Goal: Information Seeking & Learning: Learn about a topic

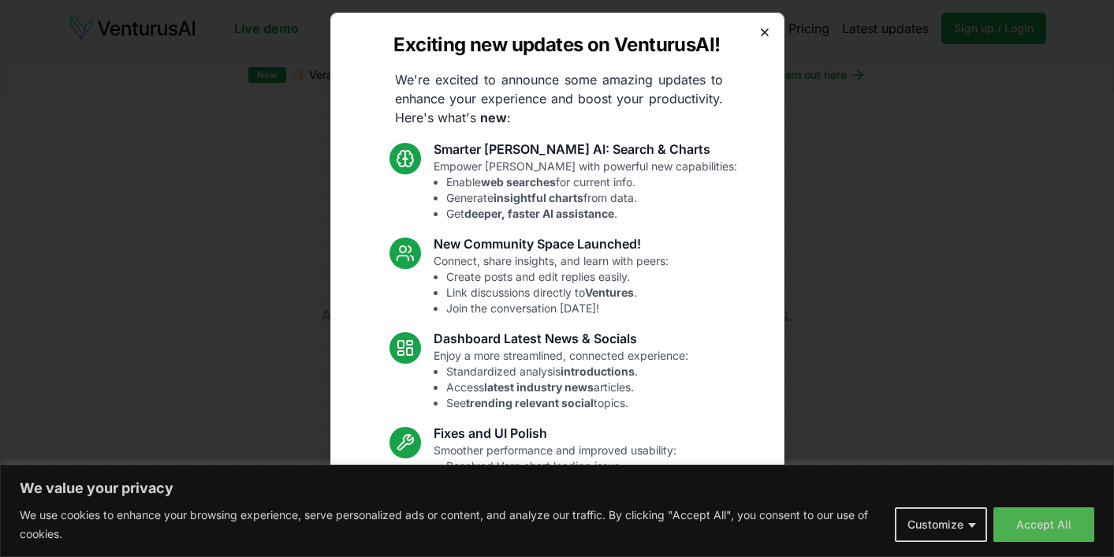
click at [767, 30] on icon "button" at bounding box center [765, 32] width 13 height 13
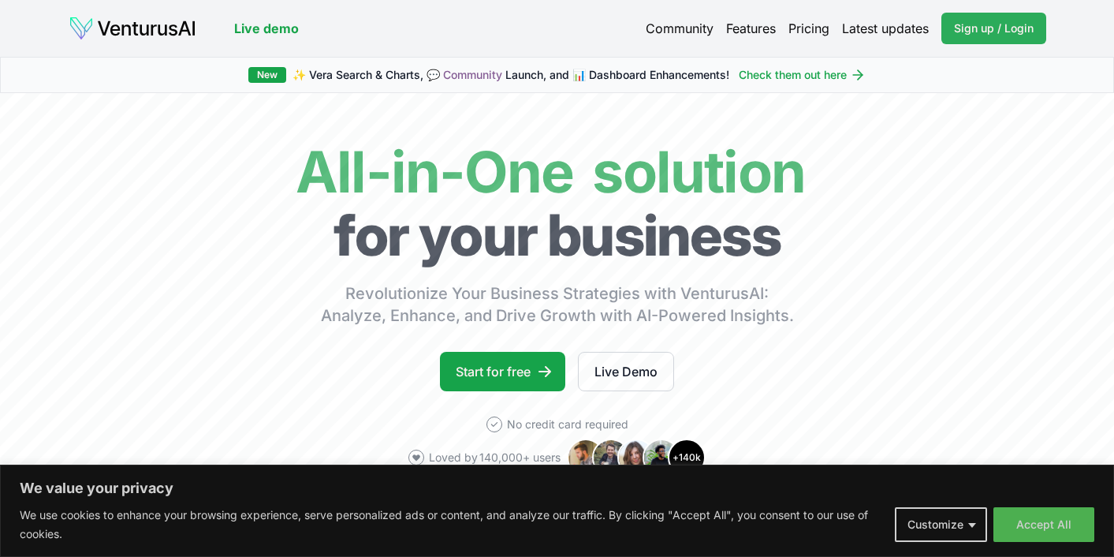
click at [1000, 21] on span "Sign up / Login" at bounding box center [994, 29] width 80 height 16
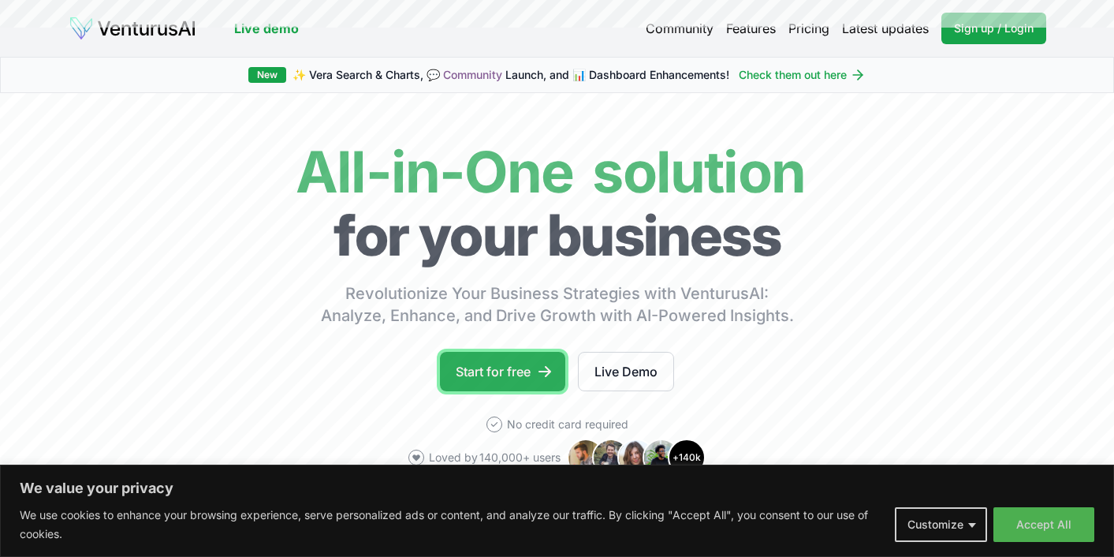
click at [526, 360] on link "Start for free" at bounding box center [502, 371] width 125 height 39
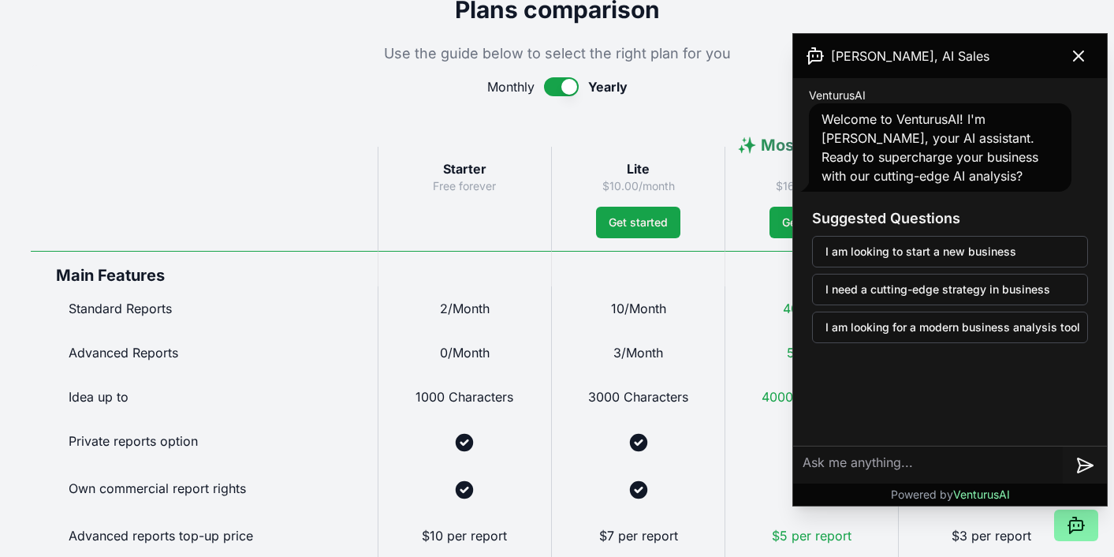
scroll to position [844, 0]
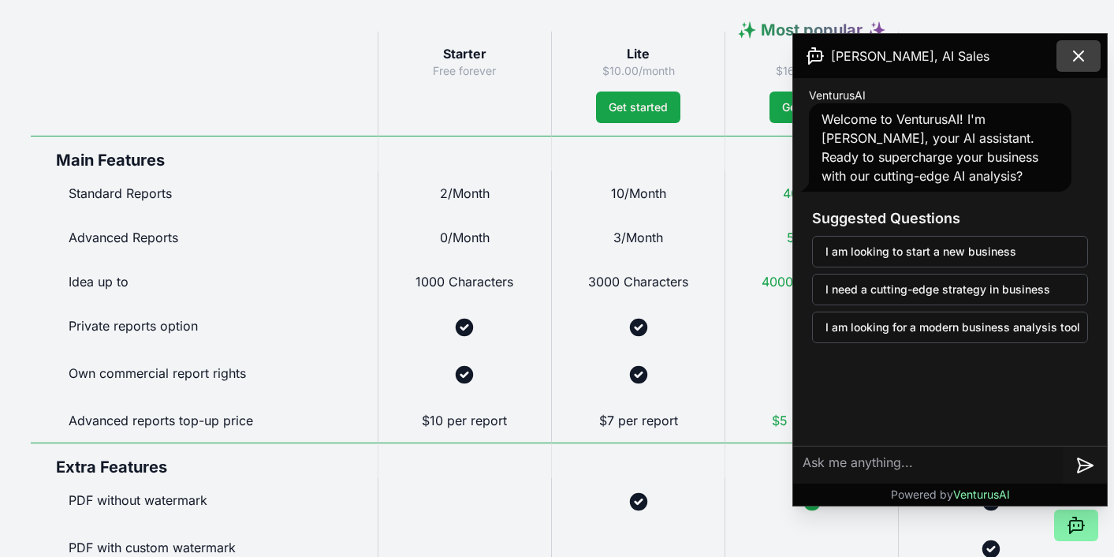
click at [1087, 54] on icon at bounding box center [1078, 56] width 19 height 19
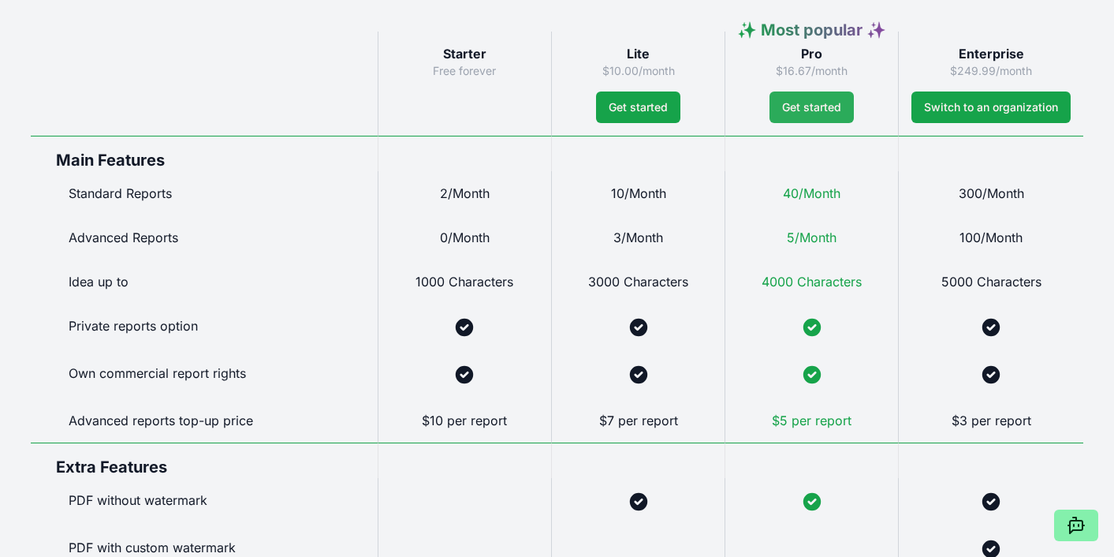
click at [815, 105] on span "Get started" at bounding box center [811, 107] width 59 height 16
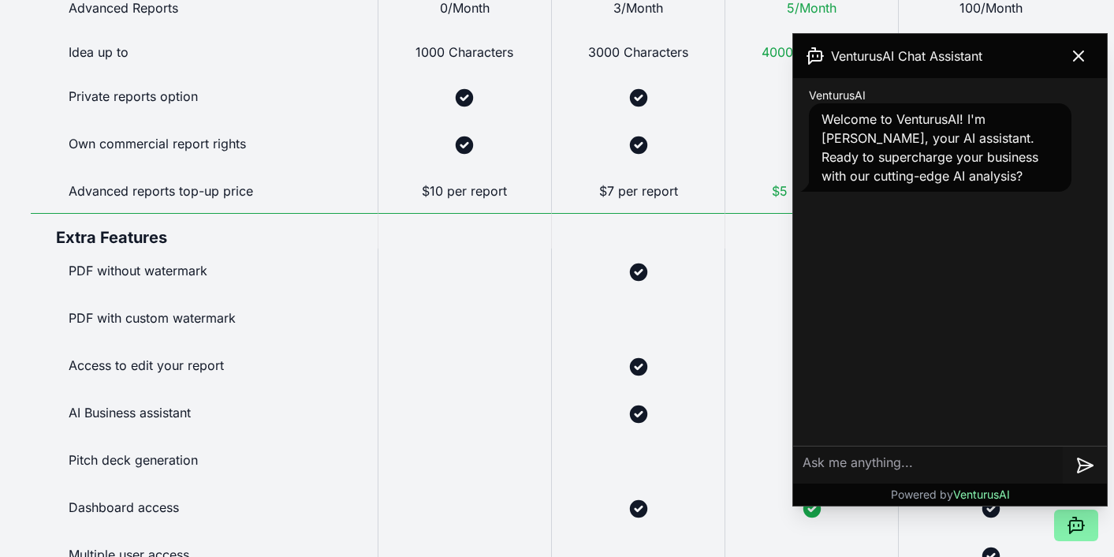
scroll to position [1135, 0]
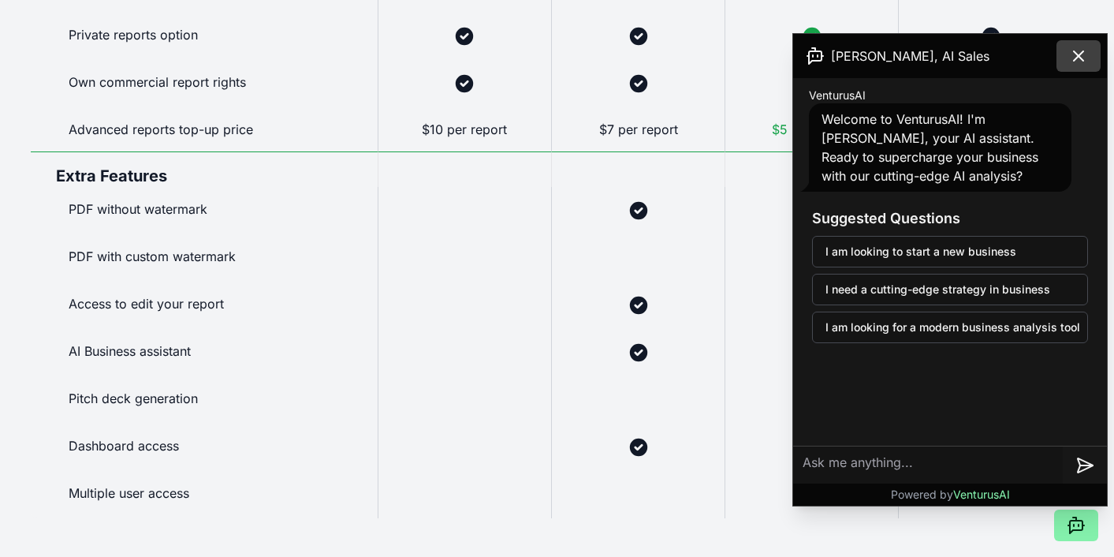
click at [1081, 54] on icon at bounding box center [1078, 56] width 19 height 19
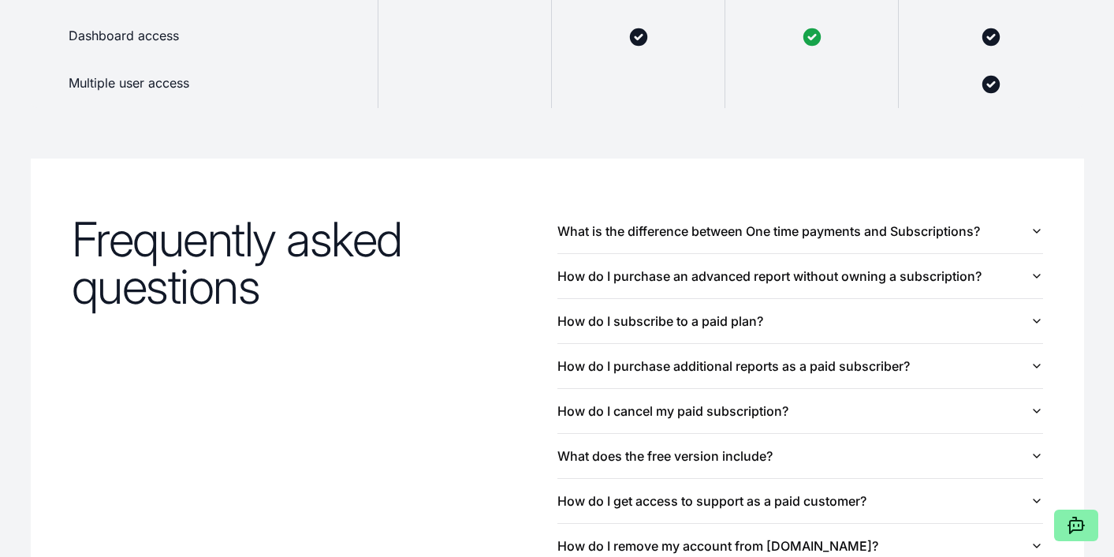
scroll to position [1592, 0]
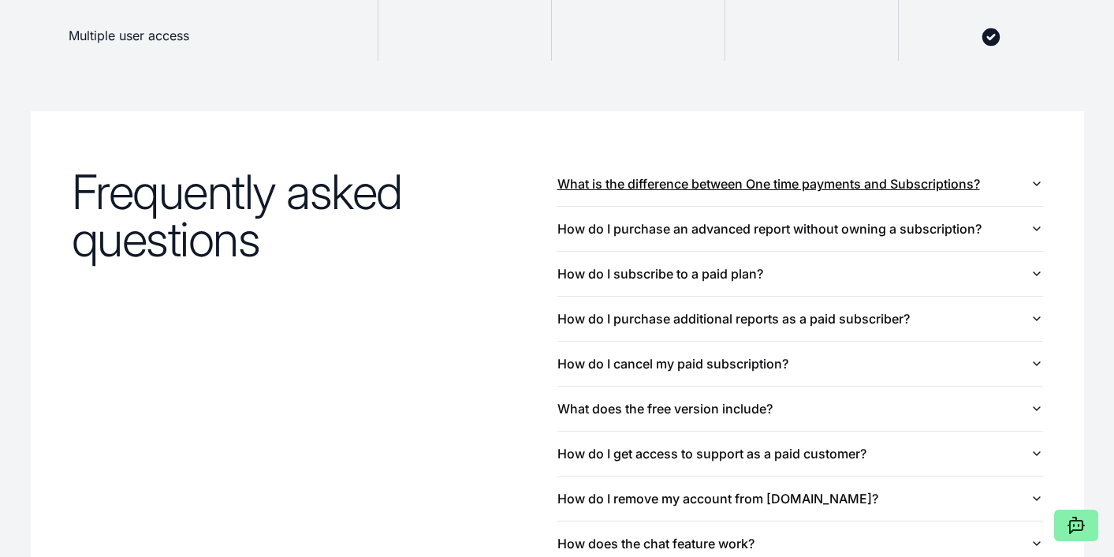
click at [778, 187] on button "What is the difference between One time payments and Subscriptions?" at bounding box center [801, 184] width 486 height 44
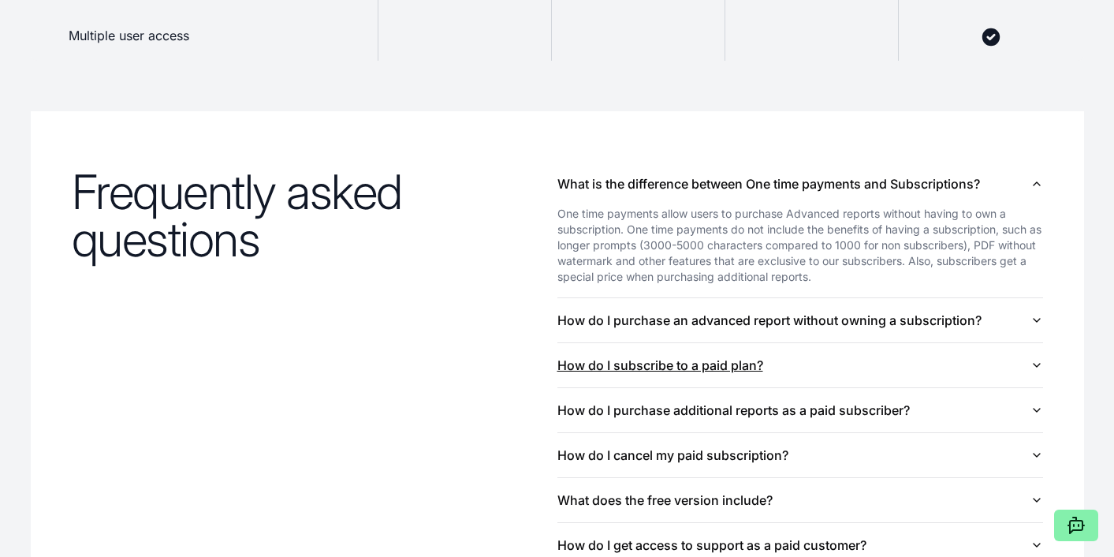
click at [670, 367] on button "How do I subscribe to a paid plan?" at bounding box center [801, 365] width 486 height 44
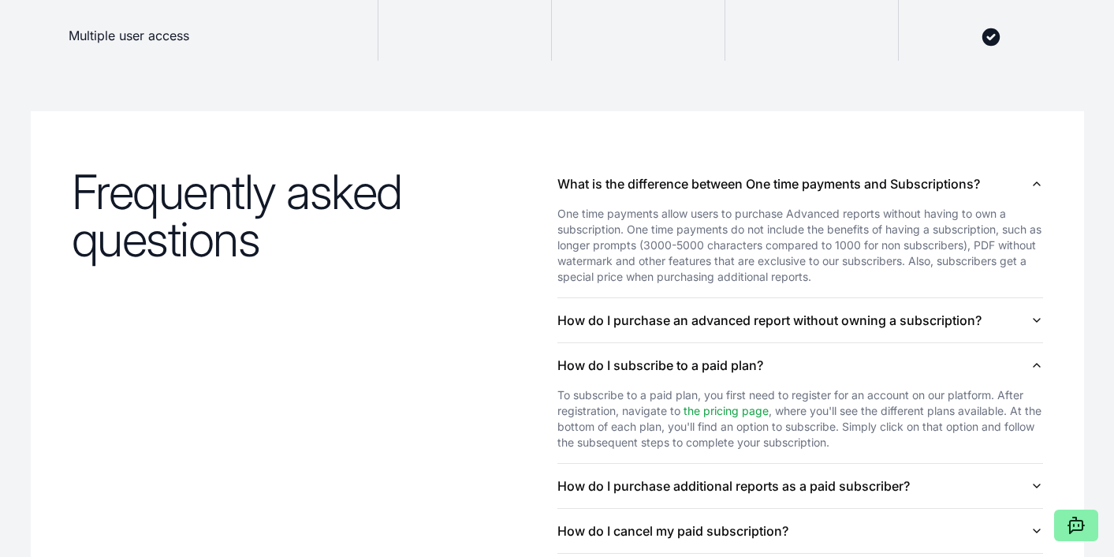
click at [722, 409] on link "the pricing page" at bounding box center [726, 410] width 85 height 13
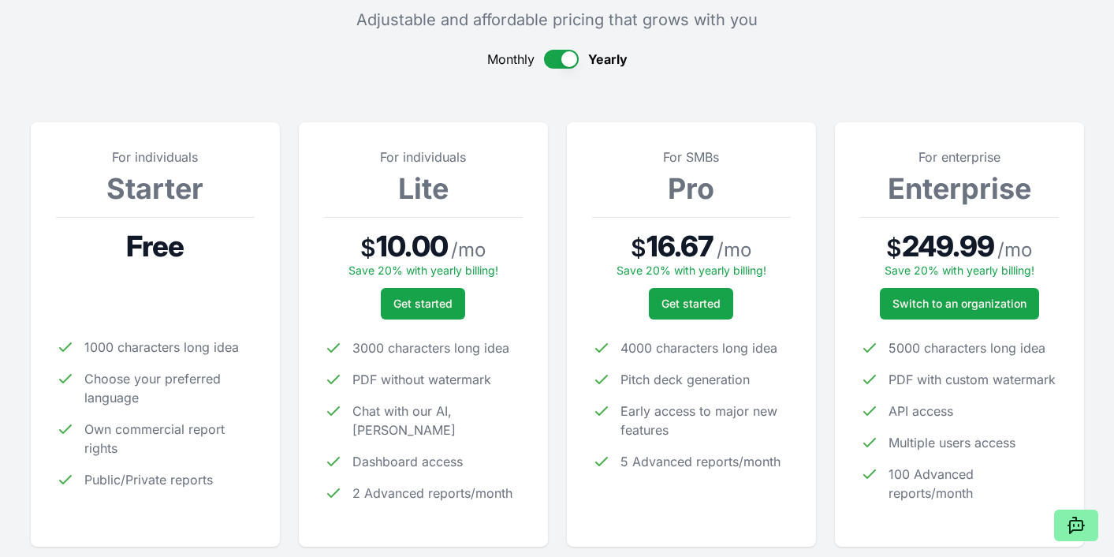
scroll to position [140, 0]
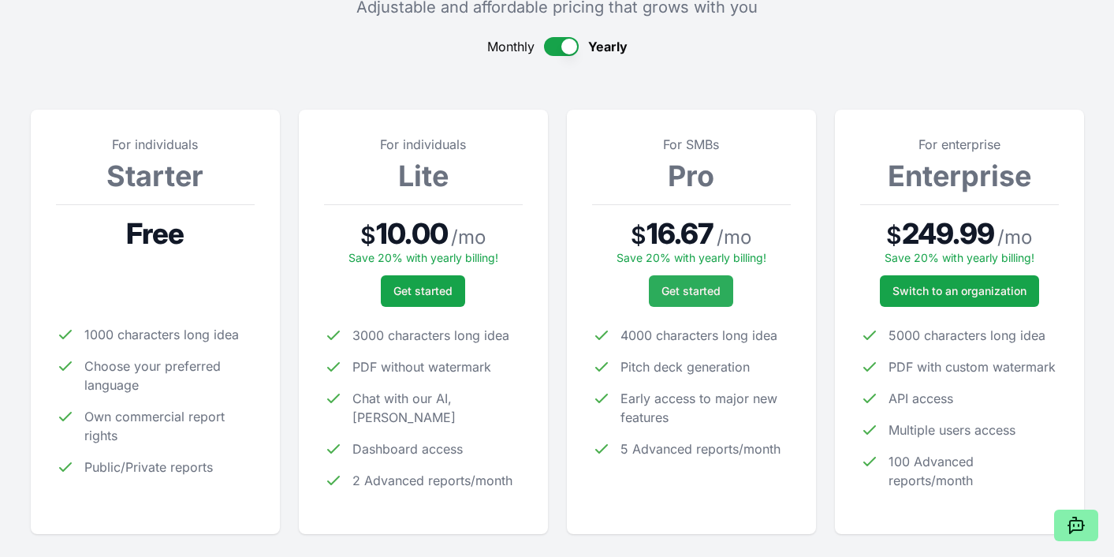
click at [686, 289] on span "Get started" at bounding box center [691, 291] width 59 height 16
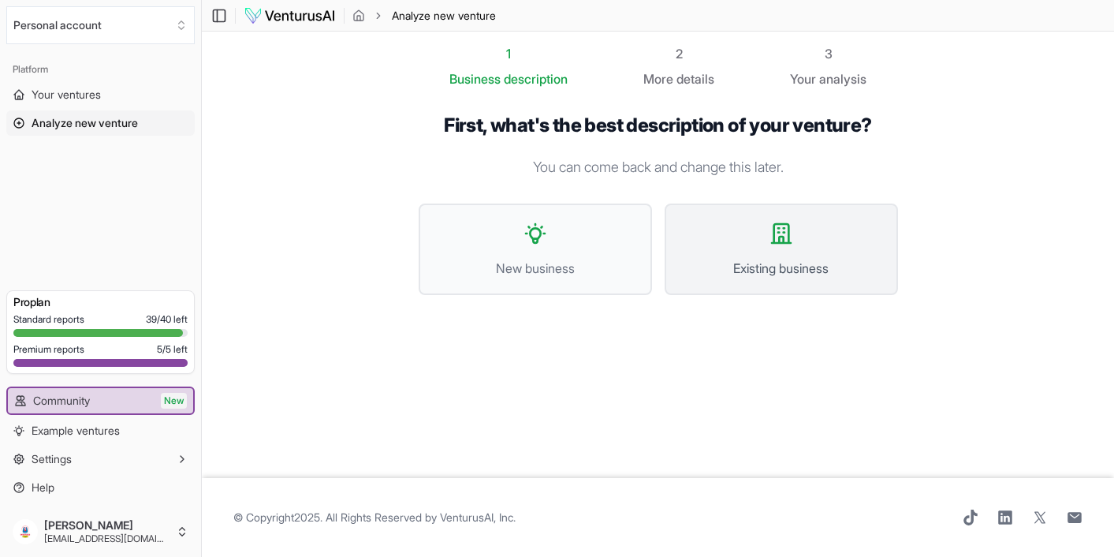
click at [767, 254] on button "Existing business" at bounding box center [781, 248] width 233 height 91
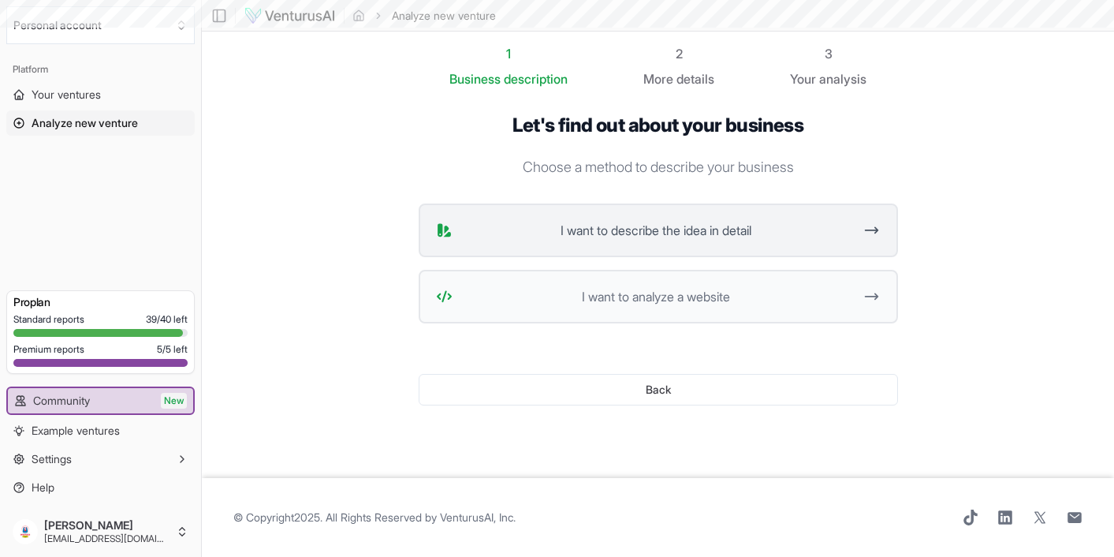
click at [878, 225] on icon at bounding box center [872, 230] width 17 height 19
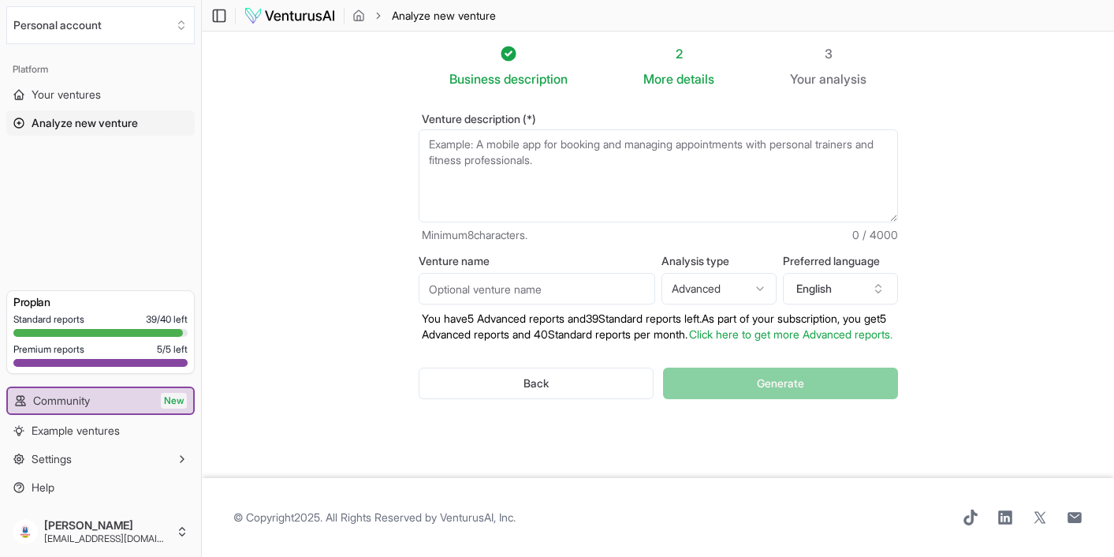
click at [438, 151] on textarea "Venture description (*)" at bounding box center [658, 175] width 479 height 93
paste textarea "Camp Unbeatables is a well-established multi-sports, recreational, and life-ski…"
type textarea "Camp Unbeatables is a well-established multi-sports, recreational, and life-ski…"
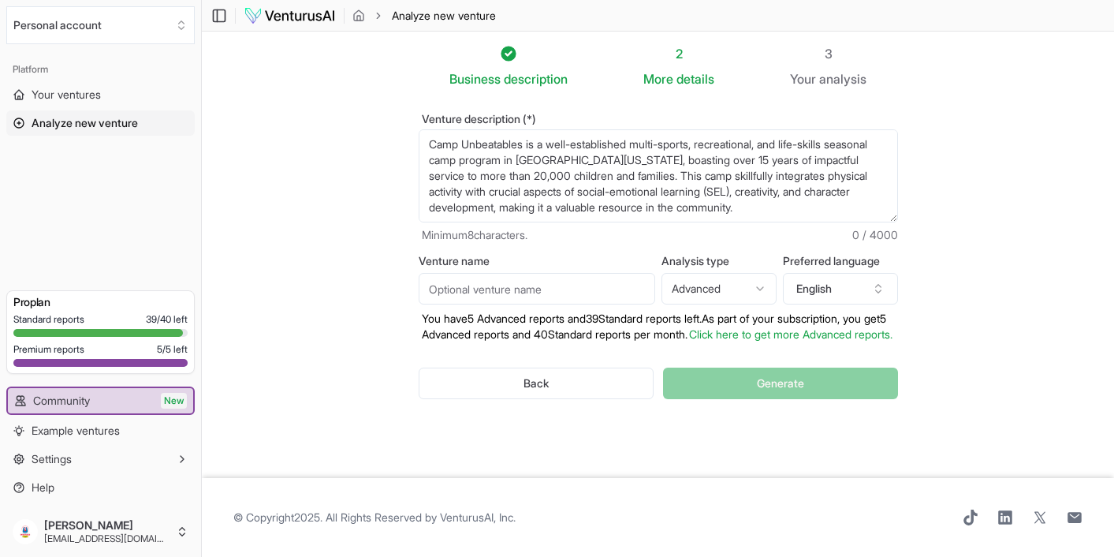
scroll to position [150, 0]
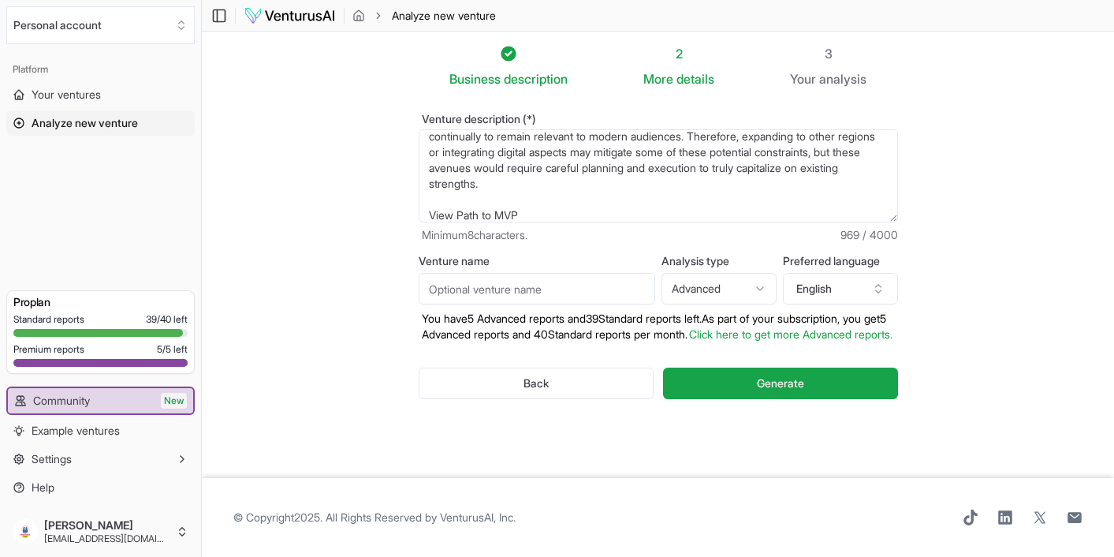
drag, startPoint x: 536, startPoint y: 211, endPoint x: 423, endPoint y: 208, distance: 112.8
click at [421, 208] on textarea "Camp Unbeatables is a well-established multi-sports, recreational, and life-ski…" at bounding box center [658, 175] width 479 height 93
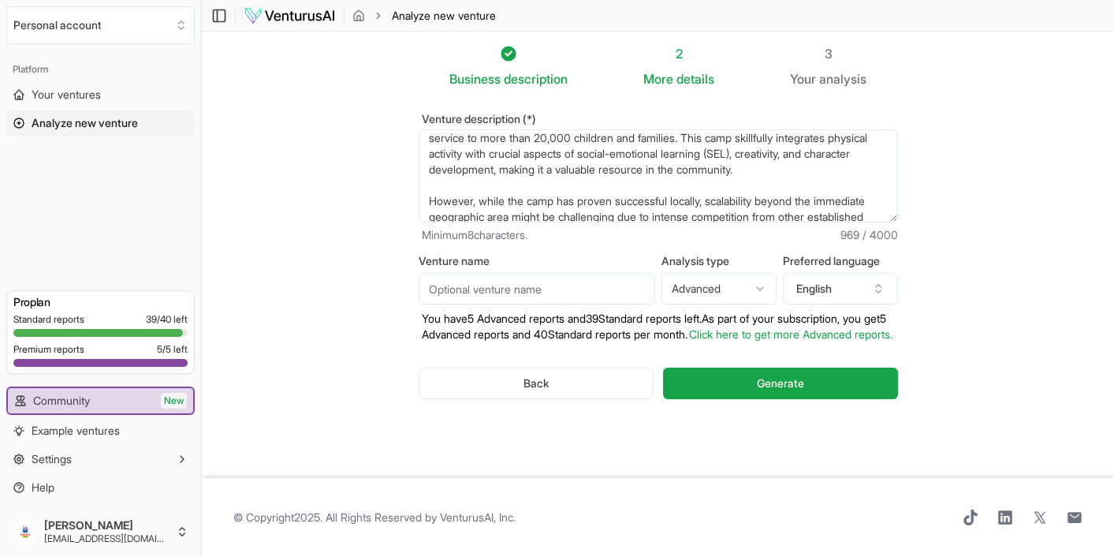
scroll to position [0, 0]
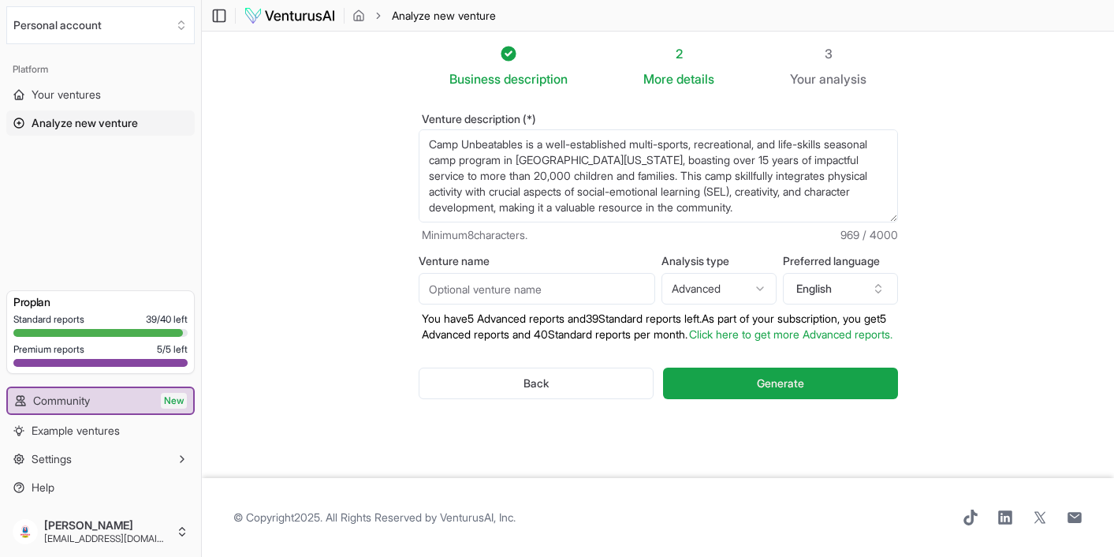
drag, startPoint x: 532, startPoint y: 217, endPoint x: 401, endPoint y: 117, distance: 165.5
click at [401, 118] on div "Venture description (*) Camp Unbeatables is a well-established multi-sports, re…" at bounding box center [659, 268] width 530 height 361
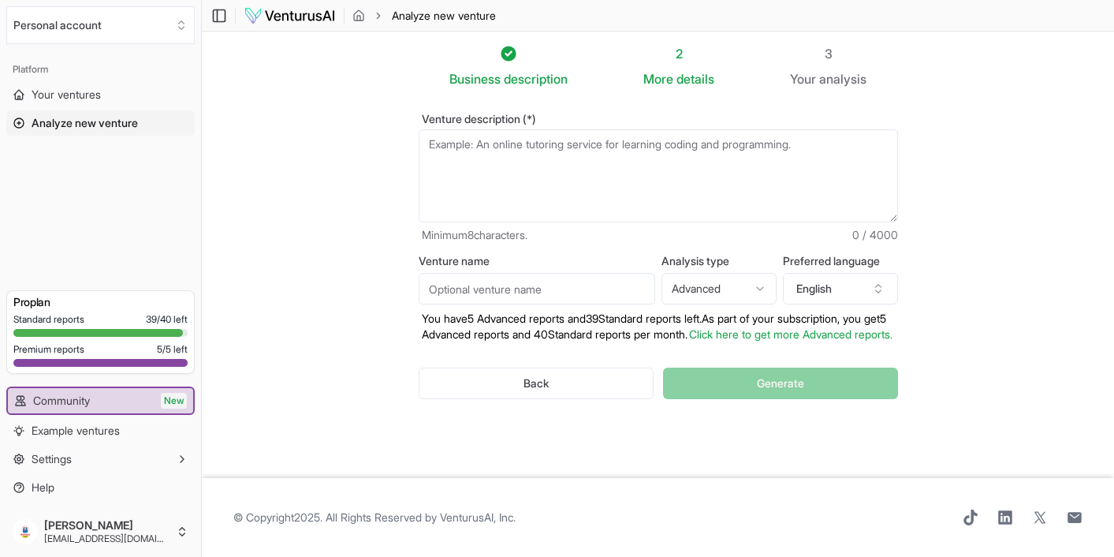
paste textarea "Camp Unbeatables – A multi-sports, recreational, and life-skills seasonal camp …"
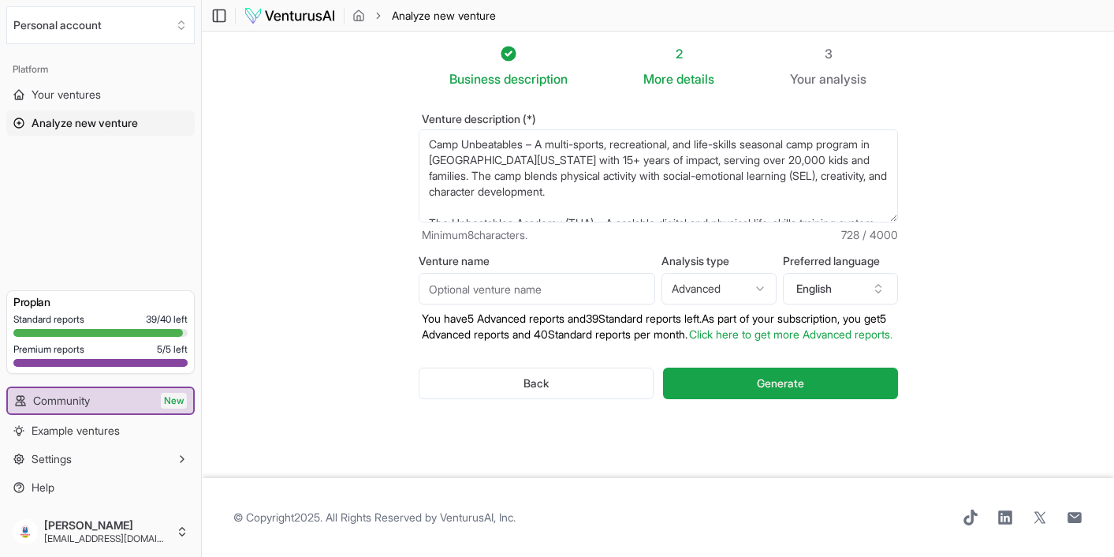
scroll to position [87, 0]
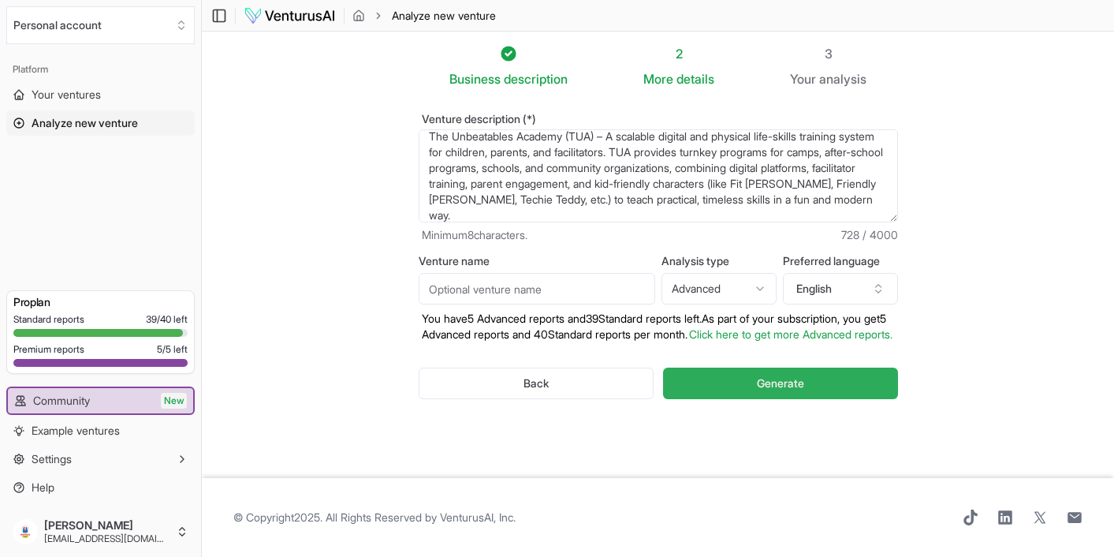
type textarea "Camp Unbeatables – A multi-sports, recreational, and life-skills seasonal camp …"
click at [785, 391] on span "Generate" at bounding box center [780, 383] width 47 height 16
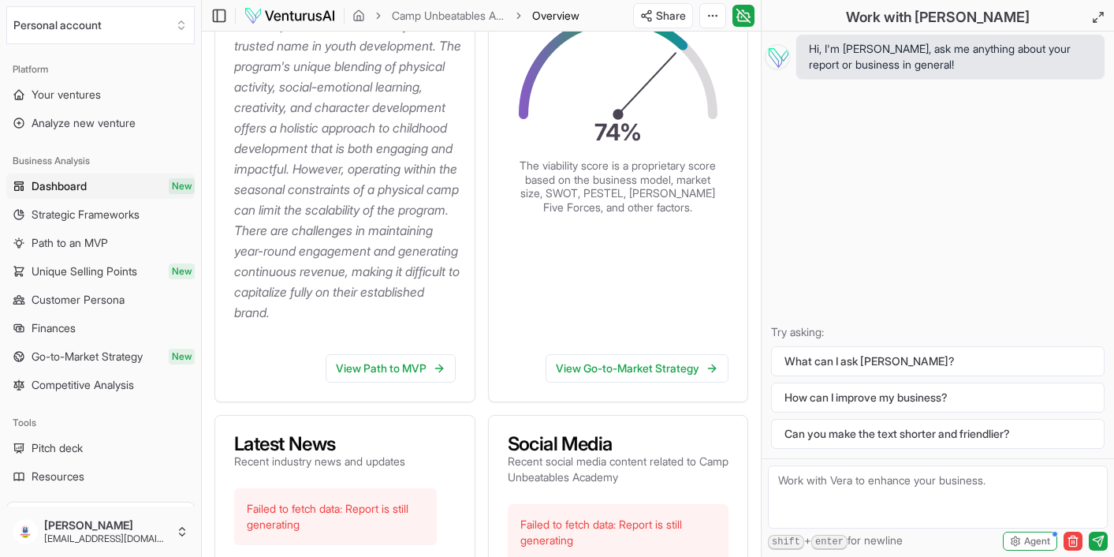
scroll to position [188, 0]
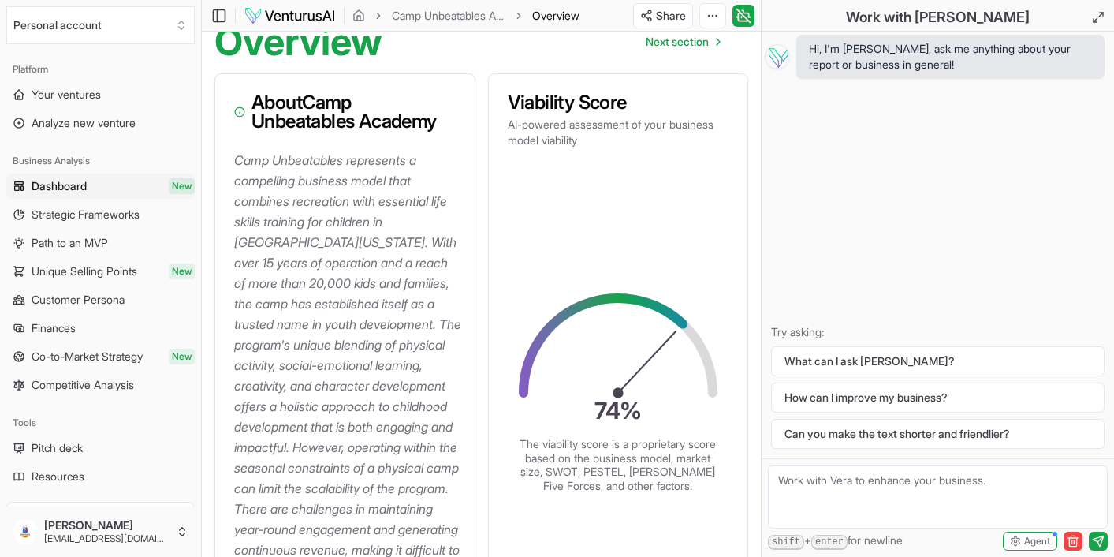
click at [805, 484] on textarea at bounding box center [938, 496] width 340 height 63
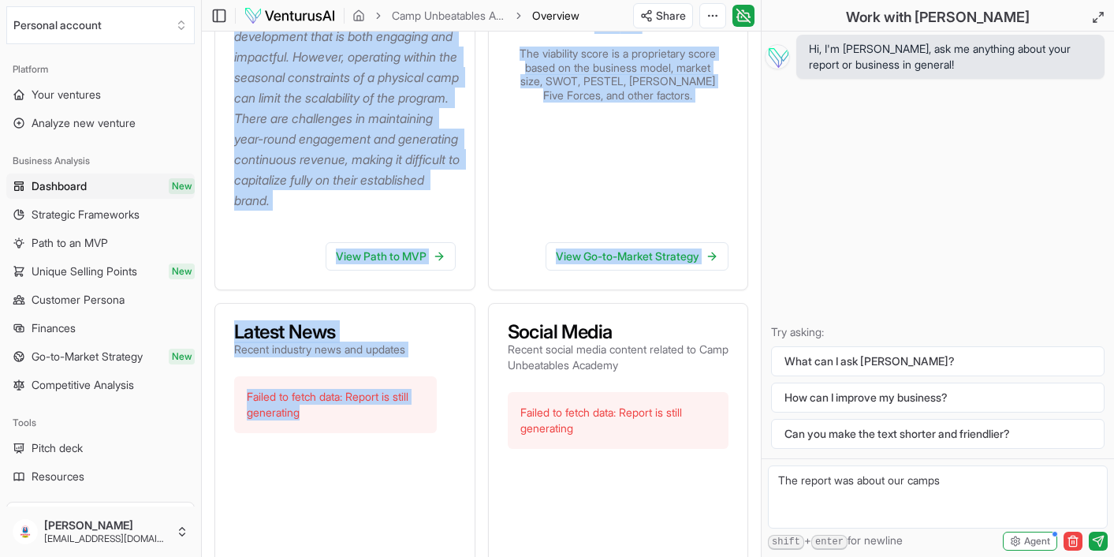
scroll to position [662, 0]
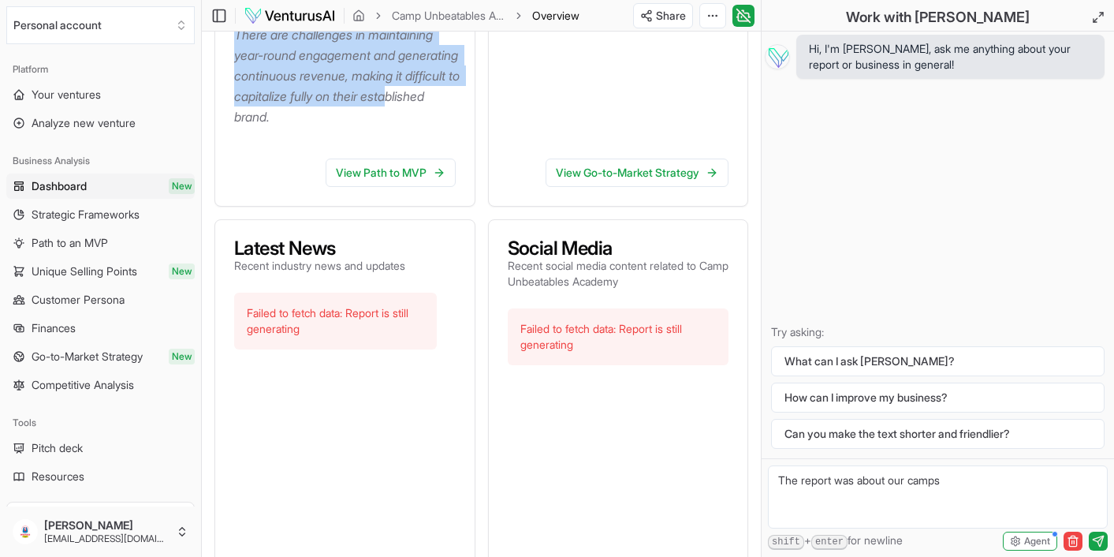
drag, startPoint x: 235, startPoint y: 159, endPoint x: 412, endPoint y: 140, distance: 177.7
copy p "Camp Unbeatables represents a compelling business model that combines recreatio…"
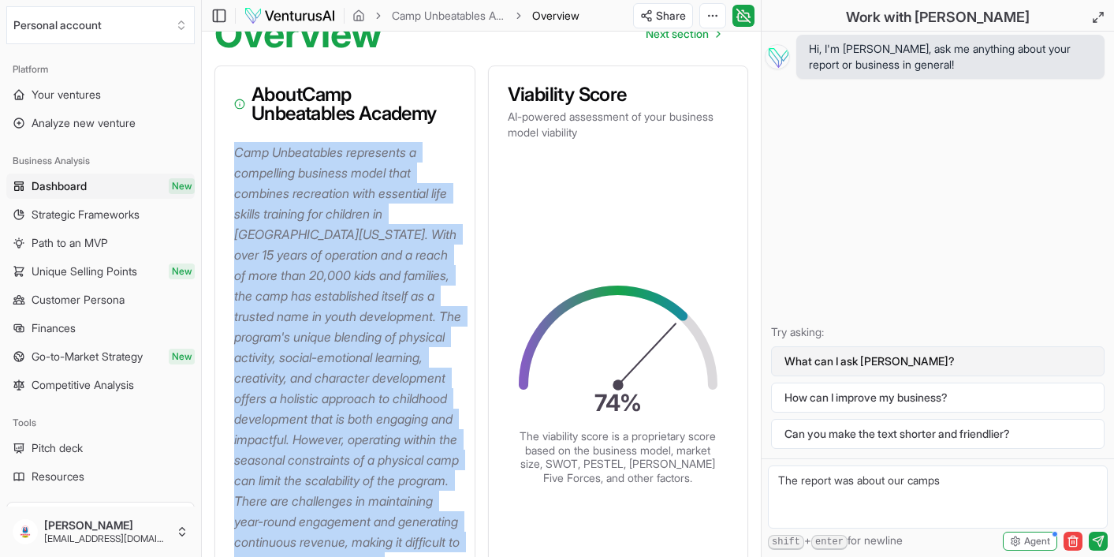
scroll to position [253, 0]
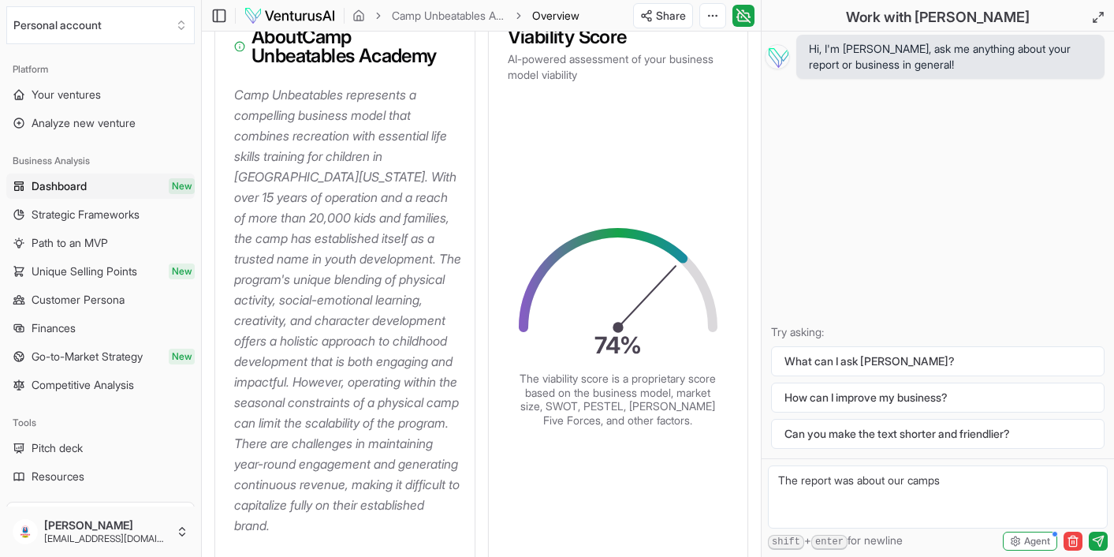
click at [979, 477] on textarea "The report was about our camps" at bounding box center [938, 496] width 340 height 63
type textarea "The report was about our camps, what about our digital academy? The Unbeatables…"
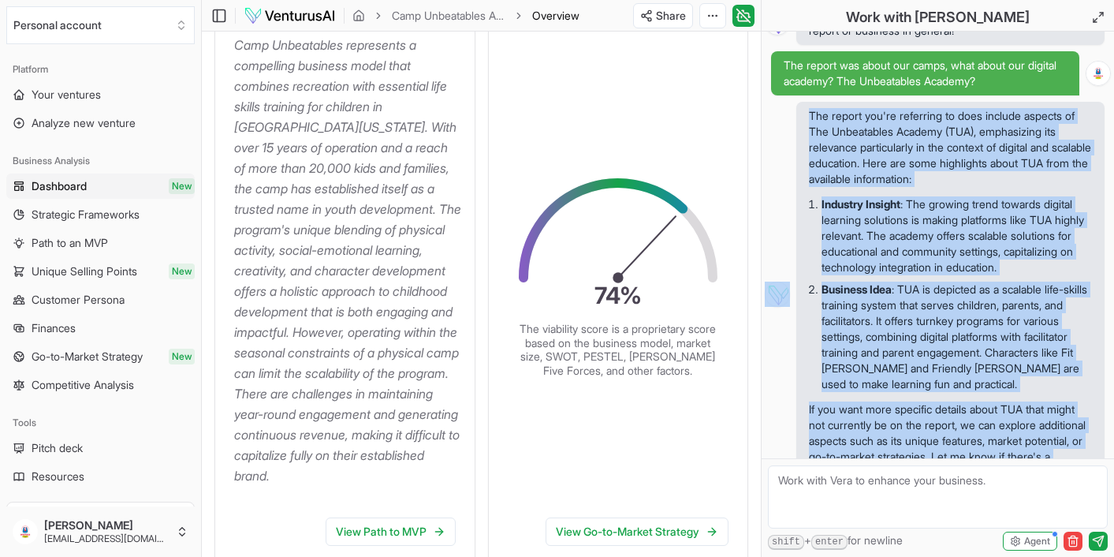
scroll to position [81, 0]
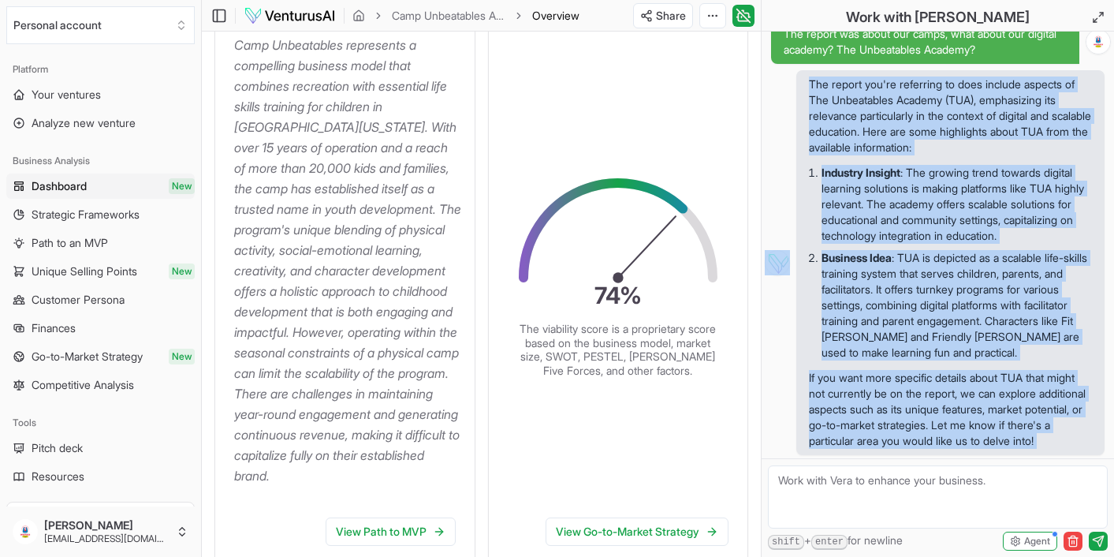
drag, startPoint x: 812, startPoint y: 152, endPoint x: 1067, endPoint y: 461, distance: 400.6
click at [1067, 461] on div "Hi, I'm [PERSON_NAME], ask me anything about your report or business in general…" at bounding box center [938, 294] width 353 height 525
copy div "The report you're referring to does include aspects of The Unbeatables Academy …"
click at [855, 483] on textarea at bounding box center [938, 496] width 340 height 63
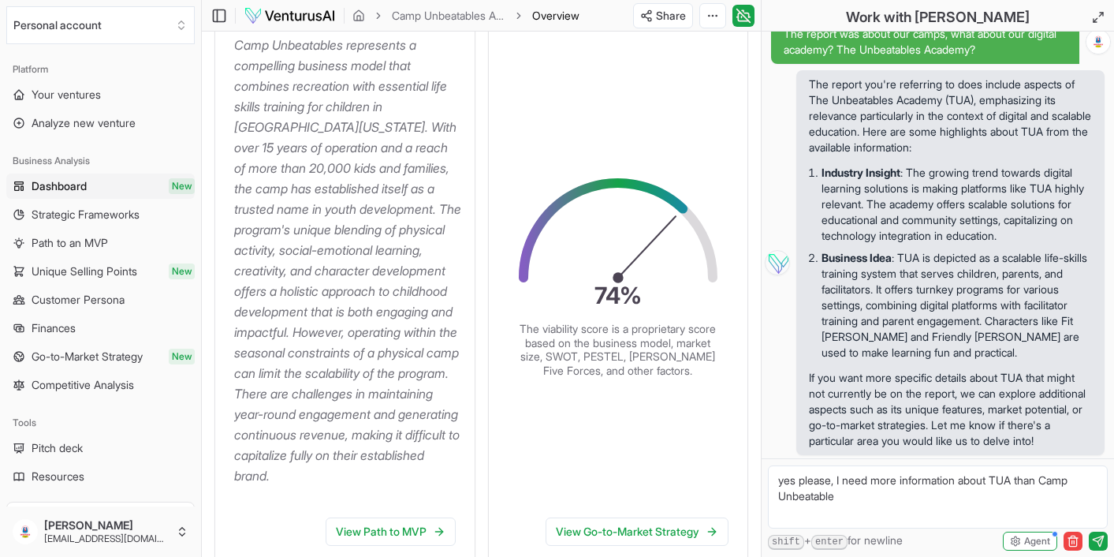
type textarea "yes please, I need more information about TUA than Camp Unbeatables"
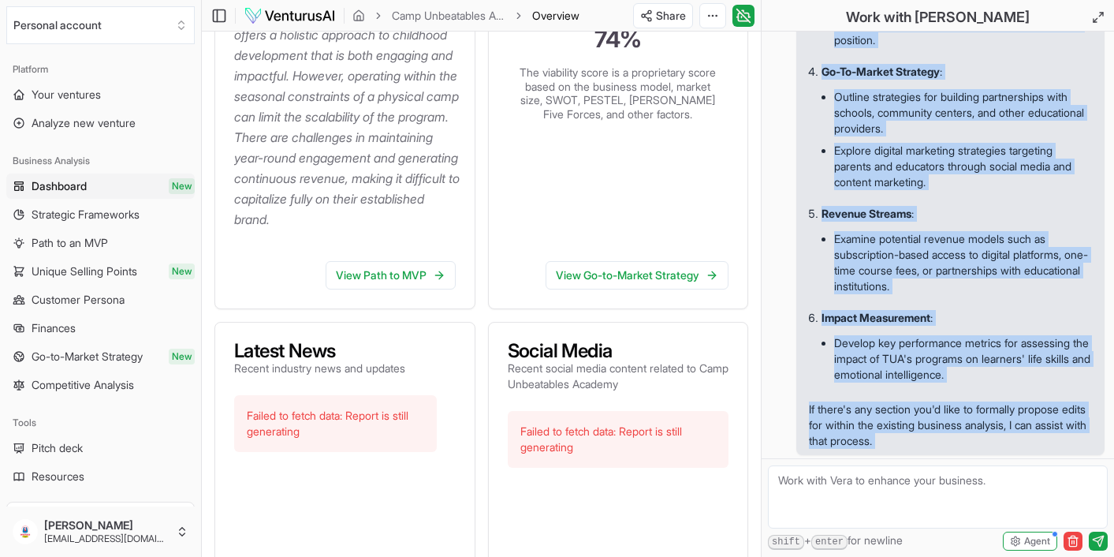
scroll to position [1081, 0]
drag, startPoint x: 807, startPoint y: 123, endPoint x: 1022, endPoint y: 468, distance: 407.0
click at [1022, 468] on div "Hi, I'm [PERSON_NAME], ask me anything about your report or business in general…" at bounding box center [938, 294] width 353 height 525
copy div "I'm unable to directly access or edit content related to The Unbeatables Academ…"
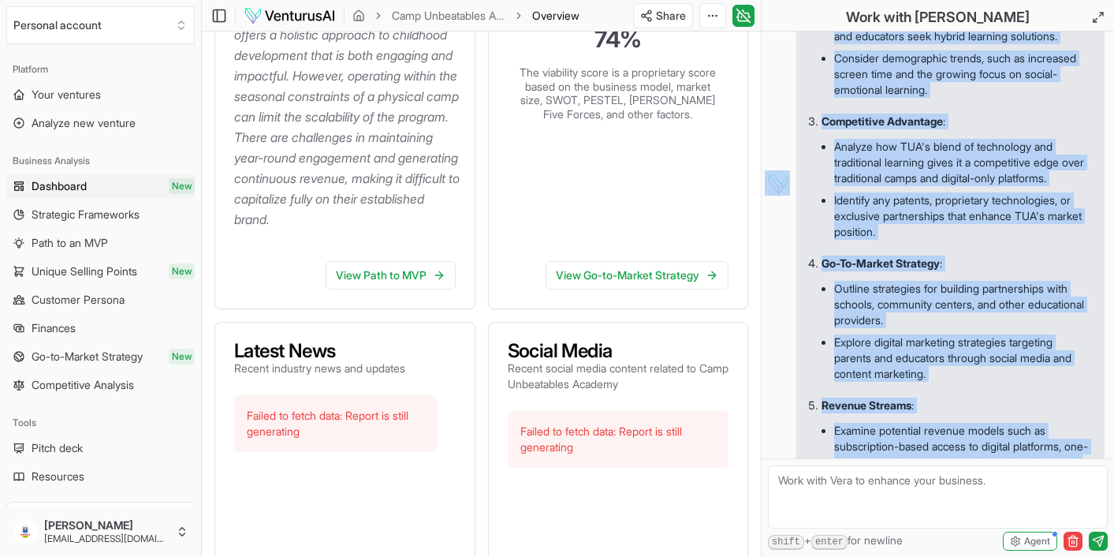
scroll to position [802, 0]
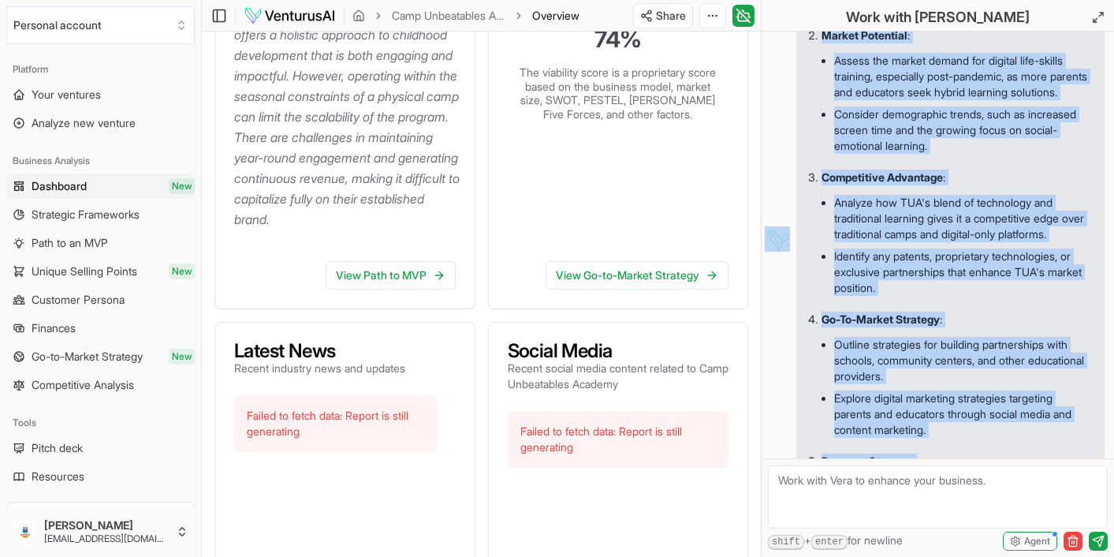
click at [1017, 185] on p "Competitive Advantage :" at bounding box center [957, 178] width 270 height 16
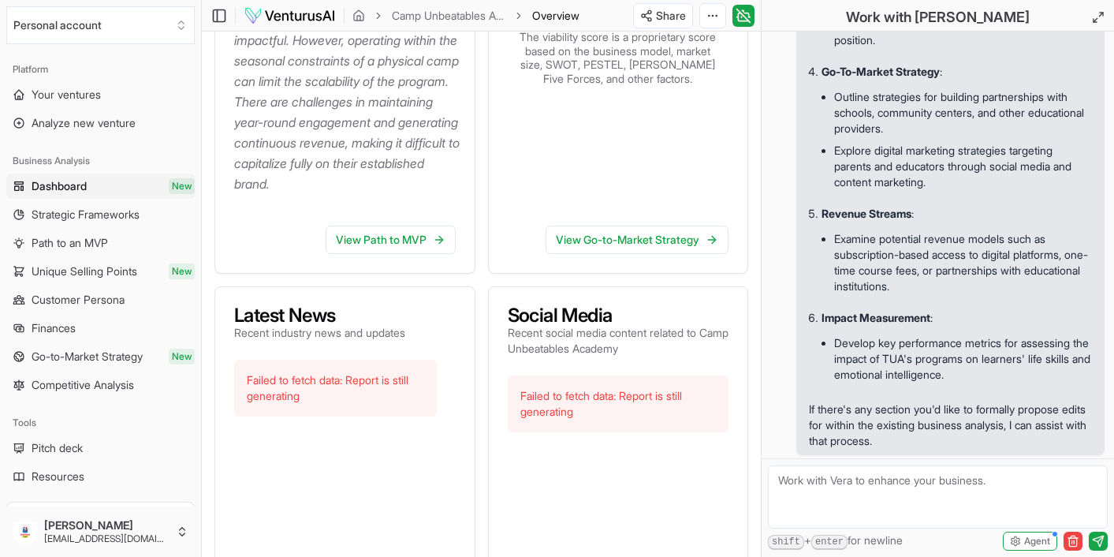
scroll to position [596, 0]
click at [368, 252] on link "View Path to MVP" at bounding box center [391, 238] width 130 height 28
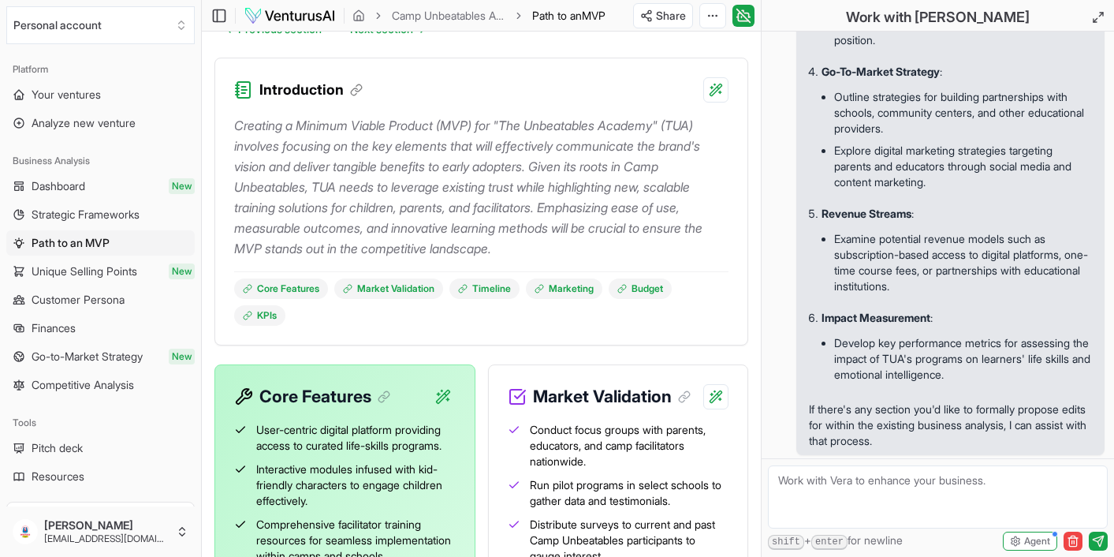
scroll to position [208, 0]
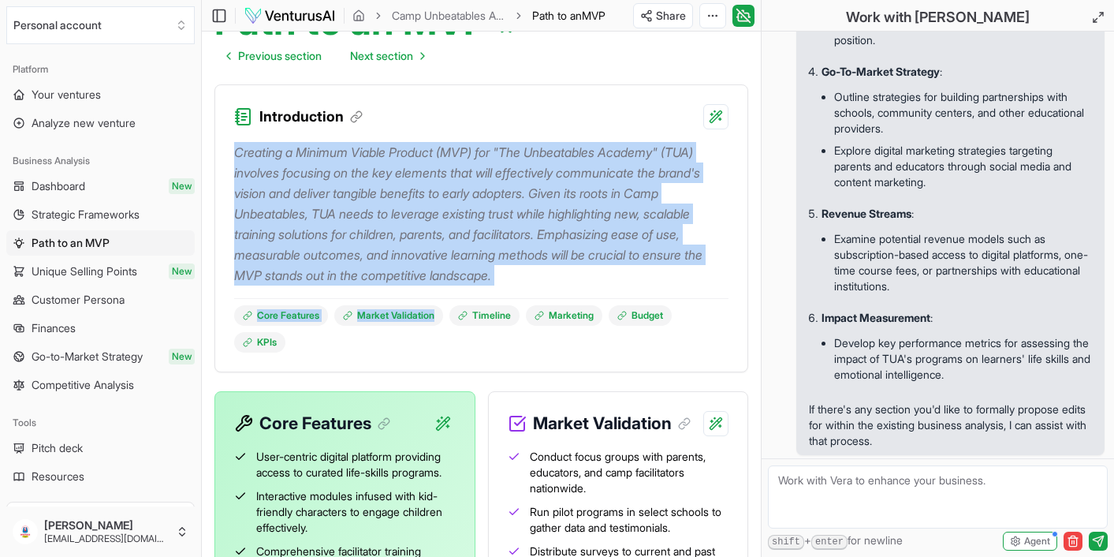
drag, startPoint x: 237, startPoint y: 151, endPoint x: 524, endPoint y: 289, distance: 318.5
click at [524, 290] on div "Creating a Minimum Viable Product (MVP) for "The Unbeatables Academy" (TUA) inv…" at bounding box center [481, 240] width 494 height 223
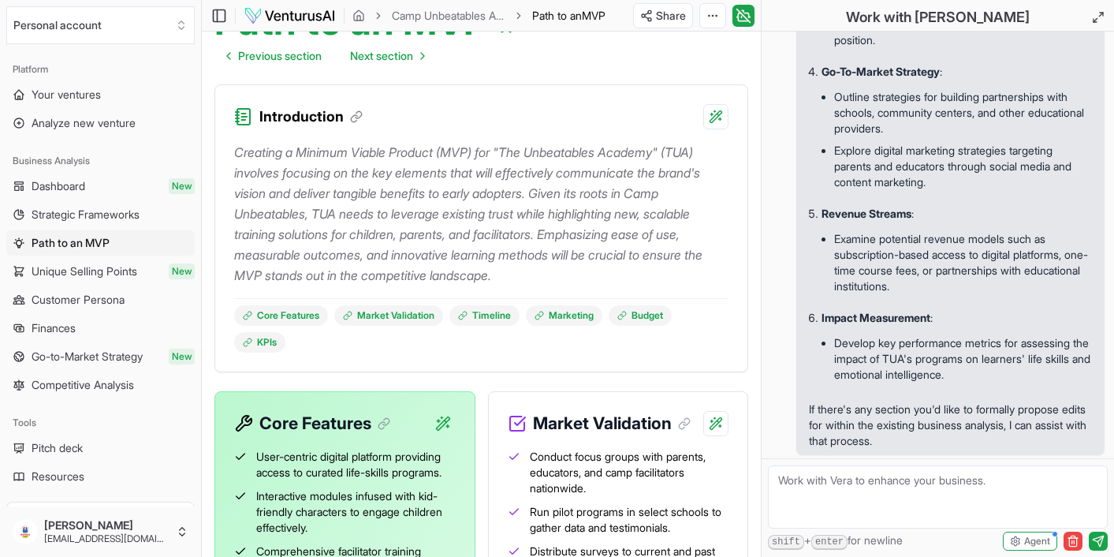
click at [503, 239] on p "Creating a Minimum Viable Product (MVP) for "The Unbeatables Academy" (TUA) inv…" at bounding box center [481, 214] width 494 height 144
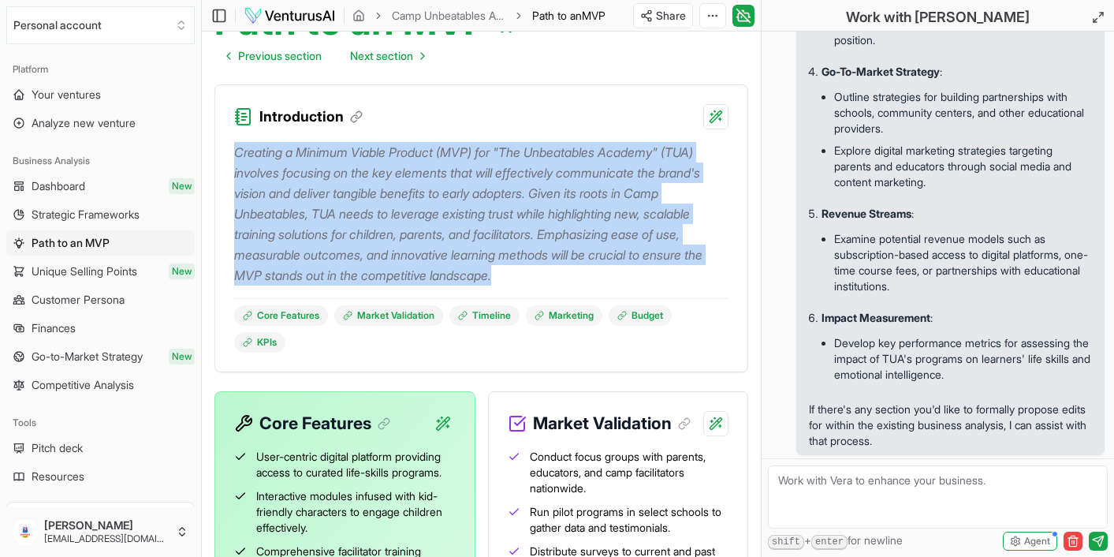
drag, startPoint x: 254, startPoint y: 154, endPoint x: 537, endPoint y: 272, distance: 306.8
click at [538, 276] on p "Creating a Minimum Viable Product (MVP) for "The Unbeatables Academy" (TUA) inv…" at bounding box center [481, 214] width 494 height 144
copy p "Creating a Minimum Viable Product (MVP) for "The Unbeatables Academy" (TUA) inv…"
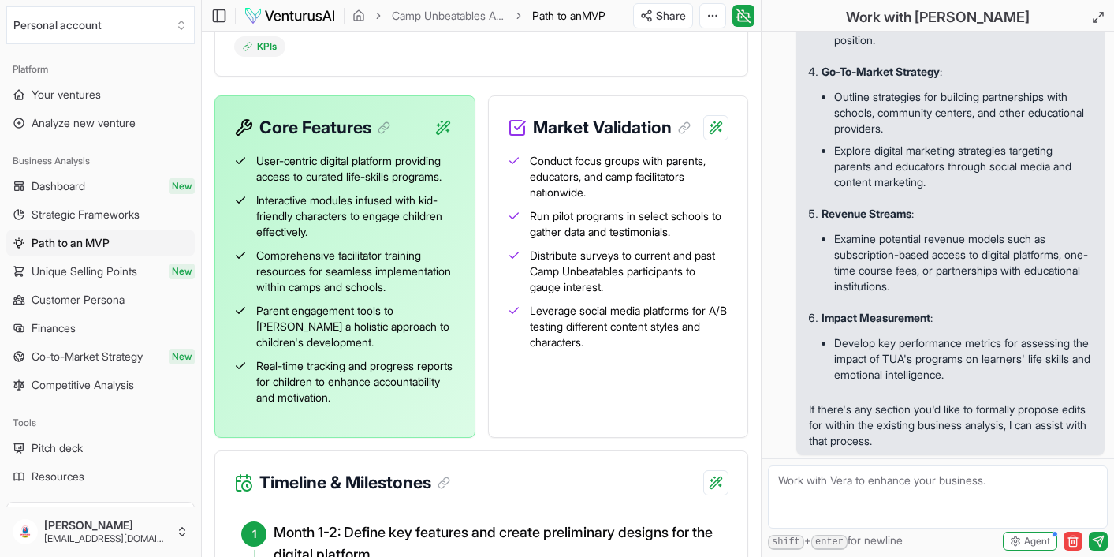
scroll to position [510, 0]
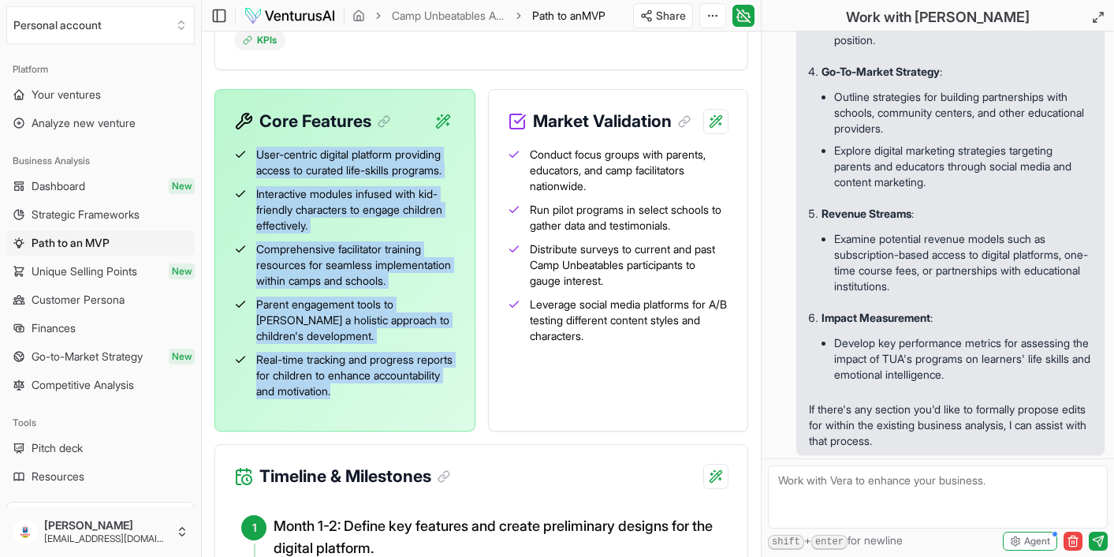
drag, startPoint x: 255, startPoint y: 153, endPoint x: 414, endPoint y: 417, distance: 308.5
click at [414, 417] on div "User-centric digital platform providing access to curated life-skills programs.…" at bounding box center [344, 276] width 259 height 284
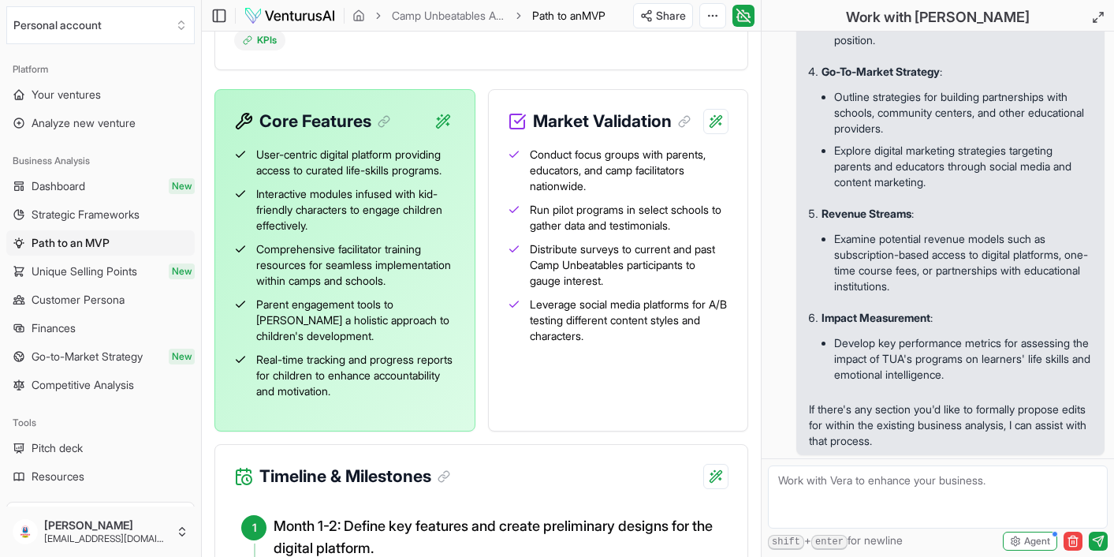
click at [430, 417] on div "User-centric digital platform providing access to curated life-skills programs.…" at bounding box center [344, 276] width 259 height 284
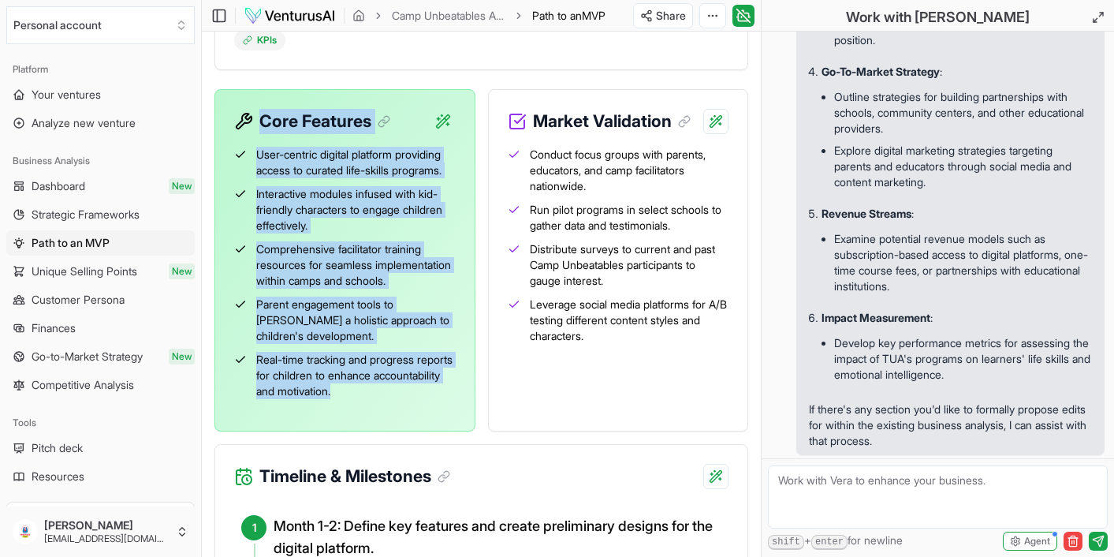
drag, startPoint x: 233, startPoint y: 116, endPoint x: 440, endPoint y: 419, distance: 367.0
click at [440, 419] on div "Core Features User-centric digital platform providing access to curated life-sk…" at bounding box center [345, 260] width 261 height 342
copy div "Core Features User-centric digital platform providing access to curated life-sk…"
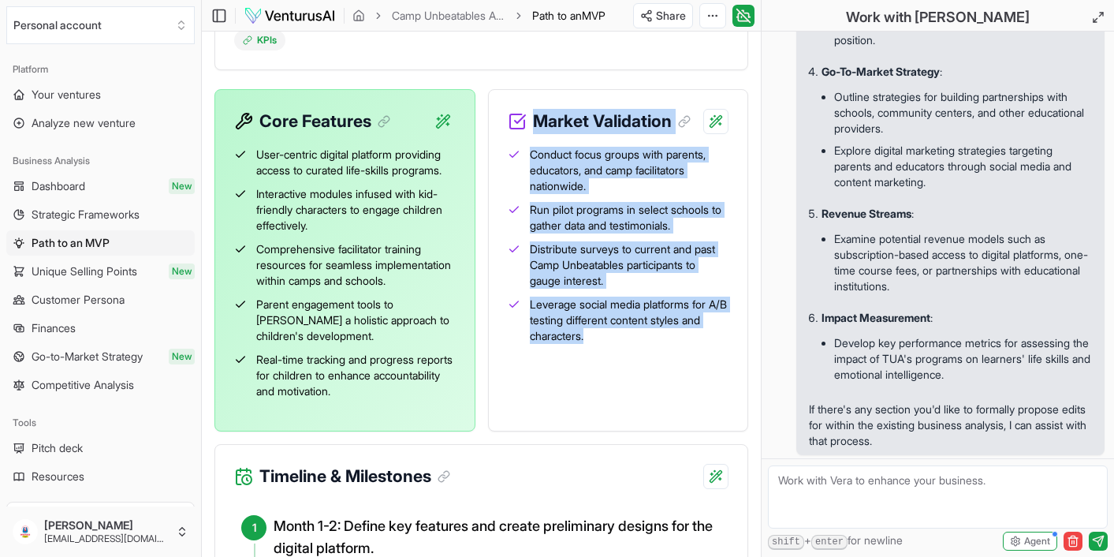
drag, startPoint x: 537, startPoint y: 118, endPoint x: 662, endPoint y: 356, distance: 269.2
click at [662, 358] on div "Market Validation Conduct focus groups with parents, educators, and camp facili…" at bounding box center [618, 260] width 261 height 342
copy div "Market Validation Conduct focus groups with parents, educators, and camp facili…"
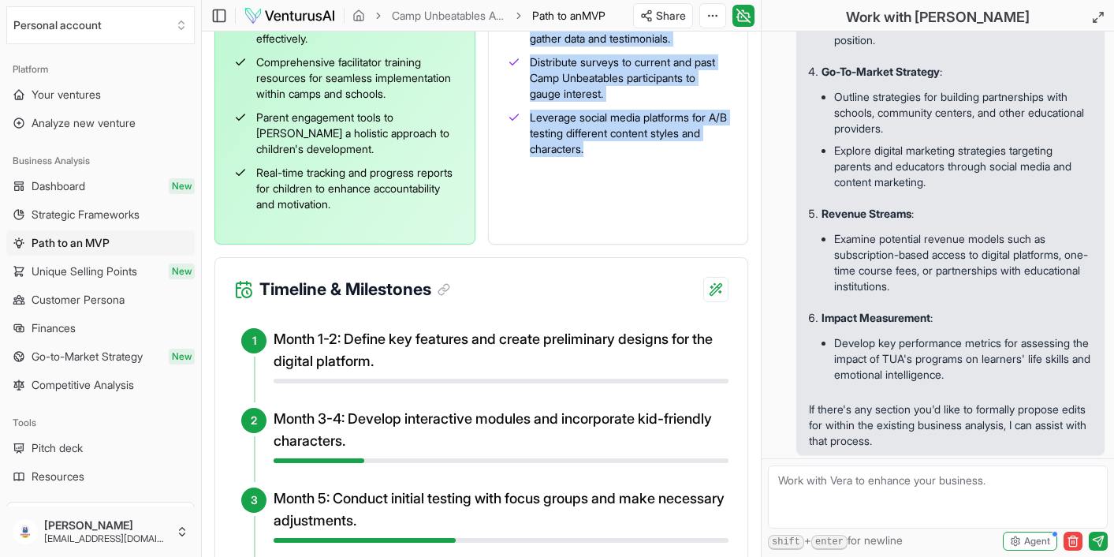
scroll to position [533, 0]
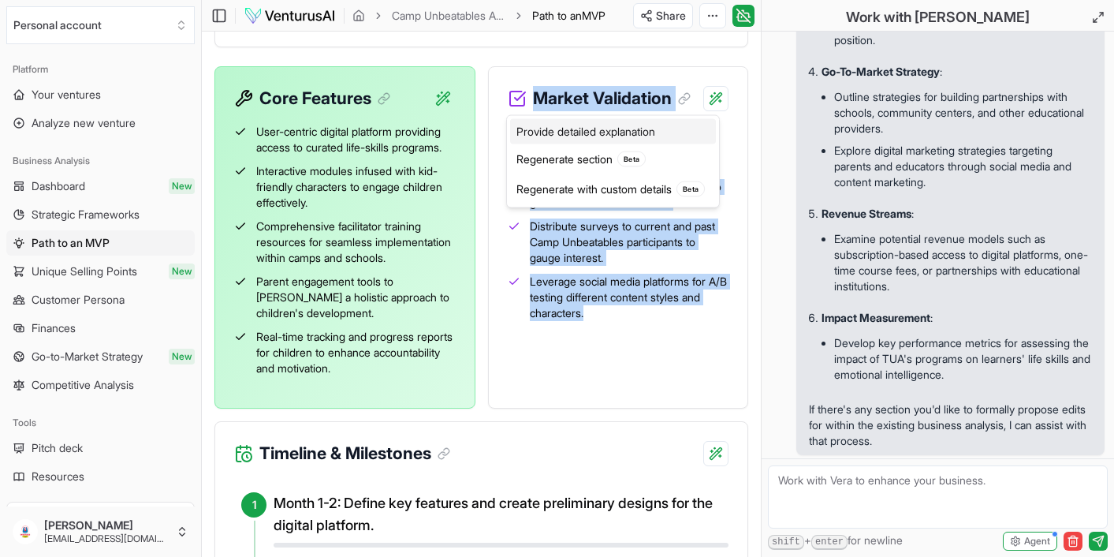
click at [659, 132] on div "Provide detailed explanation" at bounding box center [613, 131] width 206 height 25
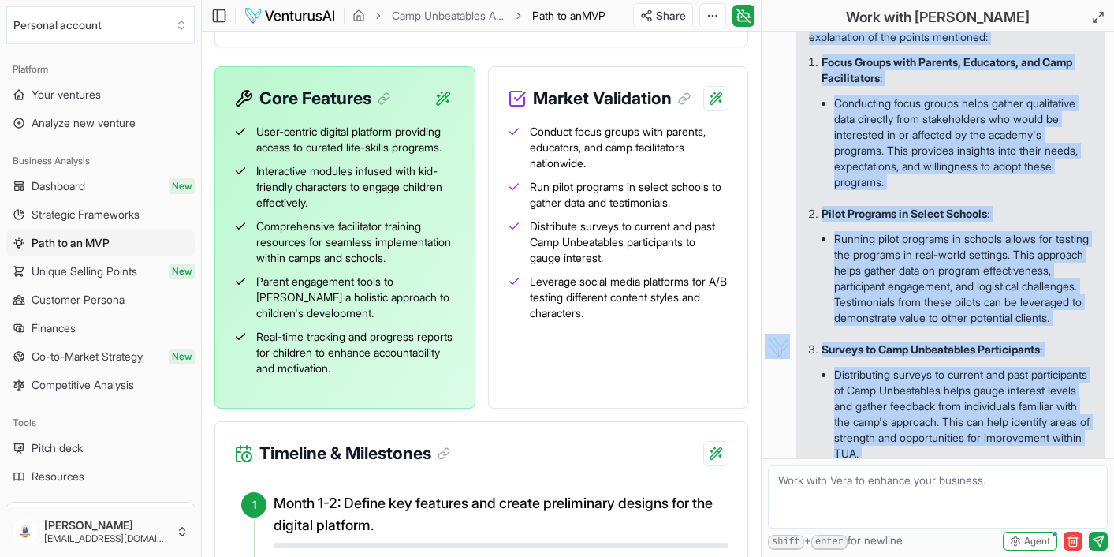
scroll to position [1895, 0]
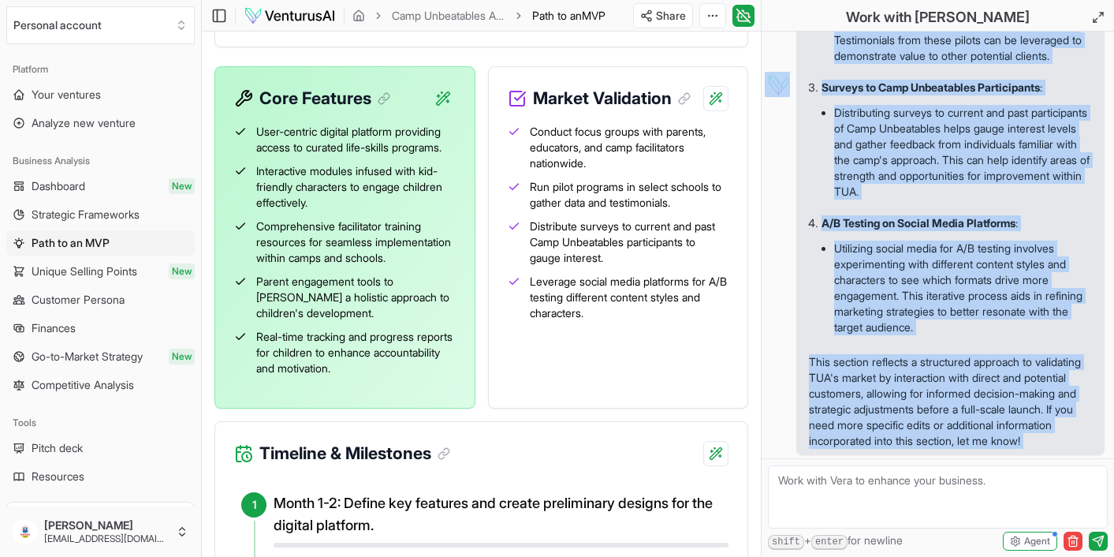
drag, startPoint x: 814, startPoint y: 106, endPoint x: 945, endPoint y: 517, distance: 431.2
click at [945, 517] on div "Hi, I'm [PERSON_NAME], ask me anything about your report or business in general…" at bounding box center [938, 294] width 353 height 525
copy div "The "Market Validation" section deals with the methods and strategies used to c…"
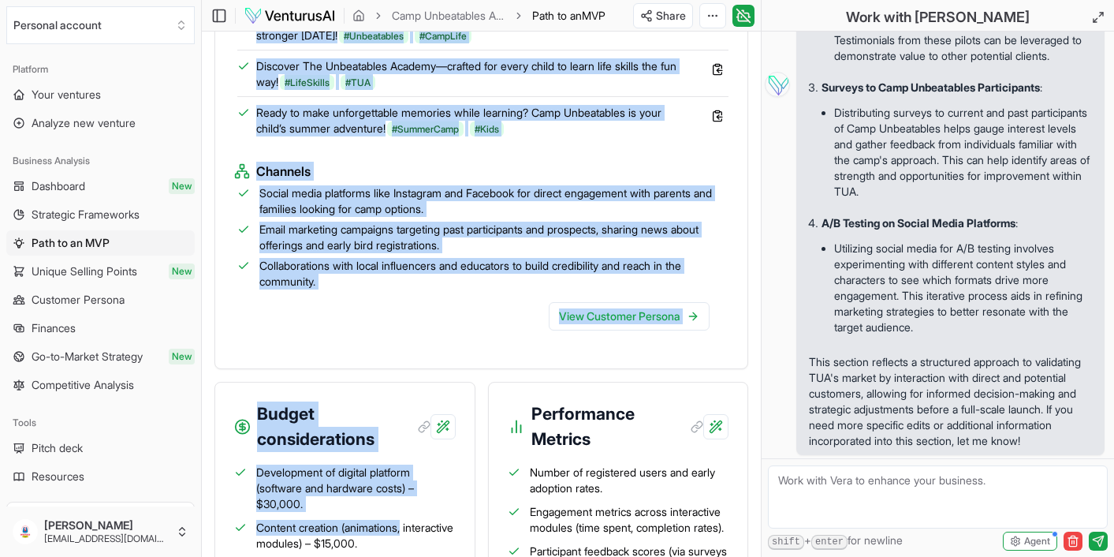
scroll to position [2087, 0]
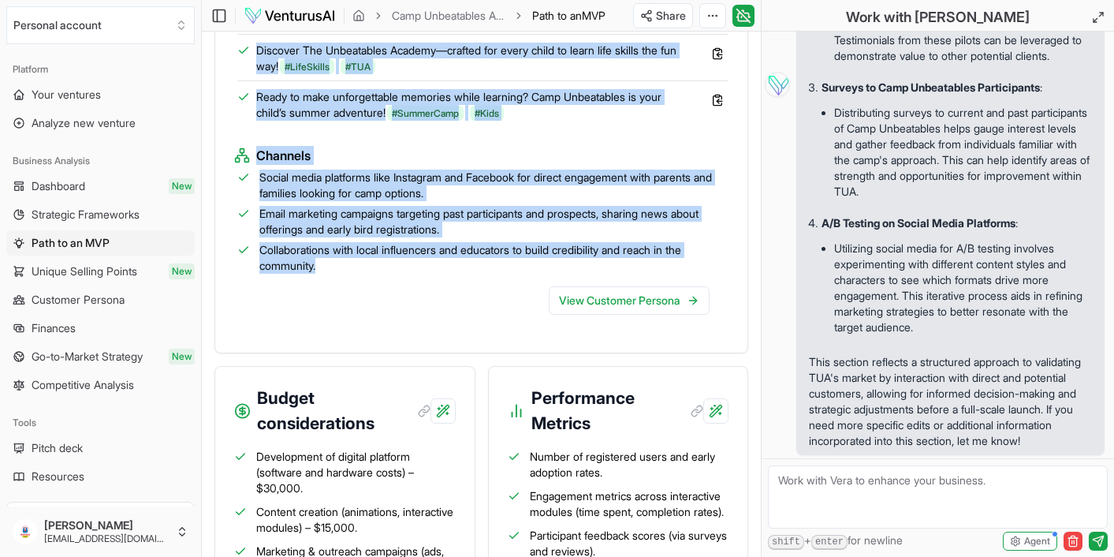
drag, startPoint x: 264, startPoint y: 184, endPoint x: 438, endPoint y: 286, distance: 201.5
copy div "Loremipsu Dolorsi ame consecte adipiscin elitseddoe, temporinc utlabor, etdolo …"
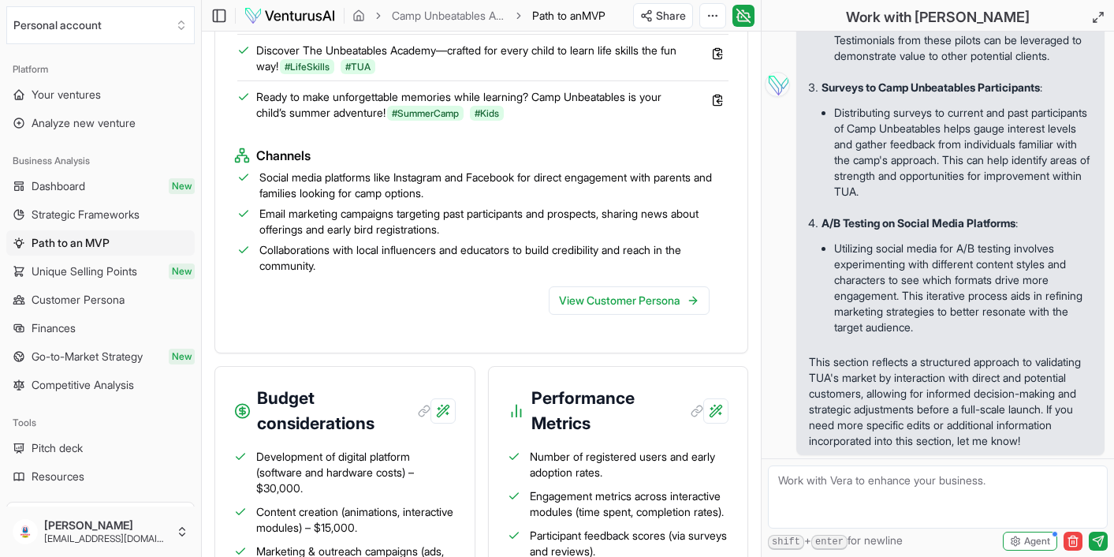
click at [509, 326] on div "View Customer Persona" at bounding box center [481, 304] width 494 height 60
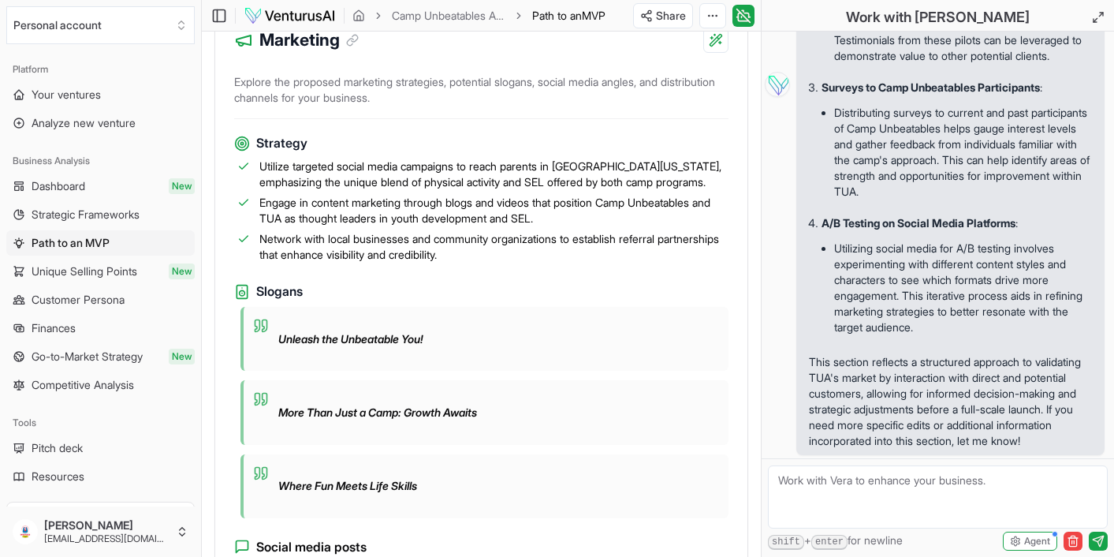
scroll to position [1405, 0]
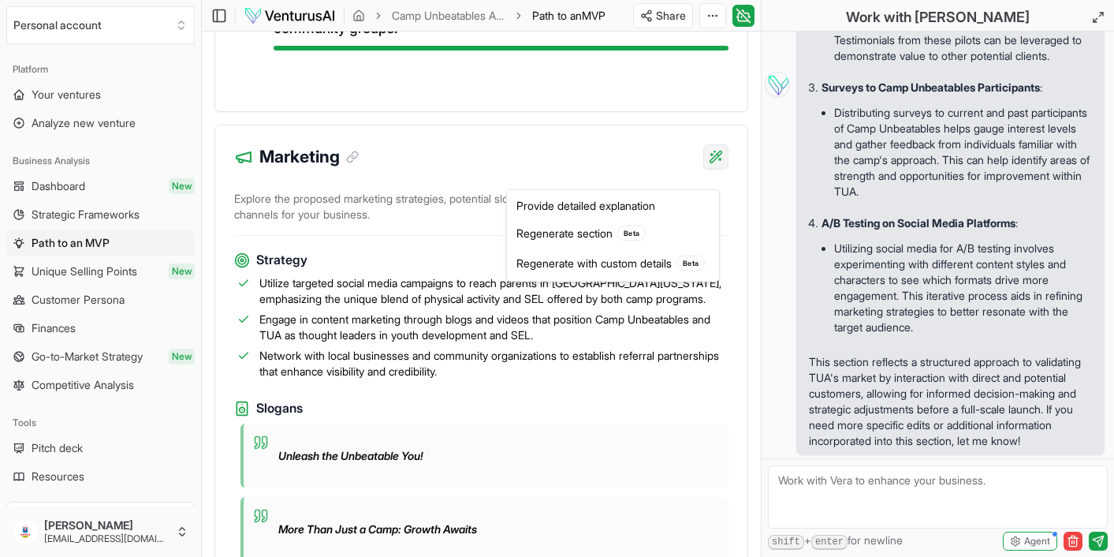
click at [605, 210] on div "Provide detailed explanation" at bounding box center [613, 205] width 206 height 25
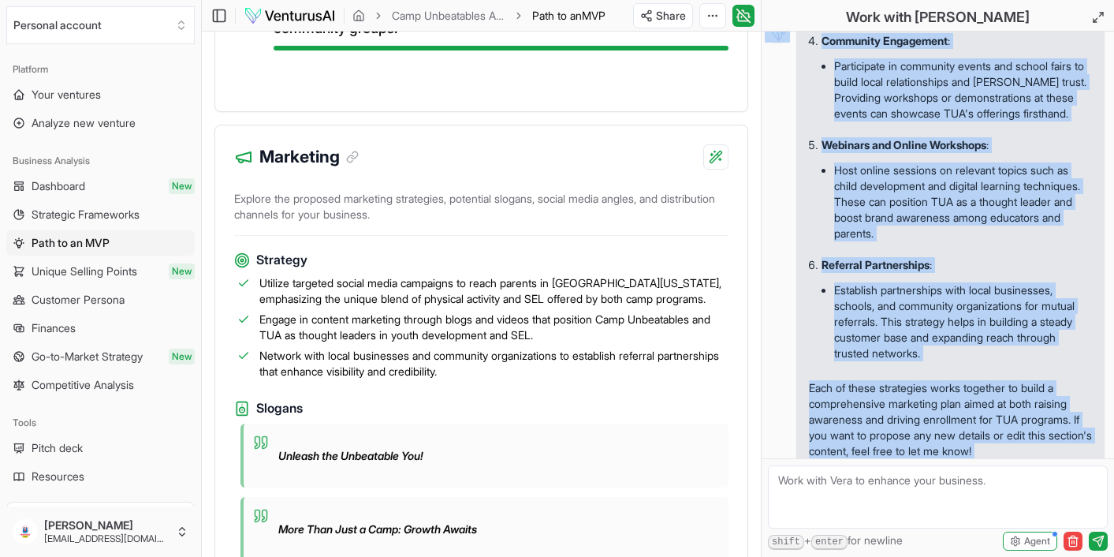
scroll to position [2807, 0]
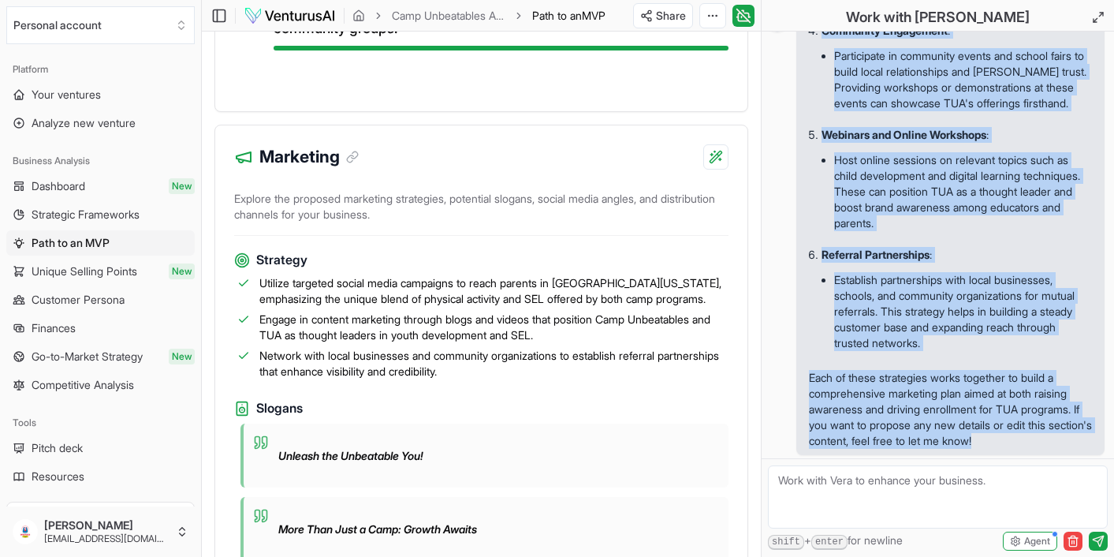
drag, startPoint x: 813, startPoint y: 230, endPoint x: 1046, endPoint y: 446, distance: 318.1
click at [1046, 446] on div "The "Marketing" section focuses on strategies and tactics to promote The Unbeat…" at bounding box center [950, 20] width 283 height 858
copy div "he "Marketing" section focuses on strategies and tactics to promote The Unbeata…"
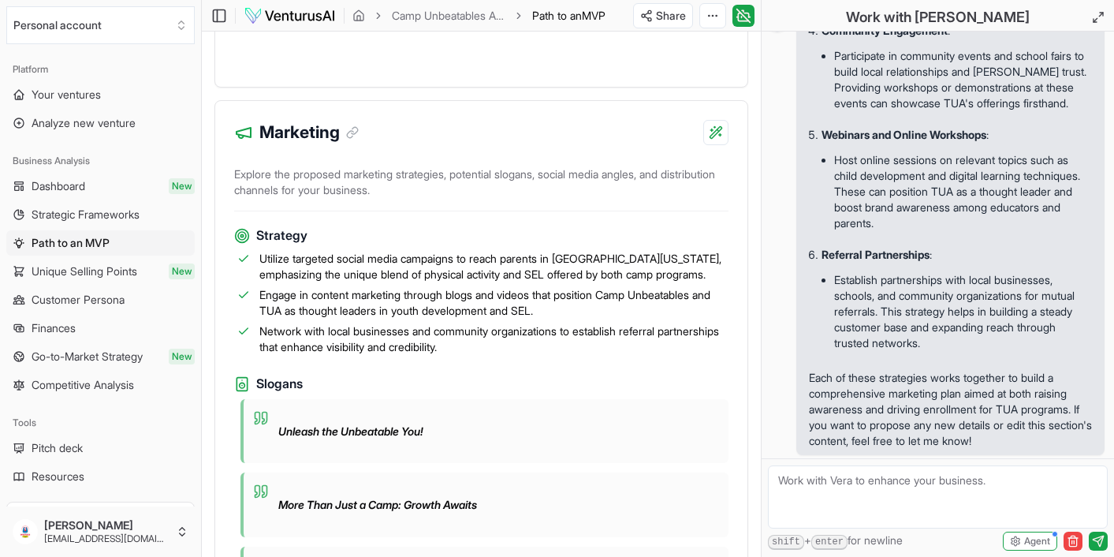
click at [982, 237] on ul "Host online sessions on relevant topics such as child development and digital l…" at bounding box center [957, 192] width 270 height 98
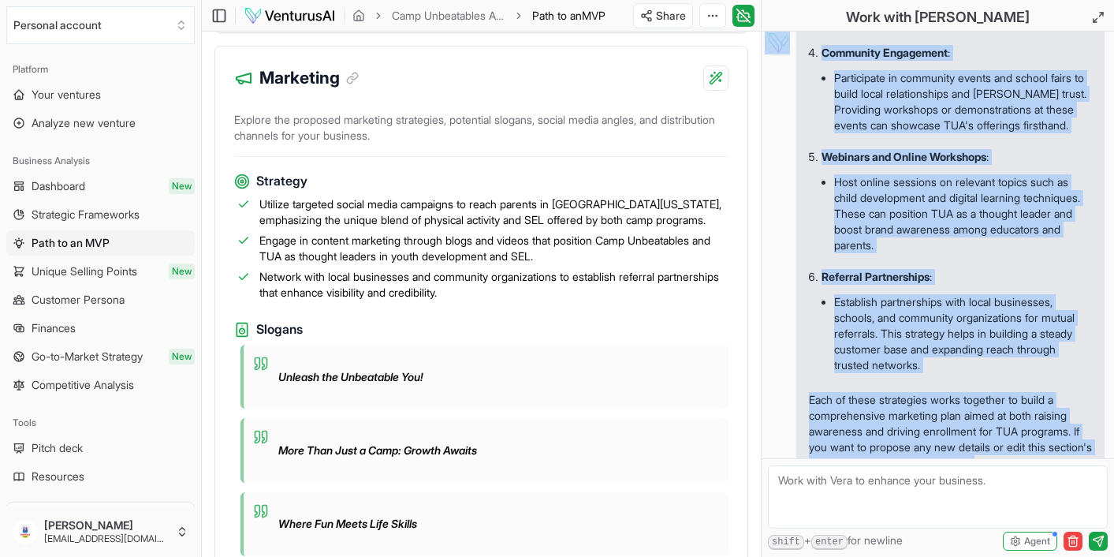
scroll to position [2807, 0]
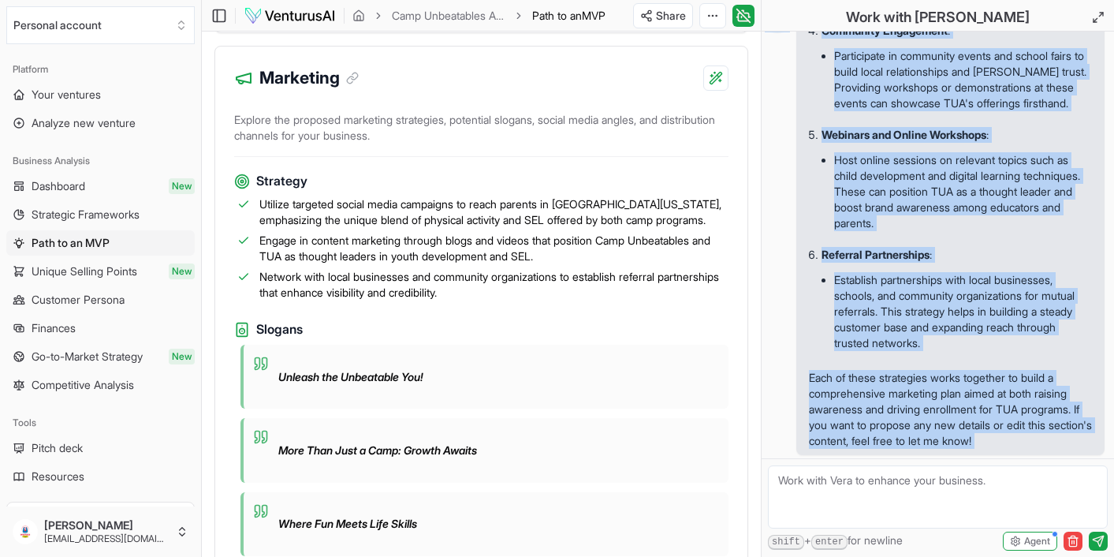
drag, startPoint x: 810, startPoint y: 129, endPoint x: 1017, endPoint y: 497, distance: 422.0
click at [1017, 497] on div "Hi, I'm [PERSON_NAME], ask me anything about your report or business in general…" at bounding box center [938, 294] width 353 height 525
copy div "The "Marketing" section focuses on strategies and tactics to promote The Unbeat…"
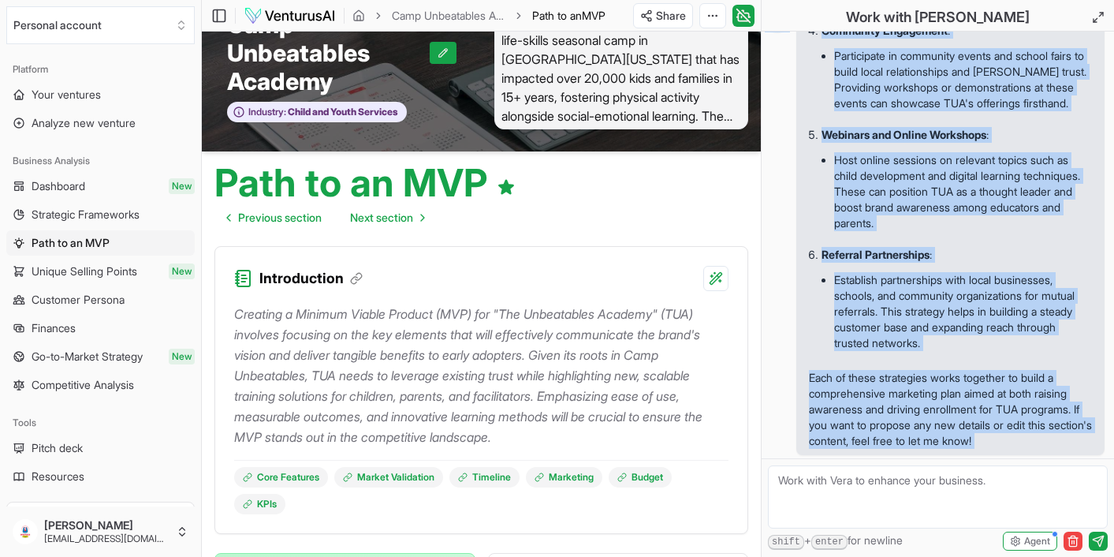
scroll to position [0, 0]
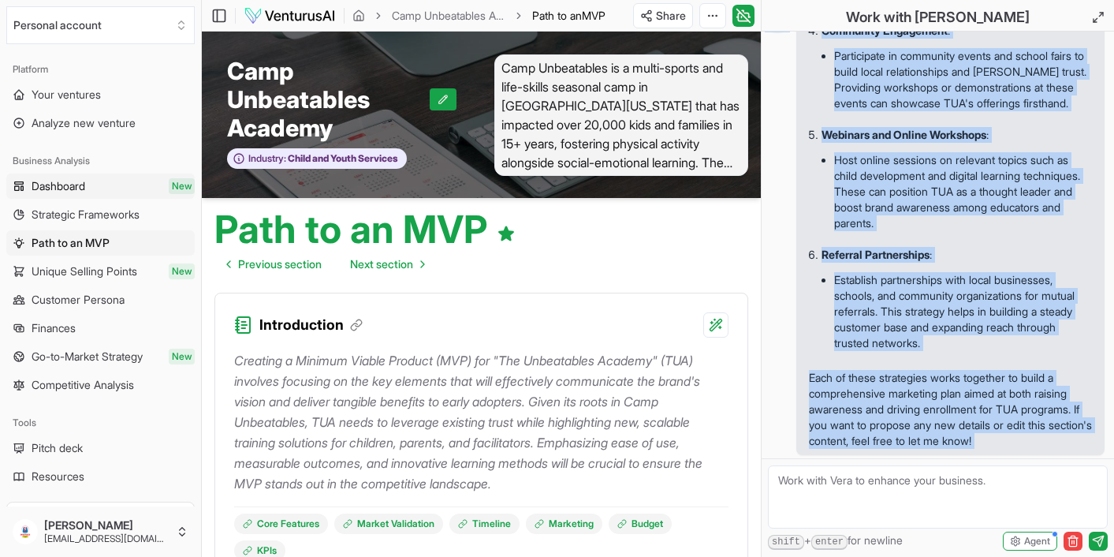
click at [69, 180] on span "Dashboard" at bounding box center [59, 186] width 54 height 16
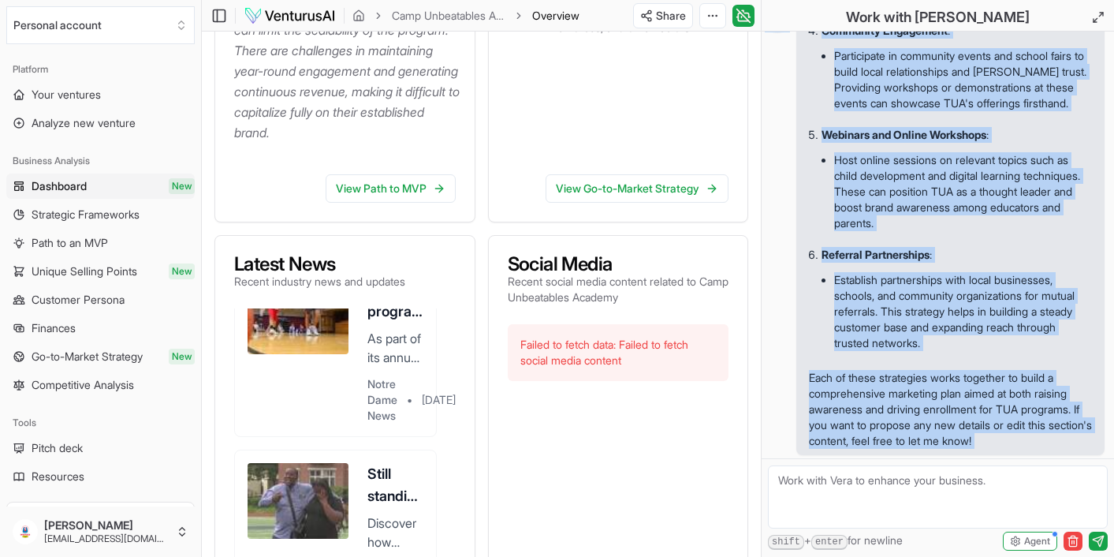
scroll to position [647, 0]
click at [811, 485] on textarea at bounding box center [938, 496] width 340 height 63
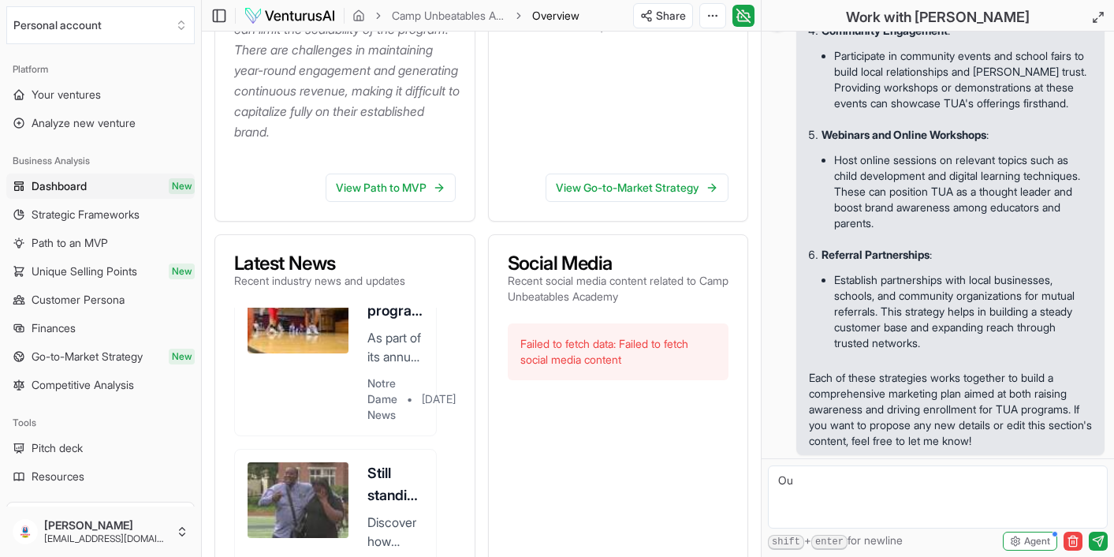
type textarea "O"
type textarea "Y"
type textarea "For social media you should look under Camp Unbeatables y/o The Unbeatables Aca…"
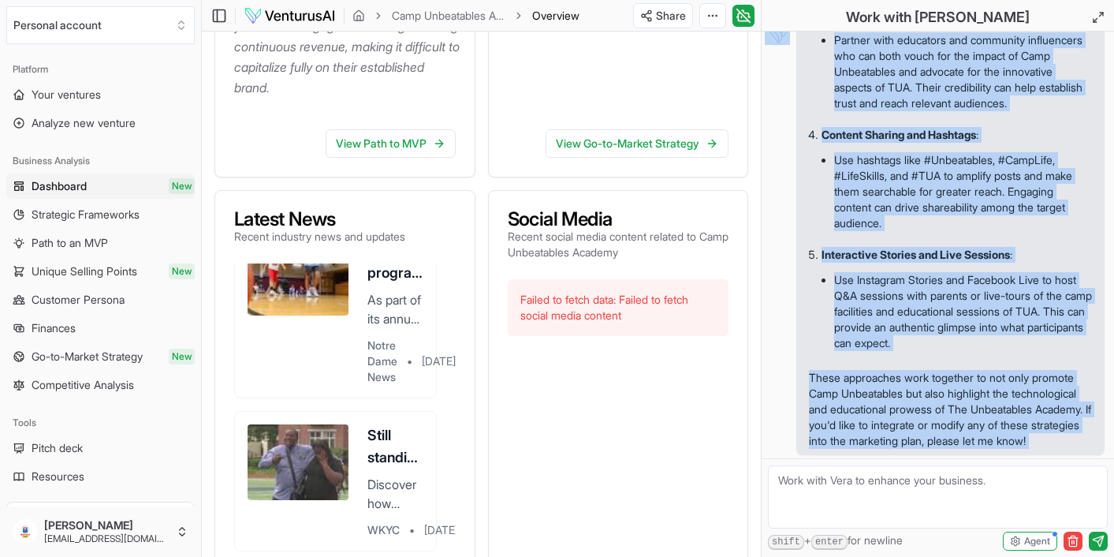
scroll to position [3740, 0]
drag, startPoint x: 810, startPoint y: 97, endPoint x: 912, endPoint y: 459, distance: 376.0
click at [912, 459] on div "Hi, I'm [PERSON_NAME], ask me anything about your report or business in general…" at bounding box center [938, 294] width 353 height 525
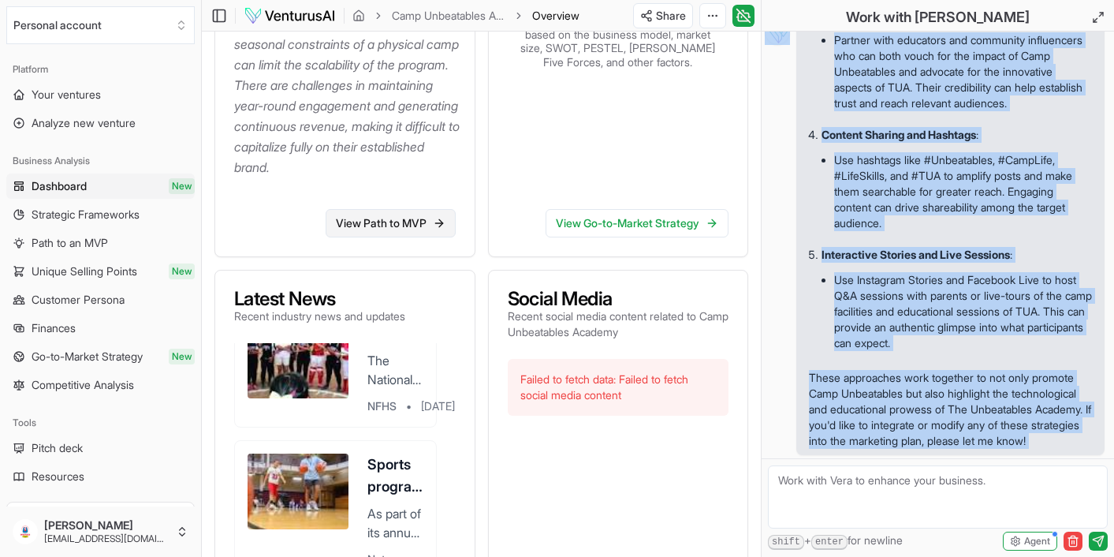
scroll to position [546, 0]
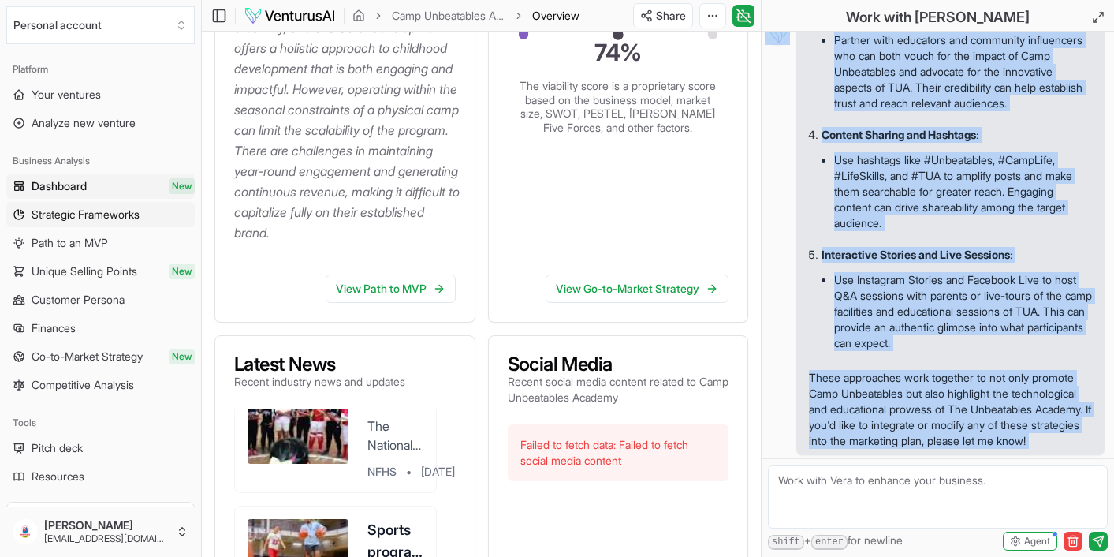
click at [110, 212] on span "Strategic Frameworks" at bounding box center [86, 215] width 108 height 16
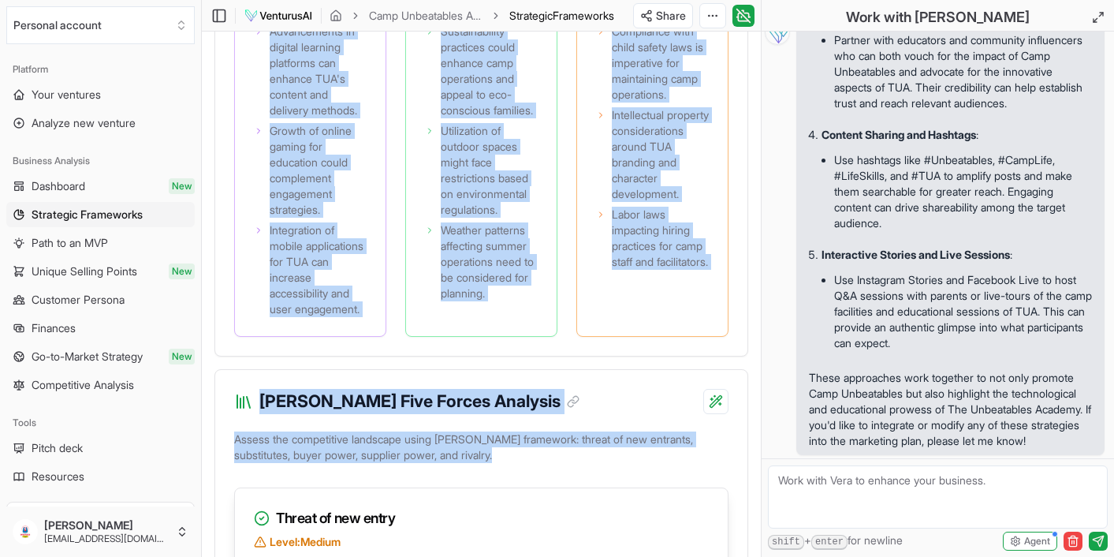
scroll to position [2629, 0]
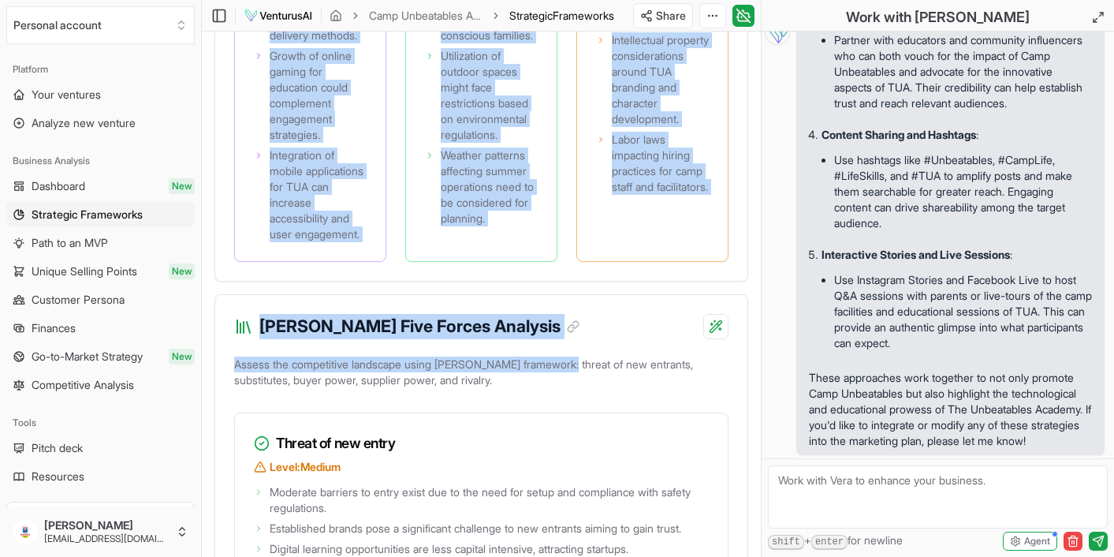
drag, startPoint x: 216, startPoint y: 230, endPoint x: 572, endPoint y: 389, distance: 389.4
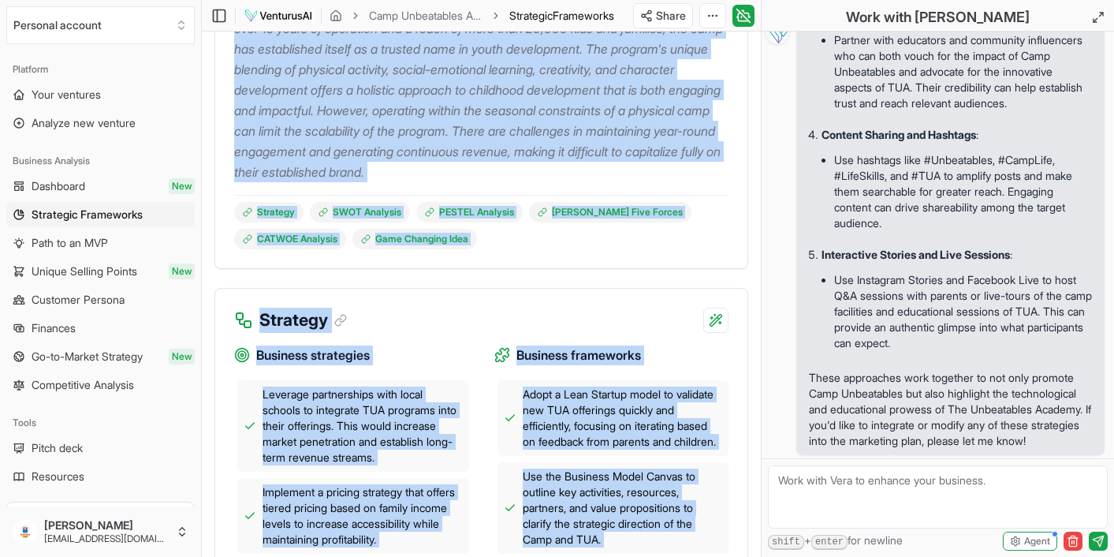
scroll to position [141, 0]
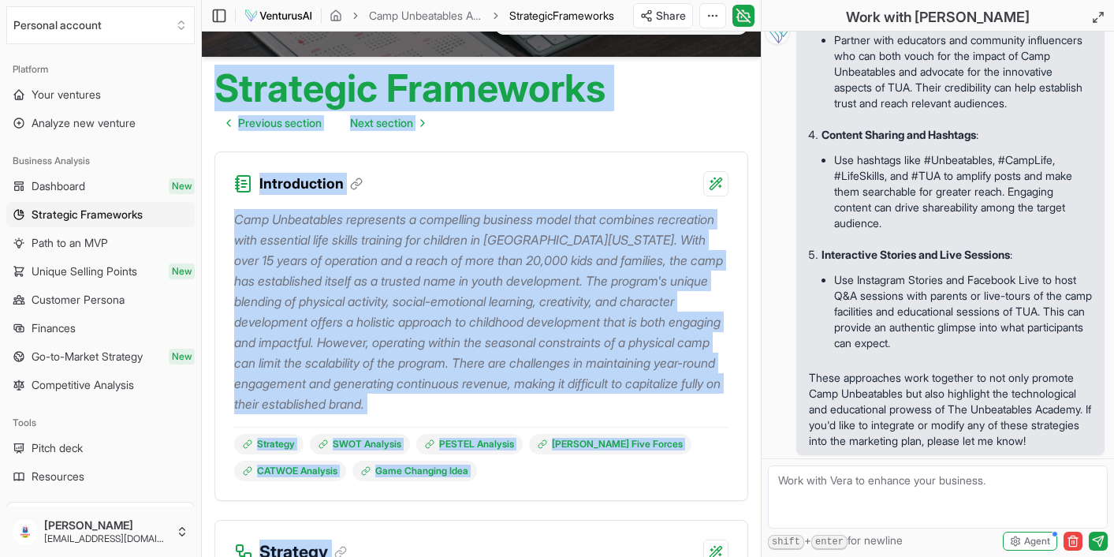
click at [686, 435] on div "Strategy SWOT Analysis PESTEL Analysis [PERSON_NAME] Five Forces CATWOE Analysi…" at bounding box center [481, 454] width 494 height 54
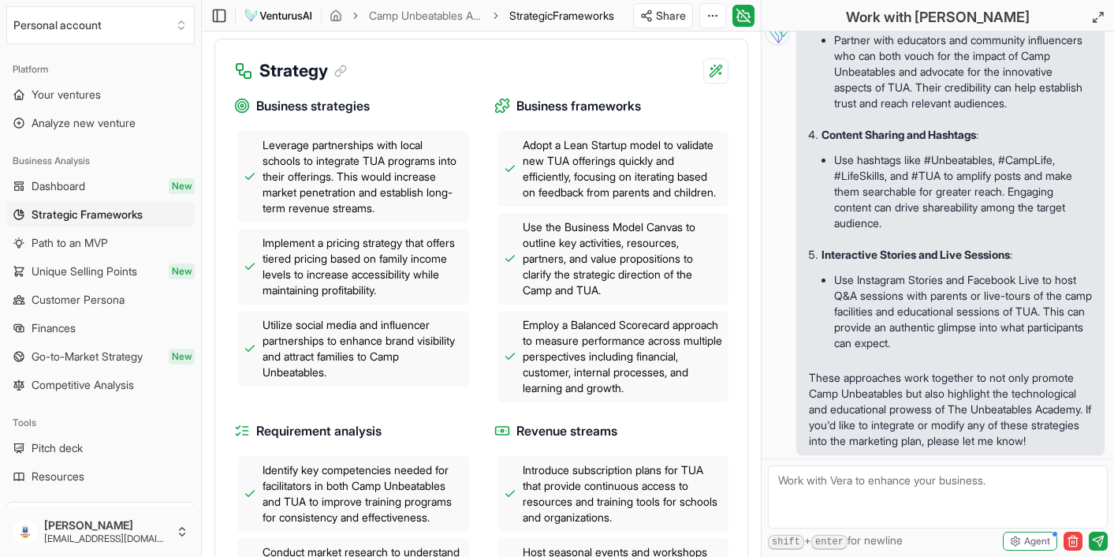
scroll to position [624, 0]
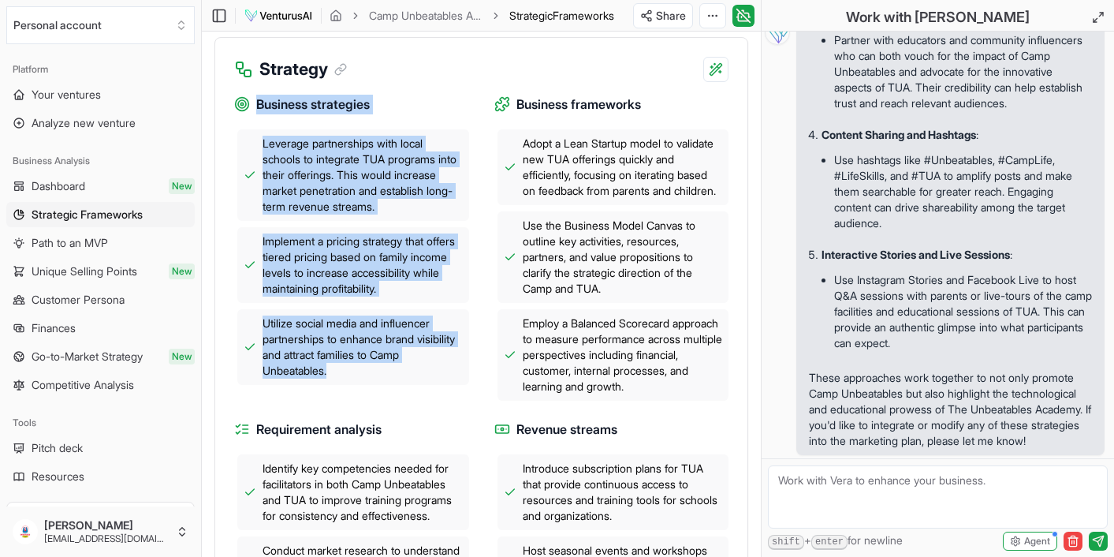
drag, startPoint x: 258, startPoint y: 103, endPoint x: 380, endPoint y: 393, distance: 314.2
click at [381, 395] on div "Business strategies Leverage partnerships with local schools to integrate TUA p…" at bounding box center [351, 248] width 235 height 306
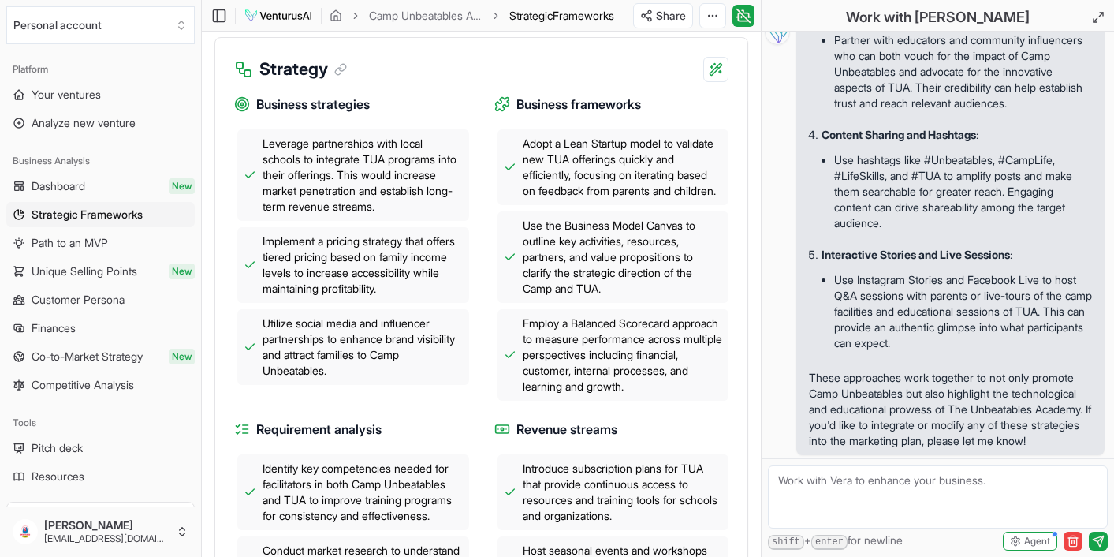
click at [429, 379] on div "Utilize social media and influencer partnerships to enhance brand visibility an…" at bounding box center [353, 347] width 232 height 76
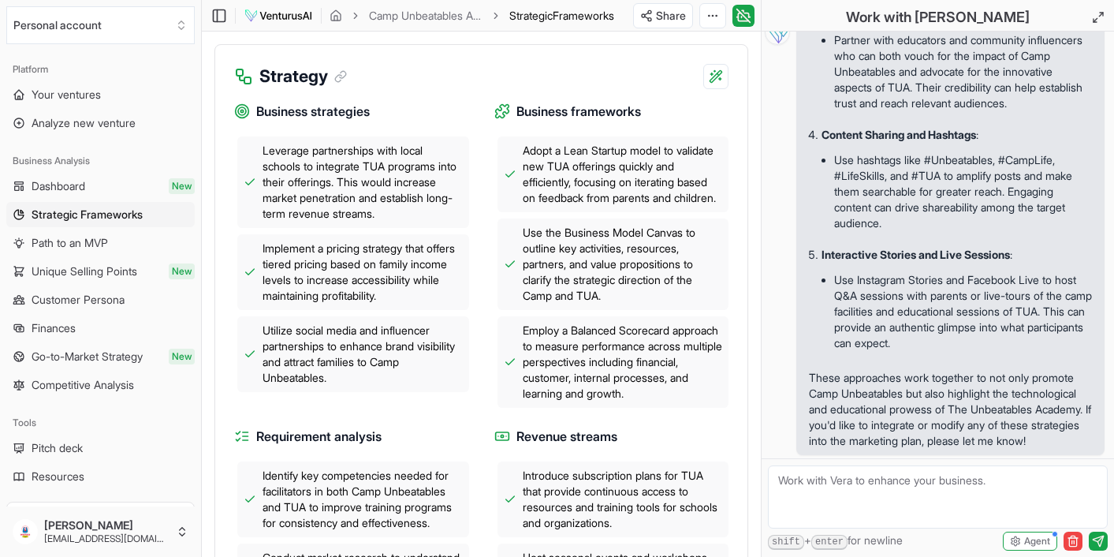
scroll to position [607, 0]
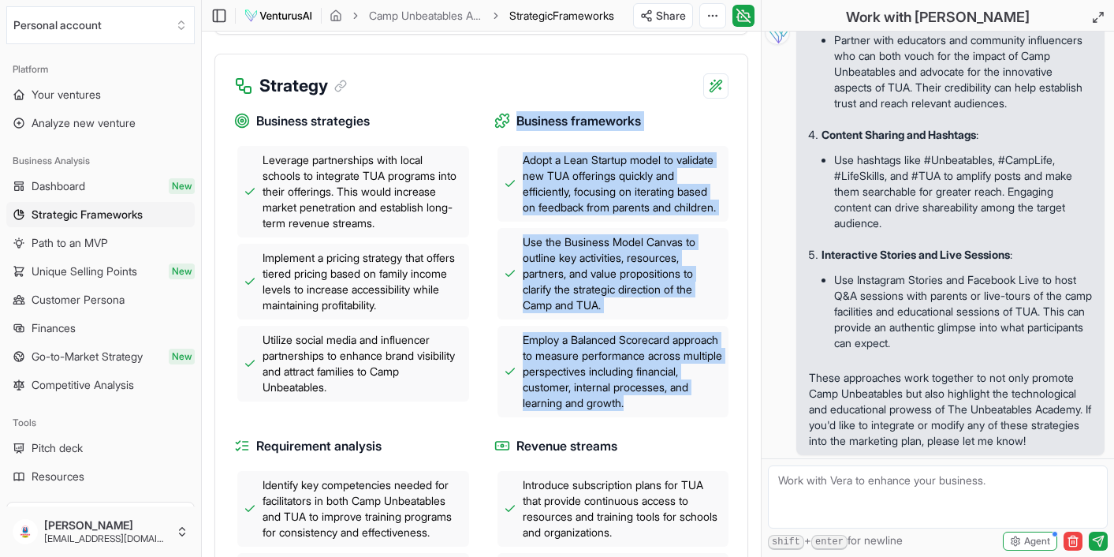
drag, startPoint x: 517, startPoint y: 121, endPoint x: 714, endPoint y: 420, distance: 358.1
click at [714, 417] on div "Business frameworks Adopt a Lean Startup model to validate new TUA offerings qu…" at bounding box center [611, 264] width 235 height 306
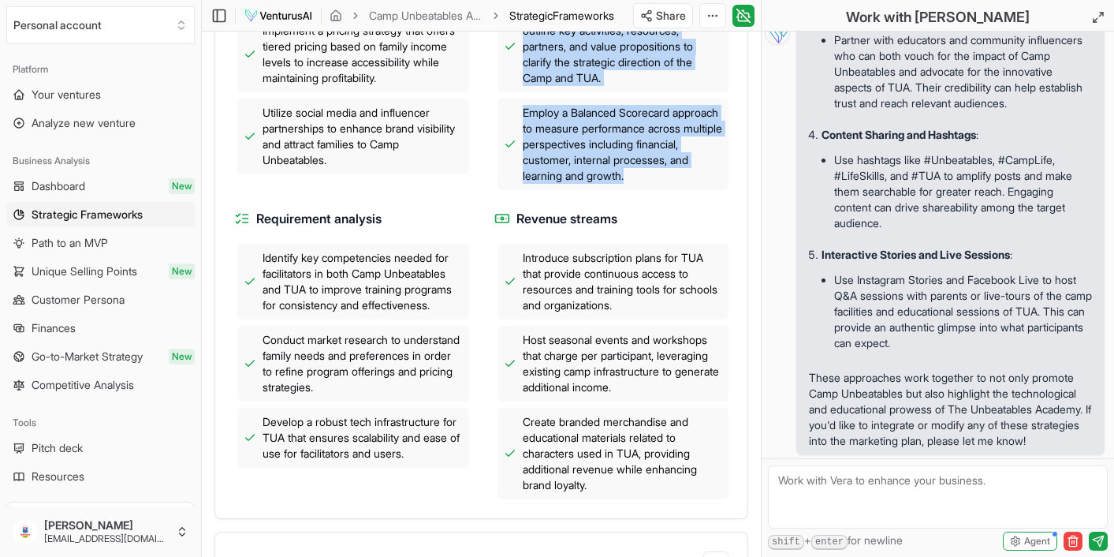
scroll to position [793, 0]
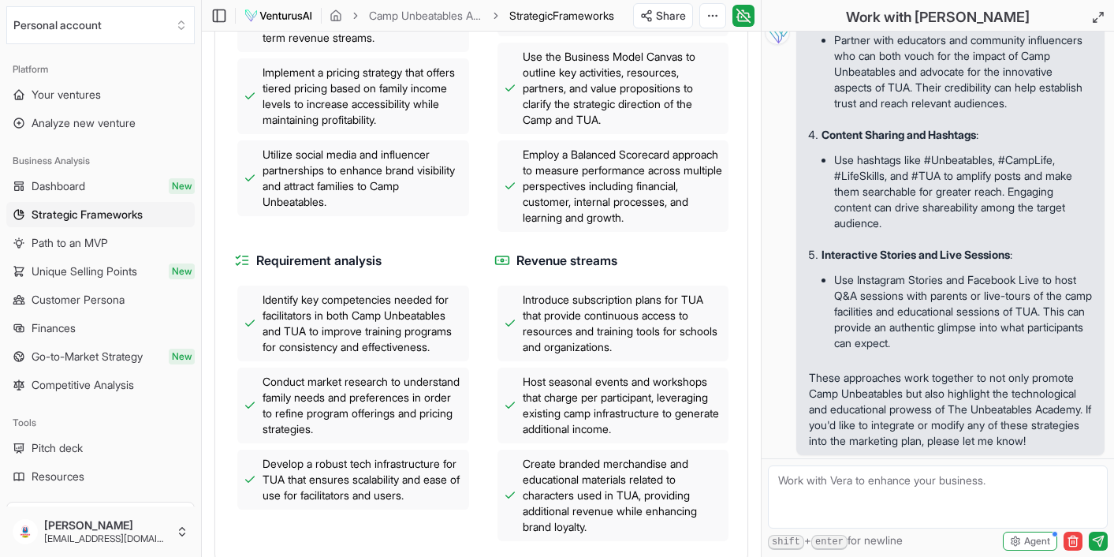
click at [474, 275] on div "Business strategies Leverage partnerships with local schools to integrate TUA p…" at bounding box center [481, 227] width 494 height 628
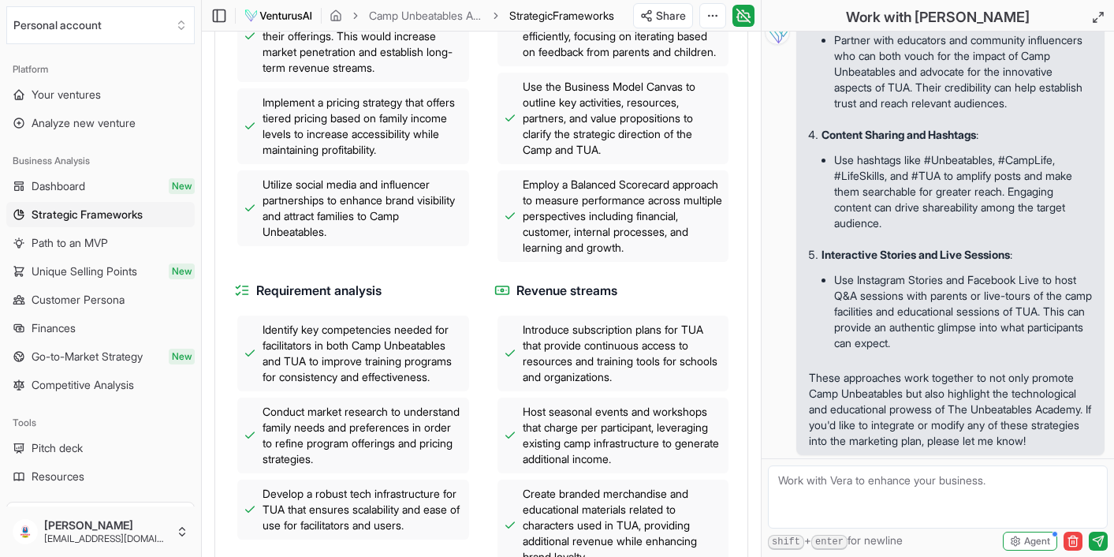
scroll to position [774, 0]
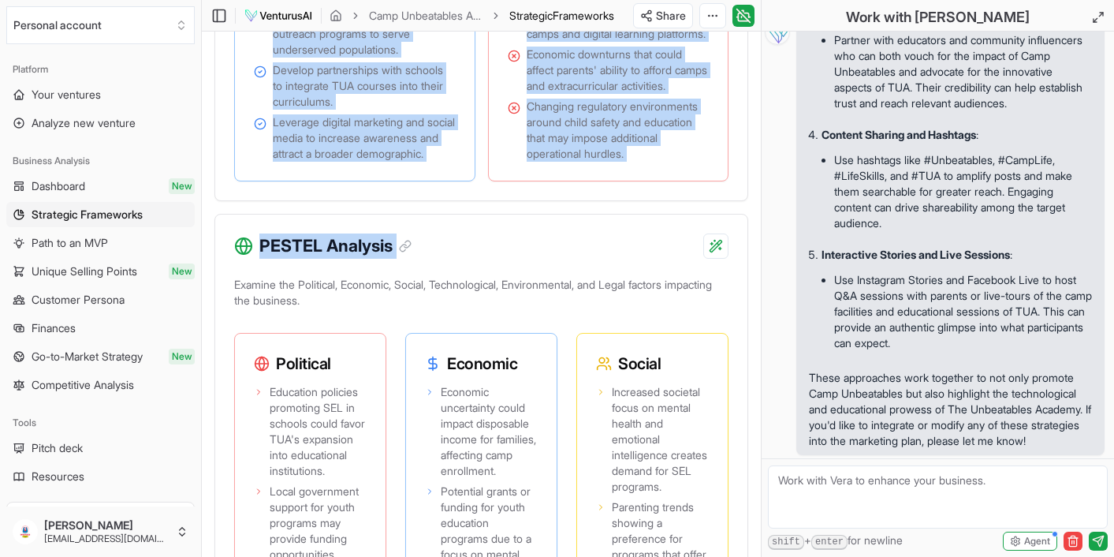
drag, startPoint x: 258, startPoint y: 297, endPoint x: 571, endPoint y: 267, distance: 314.4
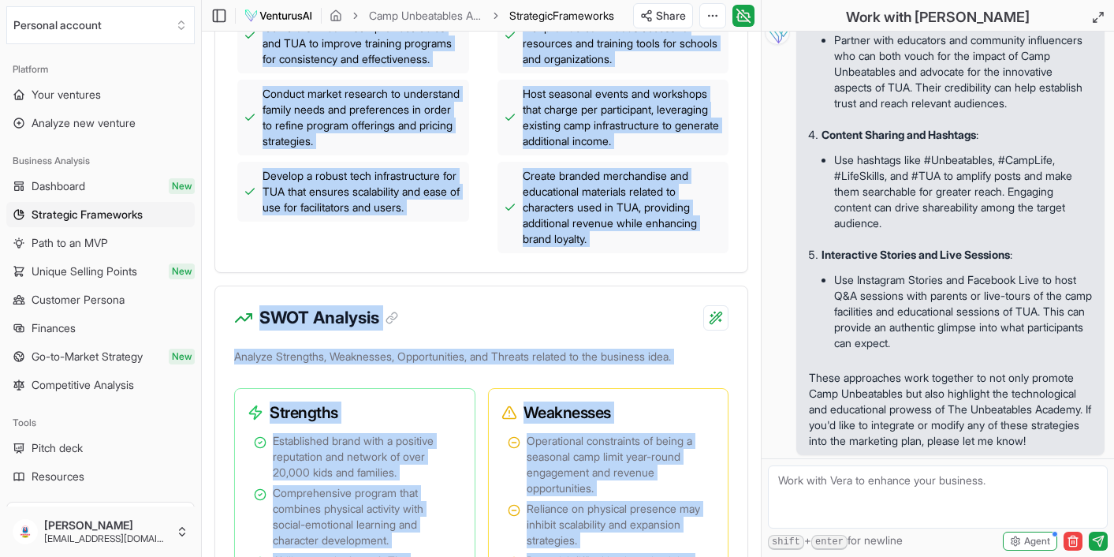
scroll to position [1074, 0]
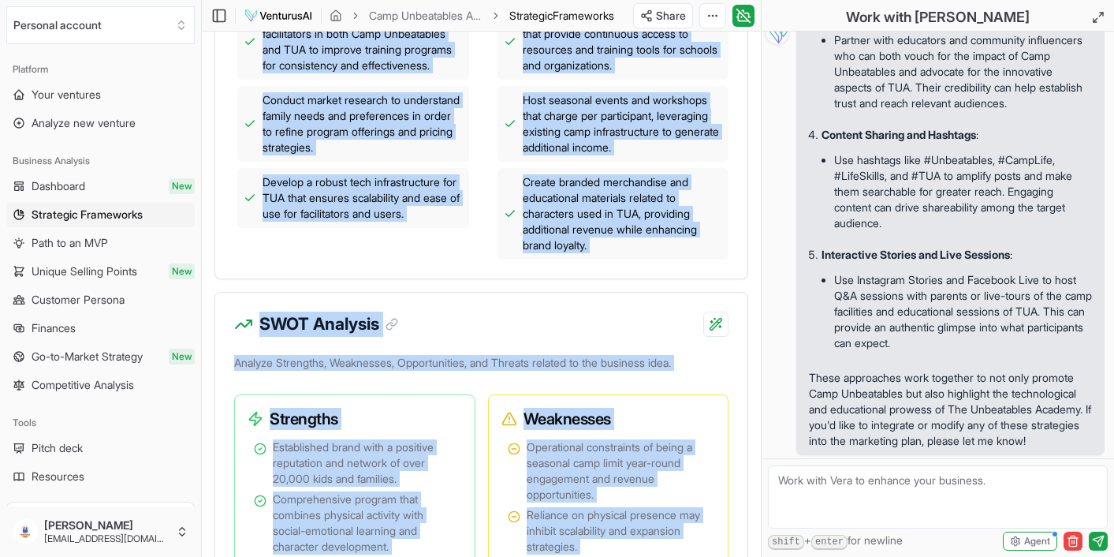
click at [498, 259] on div "Create branded merchandise and educational materials related to characters used…" at bounding box center [614, 213] width 232 height 91
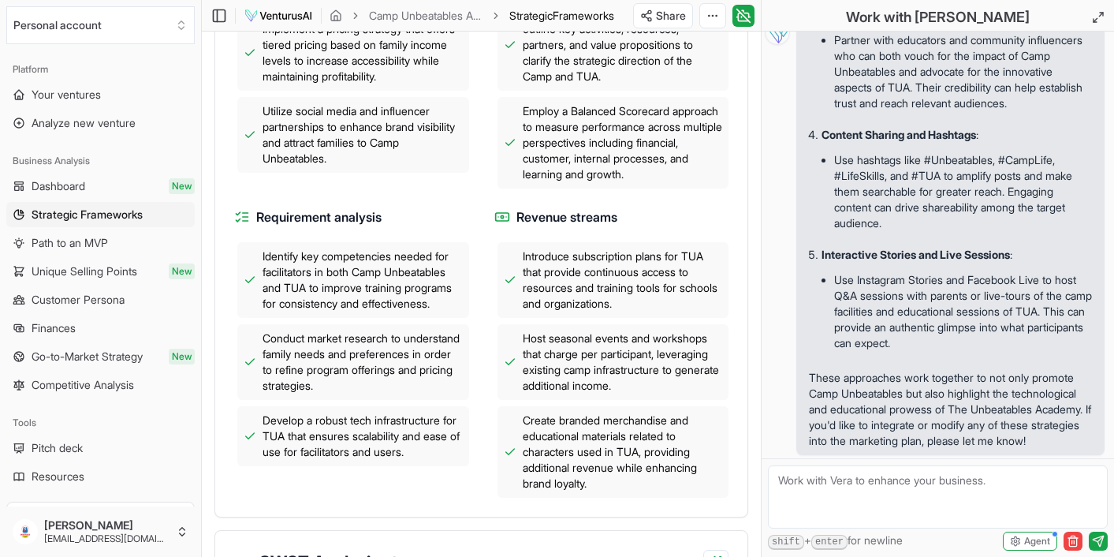
scroll to position [831, 0]
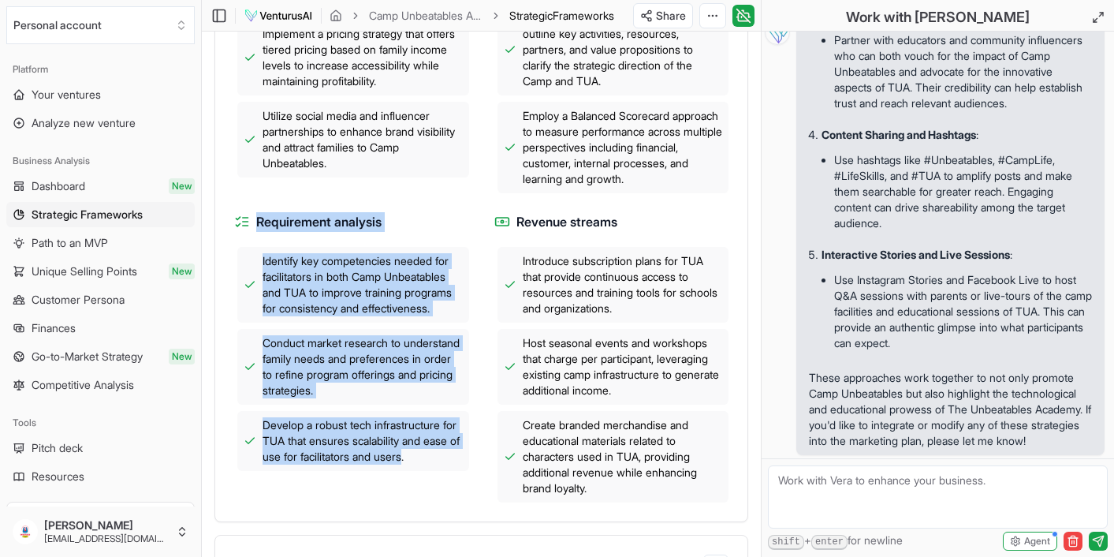
drag, startPoint x: 256, startPoint y: 233, endPoint x: 453, endPoint y: 489, distance: 322.9
click at [453, 489] on div "Requirement analysis Identify key competencies needed for facilitators in both …" at bounding box center [351, 357] width 235 height 290
click at [647, 232] on h4 "Revenue streams" at bounding box center [611, 222] width 235 height 20
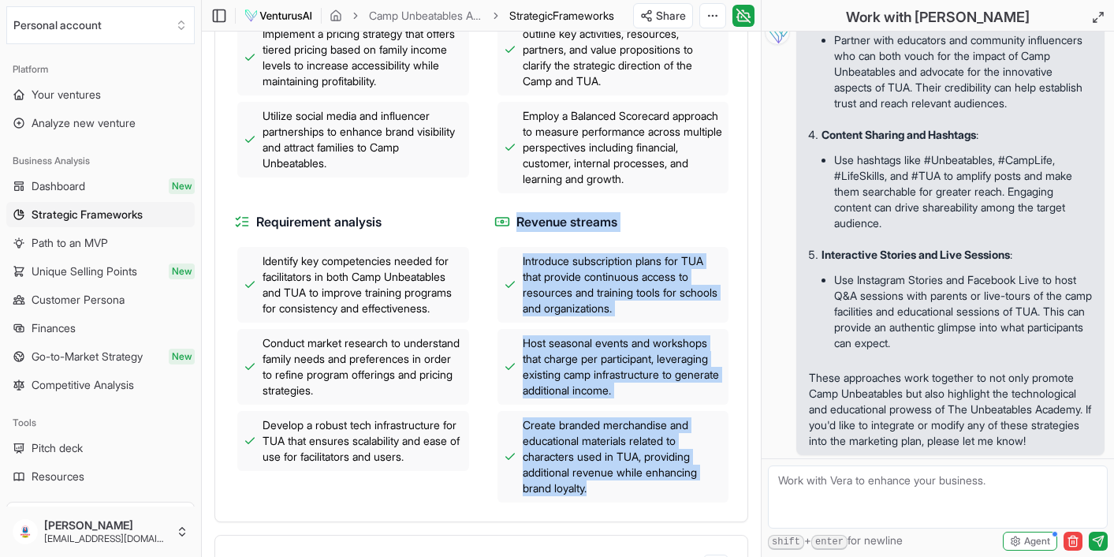
drag, startPoint x: 516, startPoint y: 238, endPoint x: 717, endPoint y: 533, distance: 357.0
click at [717, 521] on div "Business strategies Leverage partnerships with local schools to integrate TUA p…" at bounding box center [481, 198] width 532 height 647
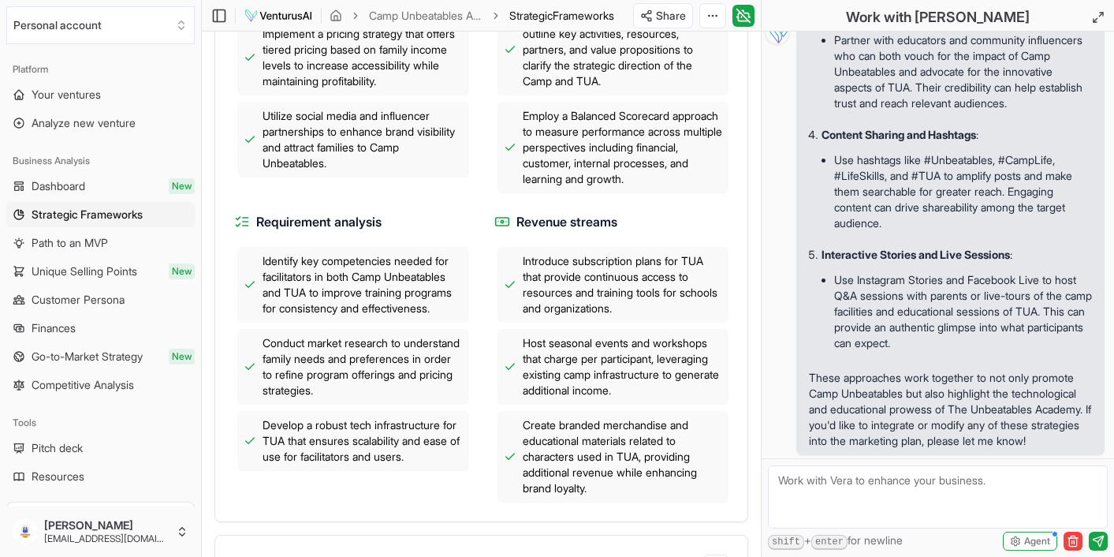
click at [696, 217] on div "Business strategies Leverage partnerships with local schools to integrate TUA p…" at bounding box center [481, 189] width 494 height 628
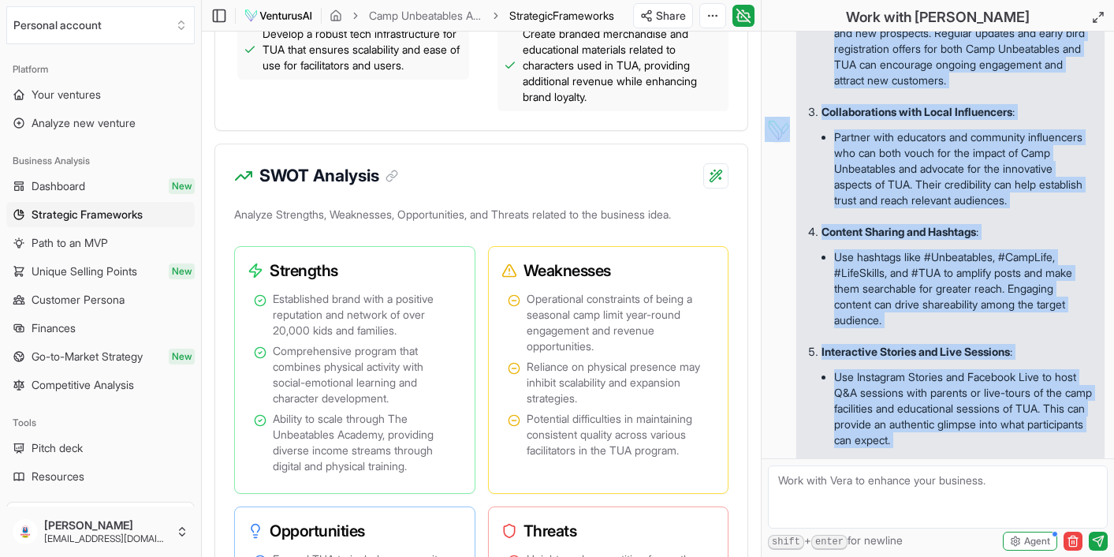
scroll to position [3740, 0]
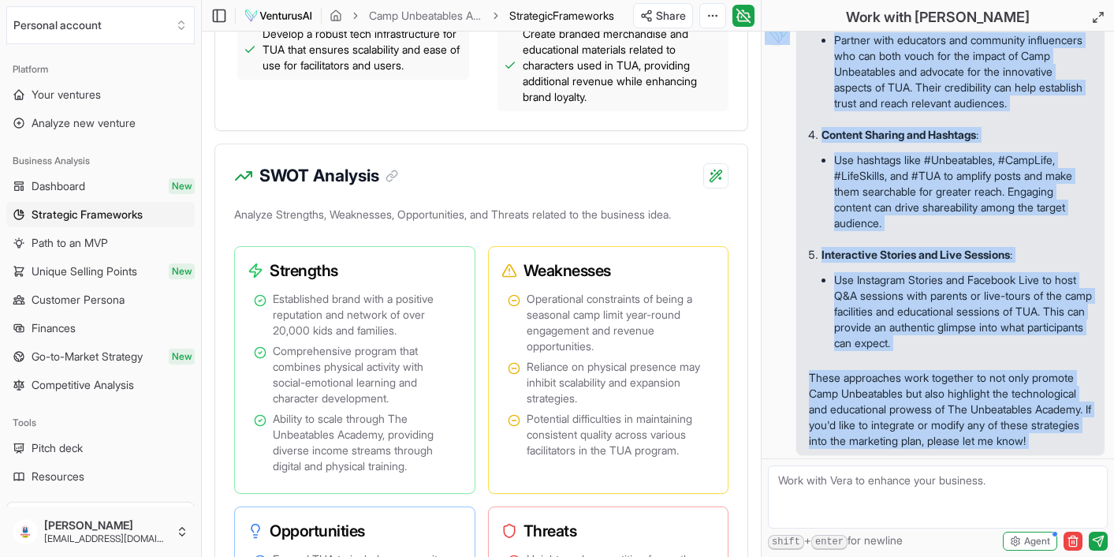
drag, startPoint x: 810, startPoint y: 75, endPoint x: 1032, endPoint y: 489, distance: 470.0
click at [1032, 489] on div "Hi, I'm [PERSON_NAME], ask me anything about your report or business in general…" at bounding box center [938, 294] width 353 height 525
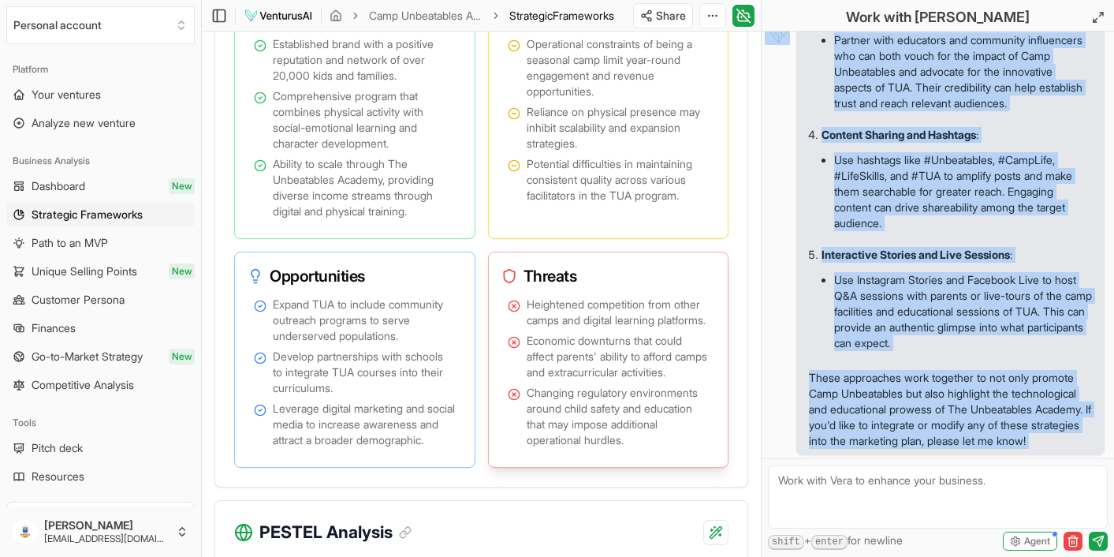
scroll to position [1478, 0]
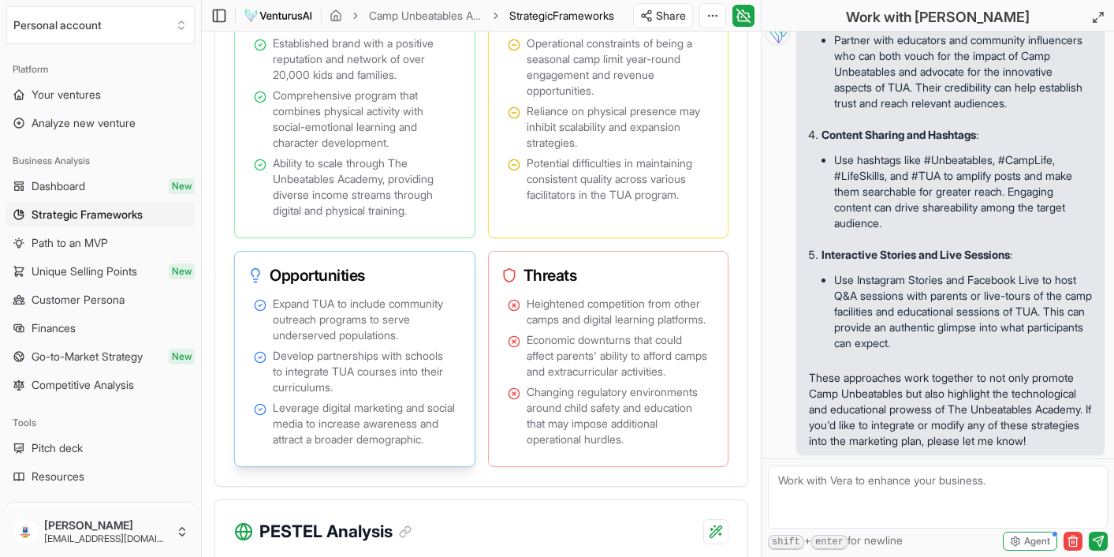
click at [436, 286] on h3 "Opportunities" at bounding box center [349, 275] width 202 height 22
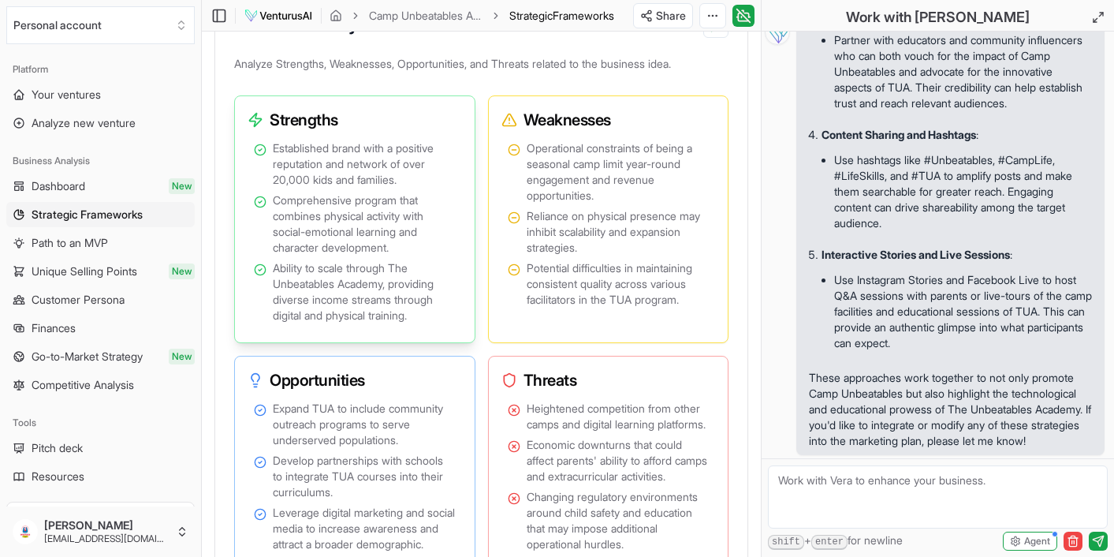
scroll to position [1375, 0]
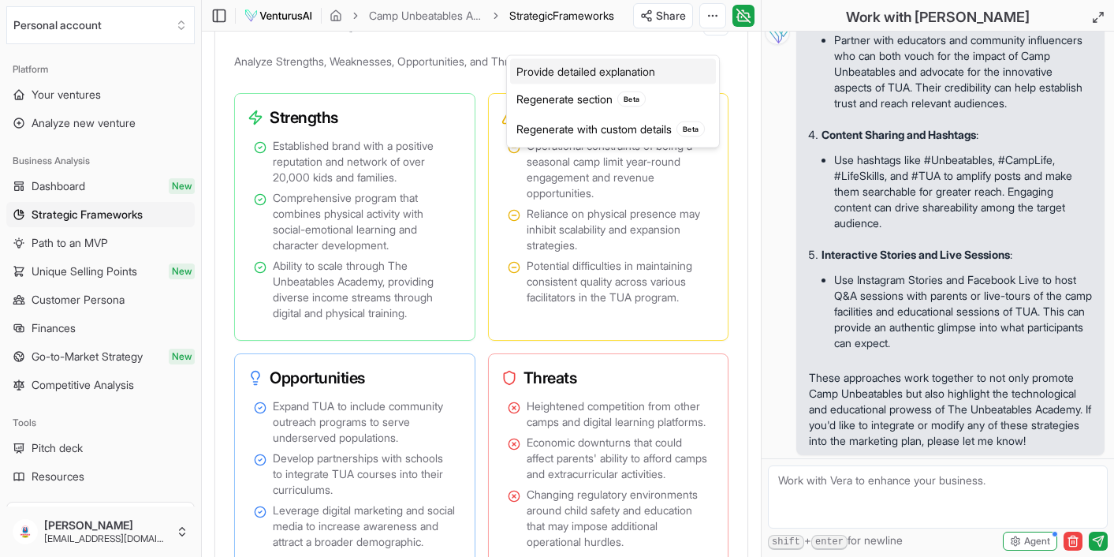
click at [640, 76] on div "Provide detailed explanation" at bounding box center [613, 71] width 206 height 25
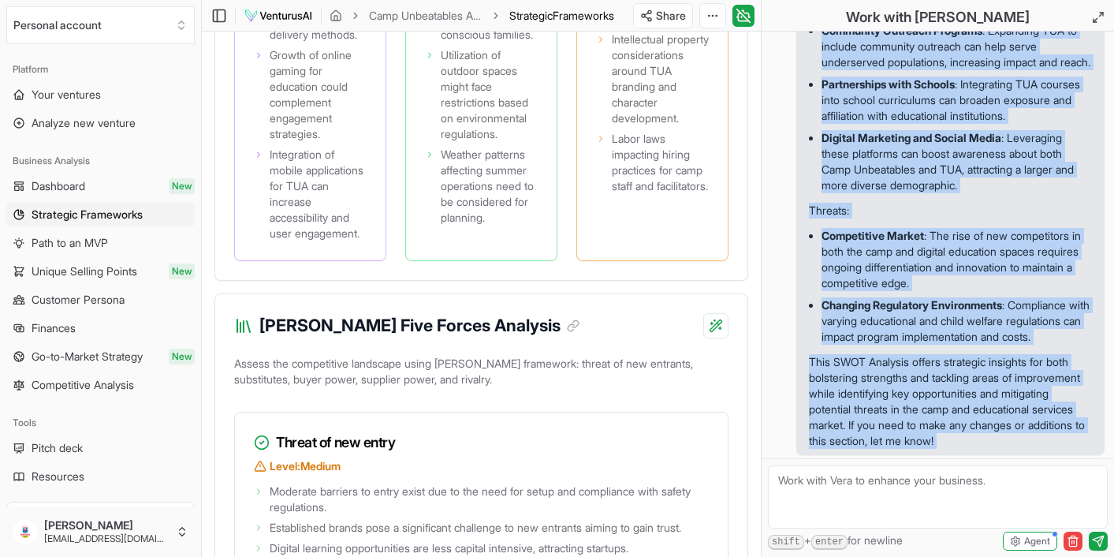
scroll to position [4829, 0]
drag, startPoint x: 812, startPoint y: 181, endPoint x: 972, endPoint y: 462, distance: 323.9
click at [972, 462] on div "Hi, I'm [PERSON_NAME], ask me anything about your report or business in general…" at bounding box center [938, 294] width 353 height 525
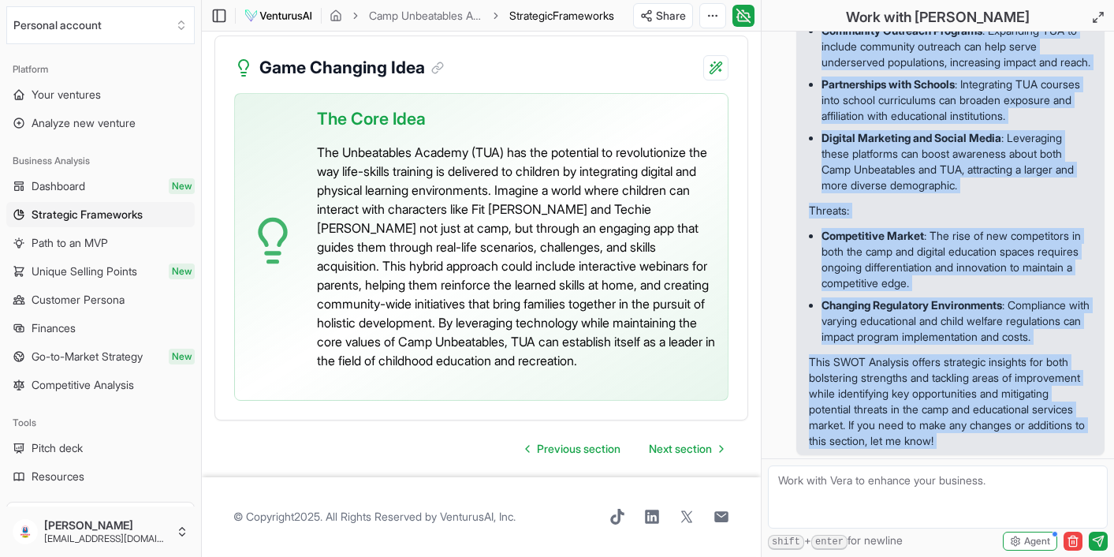
scroll to position [4684, 0]
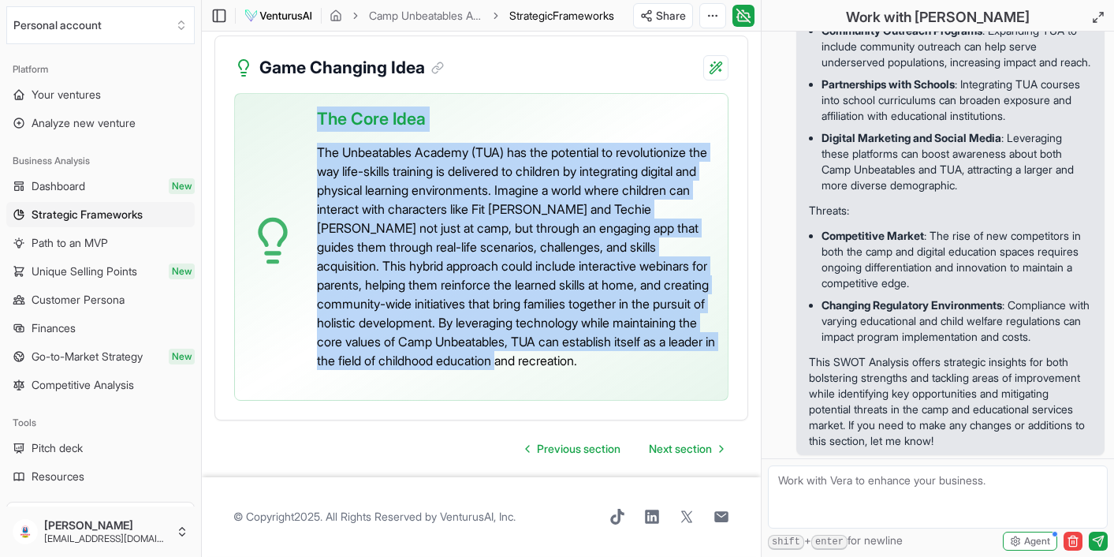
drag, startPoint x: 320, startPoint y: 190, endPoint x: 532, endPoint y: 482, distance: 360.3
click at [532, 401] on div "The Core Idea The Unbeatables Academy (TUA) has the potential to revolutionize …" at bounding box center [481, 247] width 494 height 308
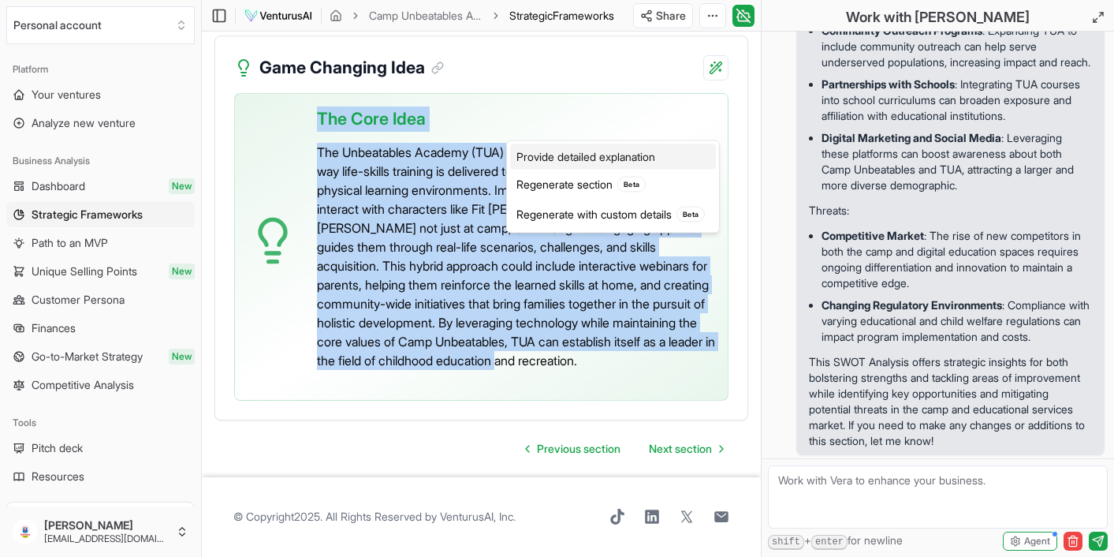
click at [646, 159] on div "Provide detailed explanation" at bounding box center [613, 156] width 206 height 25
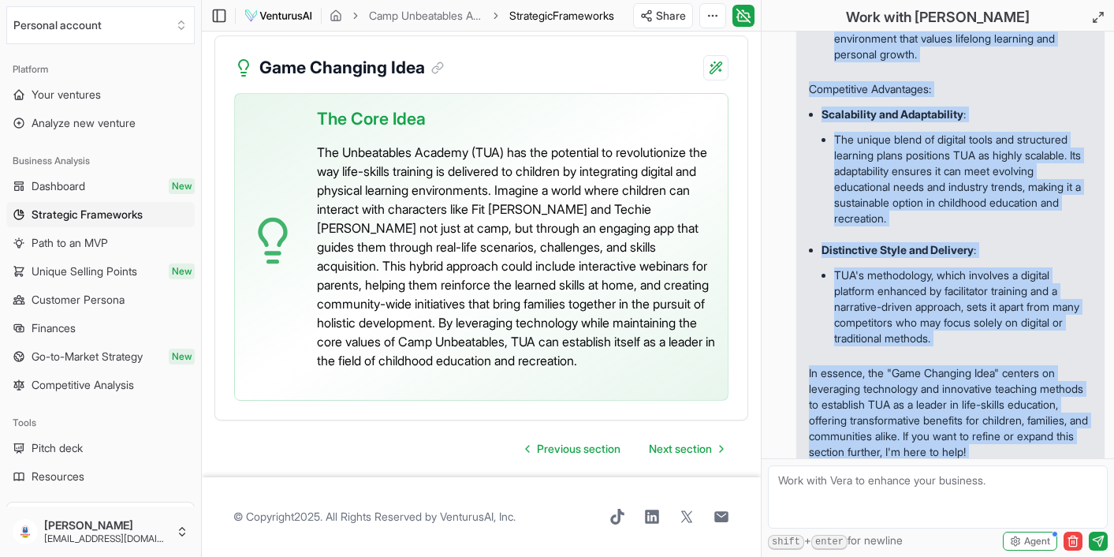
scroll to position [5939, 0]
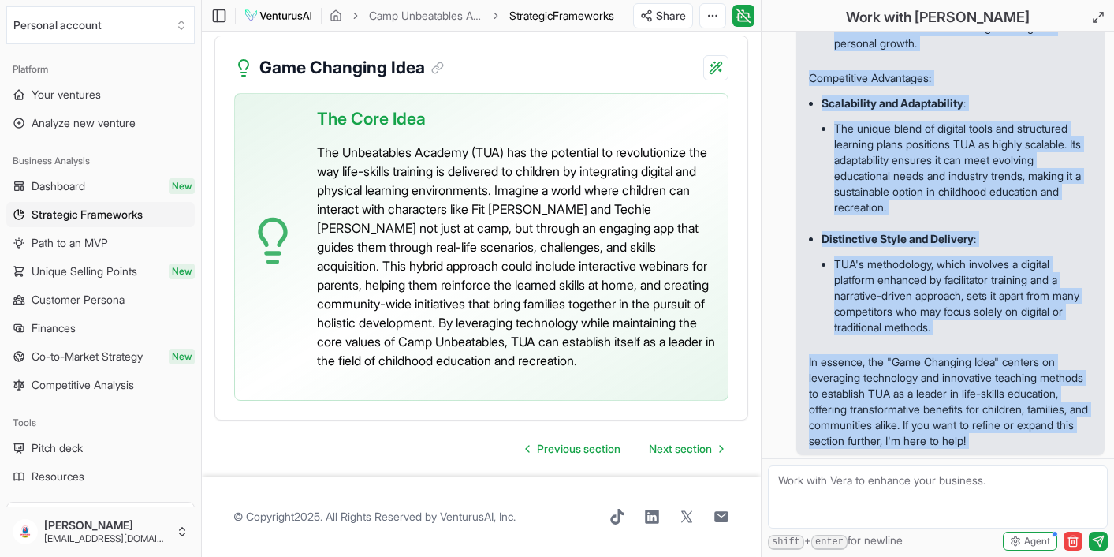
drag, startPoint x: 809, startPoint y: 185, endPoint x: 1001, endPoint y: 526, distance: 391.6
click at [1001, 526] on div "Hi, I'm [PERSON_NAME], ask me anything about your report or business in general…" at bounding box center [938, 294] width 353 height 525
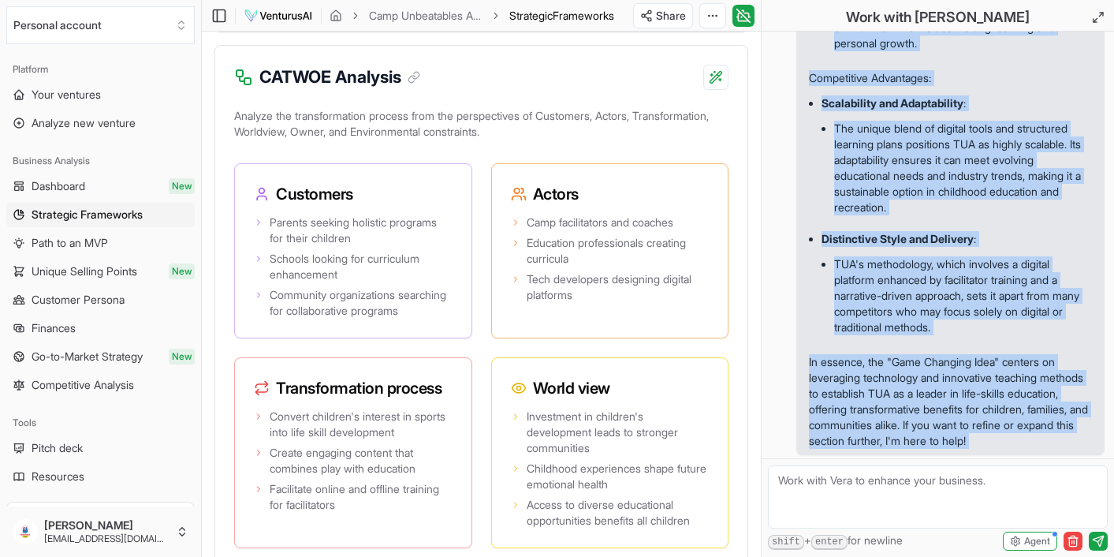
scroll to position [3886, 0]
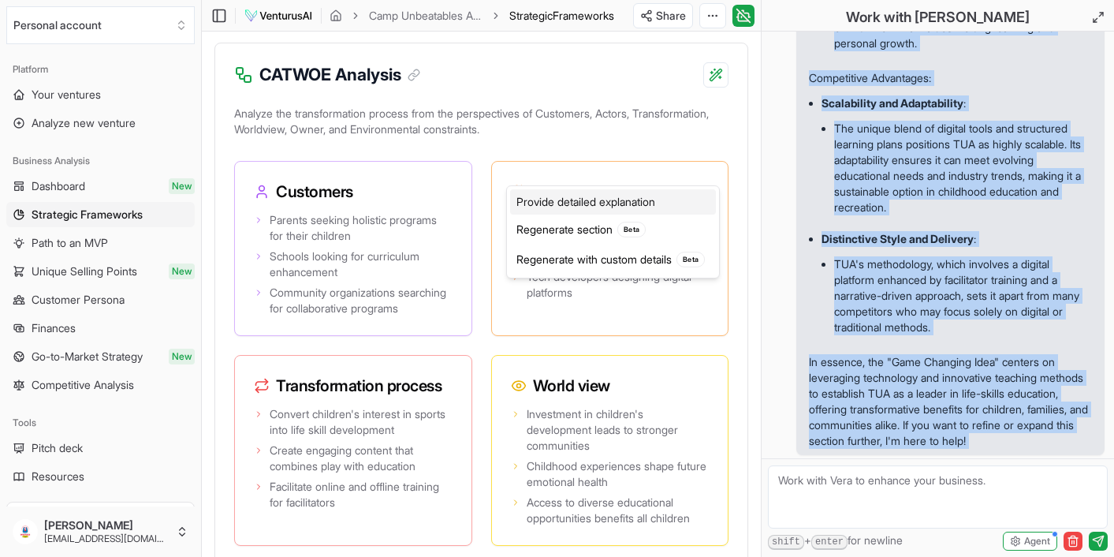
click at [642, 204] on div "Provide detailed explanation" at bounding box center [613, 201] width 206 height 25
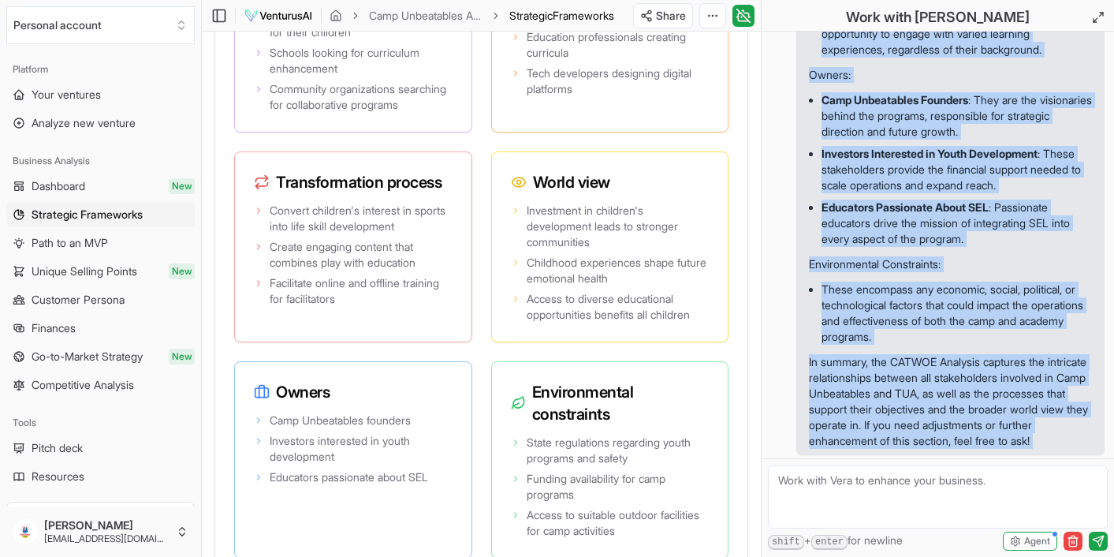
scroll to position [4283, 0]
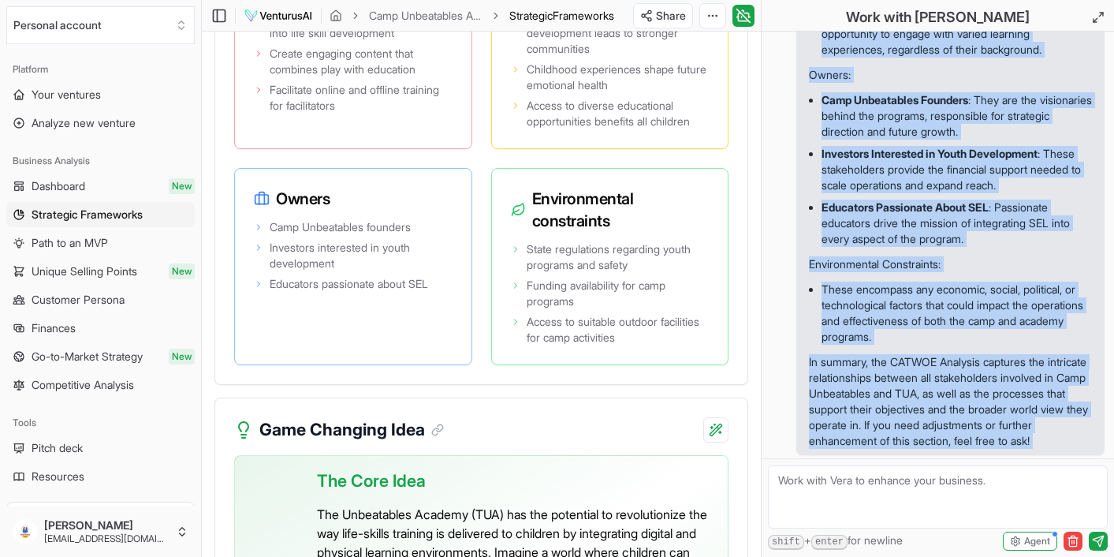
click at [874, 315] on li "These encompass any economic, social, political, or technological factors that …" at bounding box center [957, 312] width 270 height 69
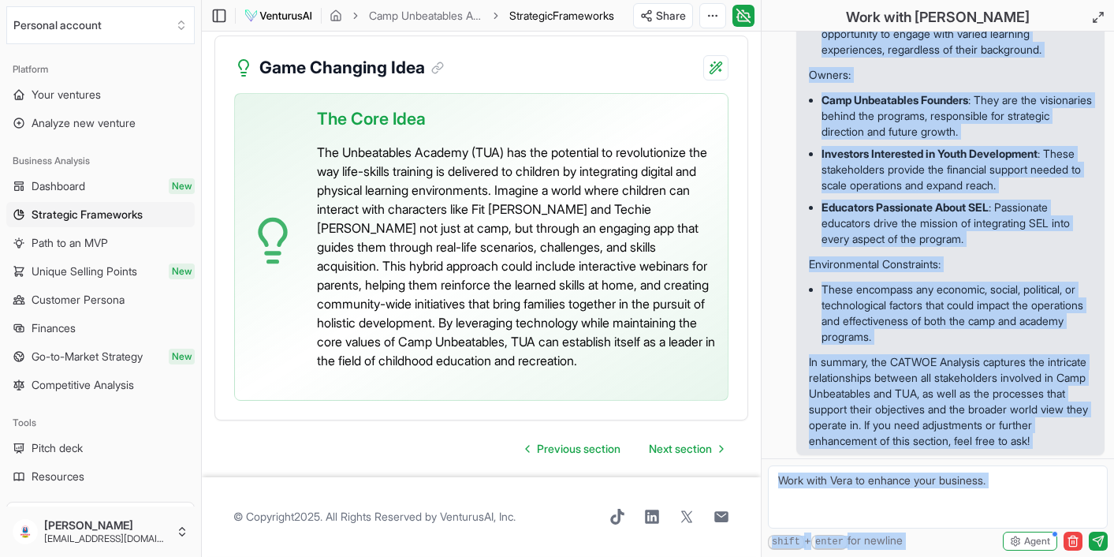
scroll to position [7447, 0]
drag, startPoint x: 811, startPoint y: 214, endPoint x: 958, endPoint y: 547, distance: 364.0
click at [957, 549] on div "Hi, I'm [PERSON_NAME], ask me anything about your report or business in general…" at bounding box center [938, 294] width 353 height 525
click at [79, 247] on span "Path to an MVP" at bounding box center [70, 243] width 76 height 16
click at [880, 321] on li "These encompass any economic, social, political, or technological factors that …" at bounding box center [957, 312] width 270 height 69
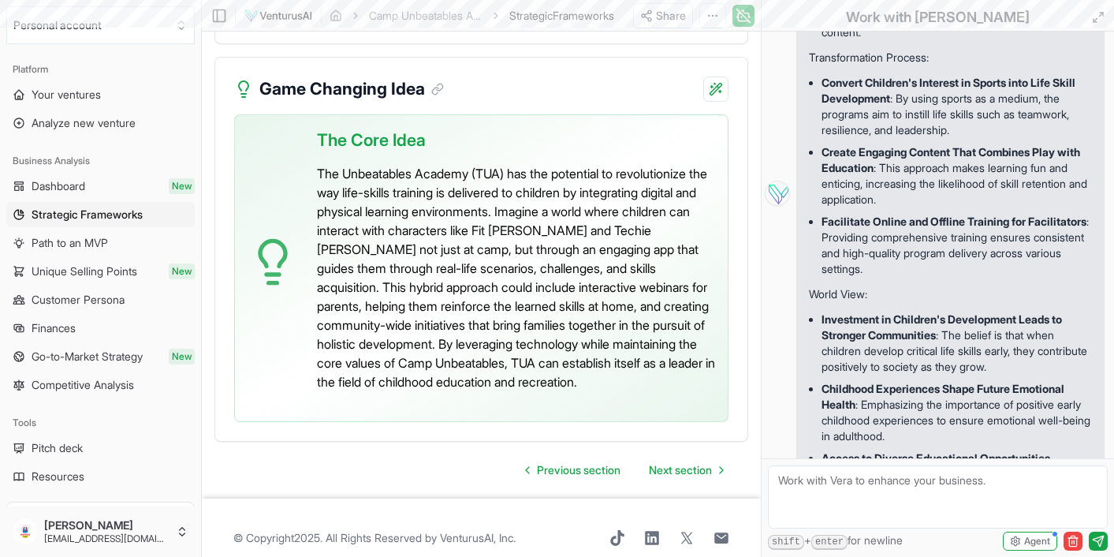
scroll to position [4514, 0]
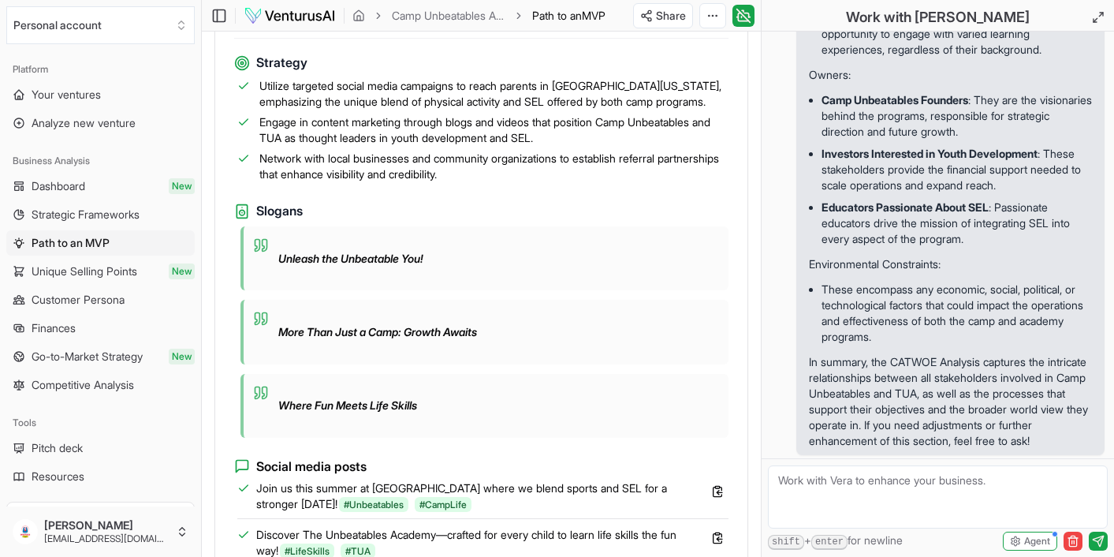
scroll to position [1636, 0]
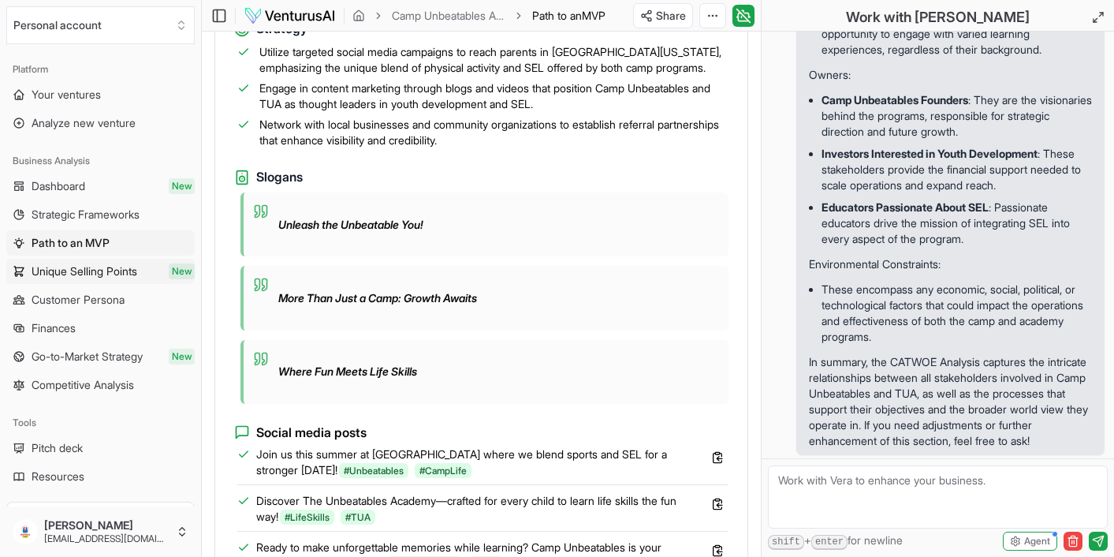
click at [97, 273] on span "Unique Selling Points" at bounding box center [85, 271] width 106 height 16
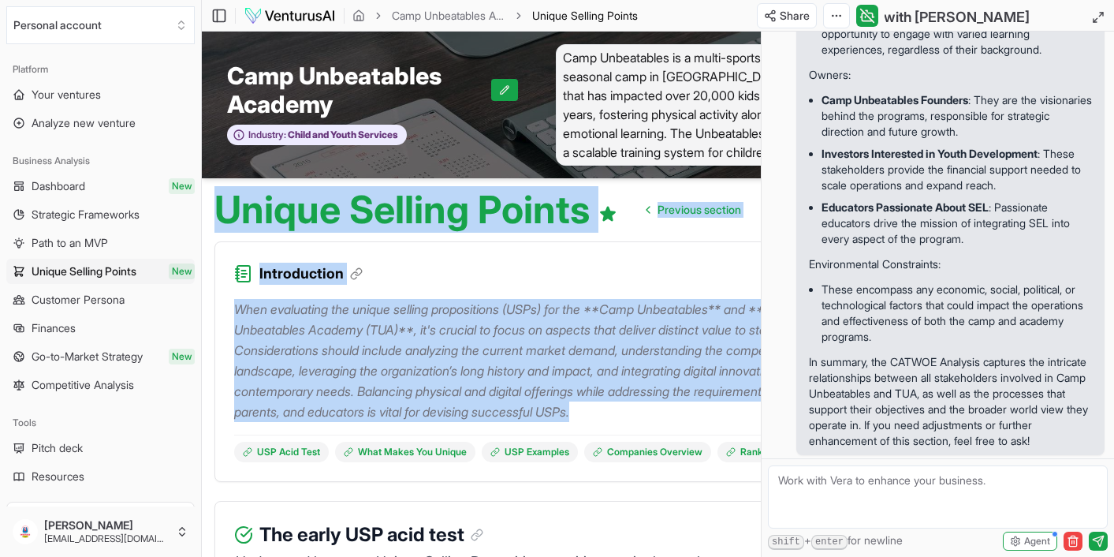
drag, startPoint x: 220, startPoint y: 206, endPoint x: 741, endPoint y: 405, distance: 558.2
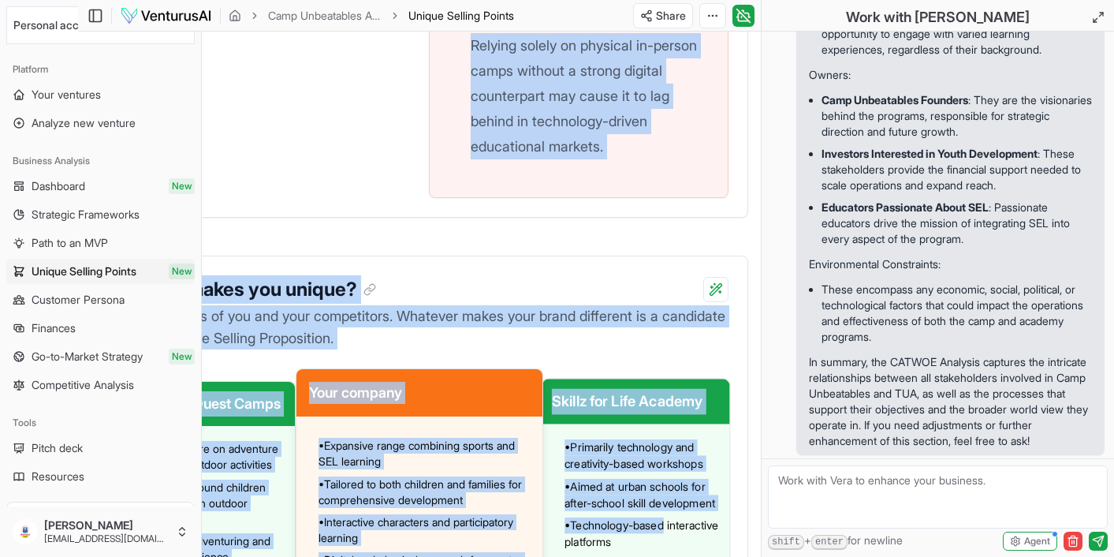
scroll to position [1224, 124]
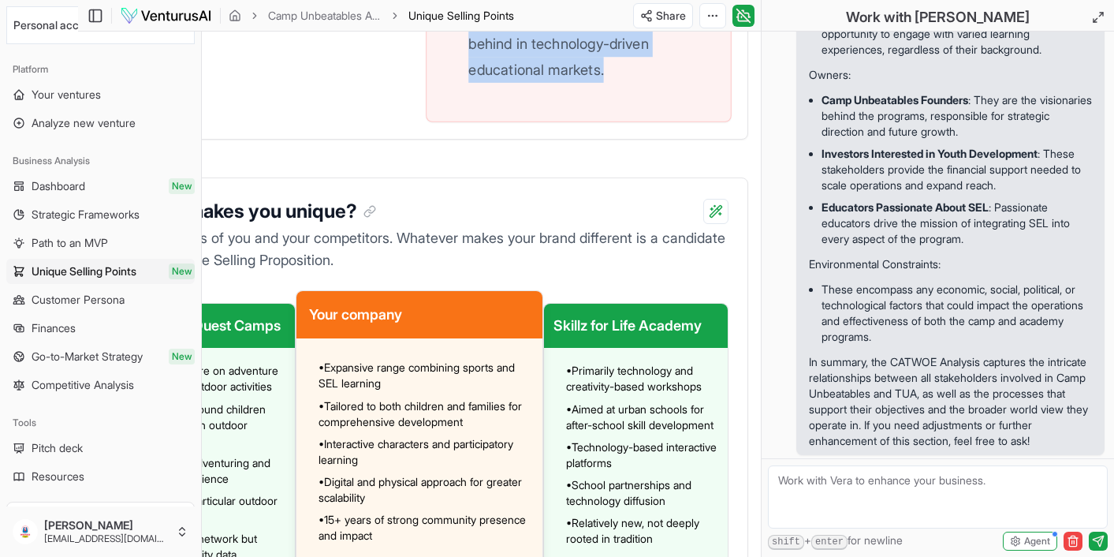
drag, startPoint x: 468, startPoint y: 147, endPoint x: 703, endPoint y: 95, distance: 240.5
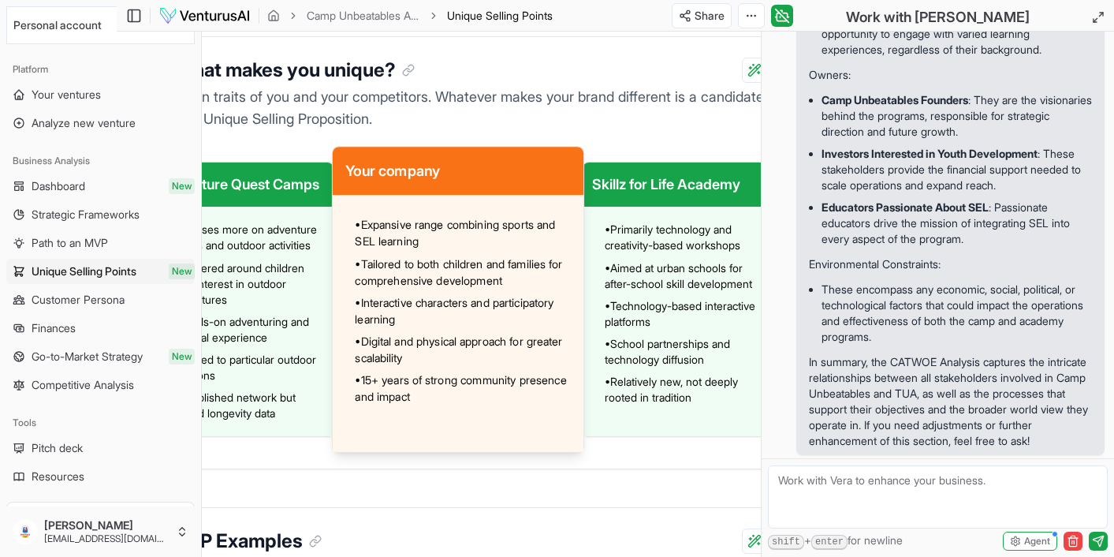
scroll to position [1365, 102]
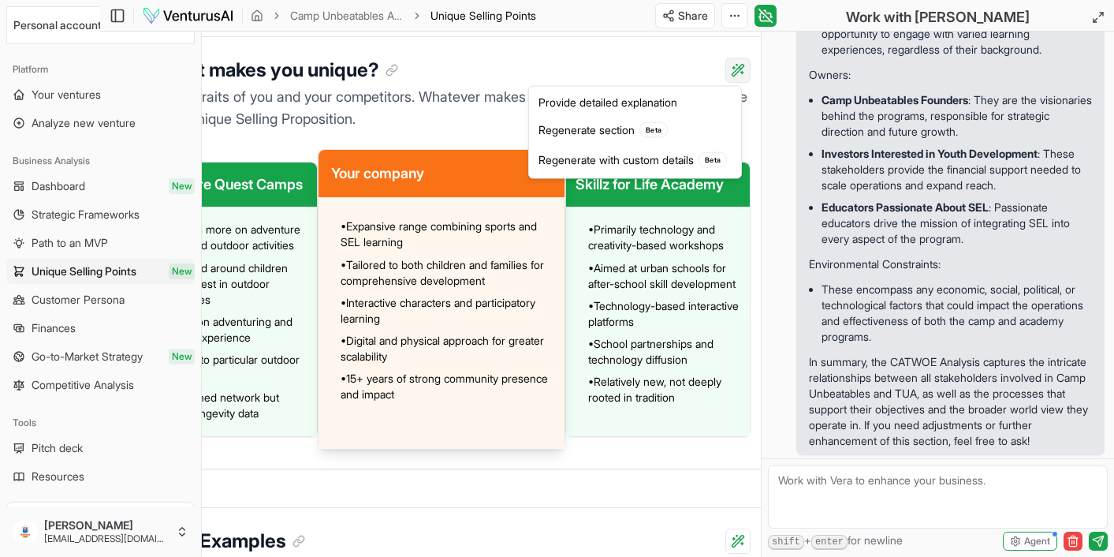
click at [673, 100] on div "Provide detailed explanation" at bounding box center [635, 102] width 206 height 25
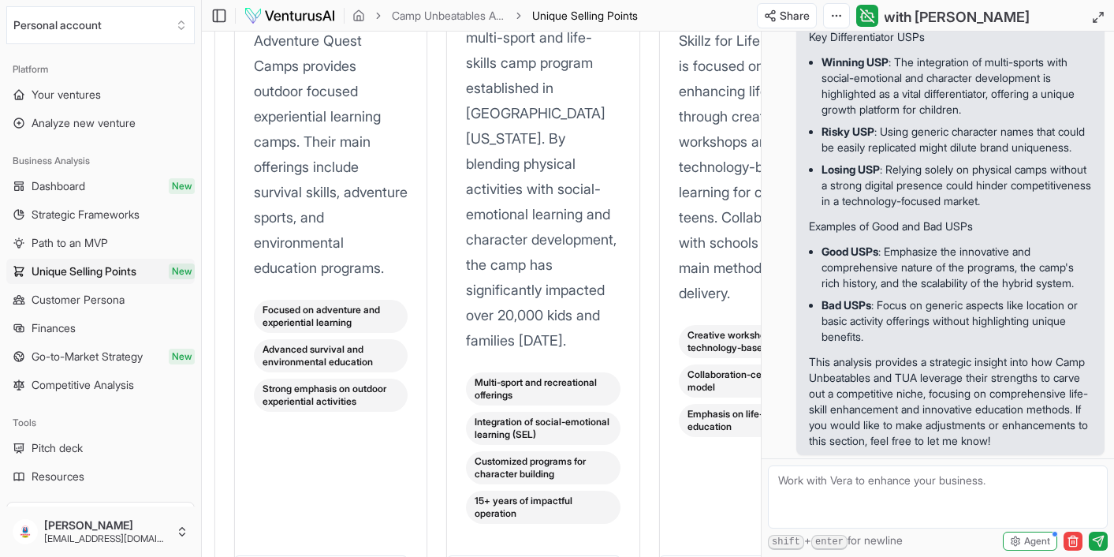
scroll to position [2840, 0]
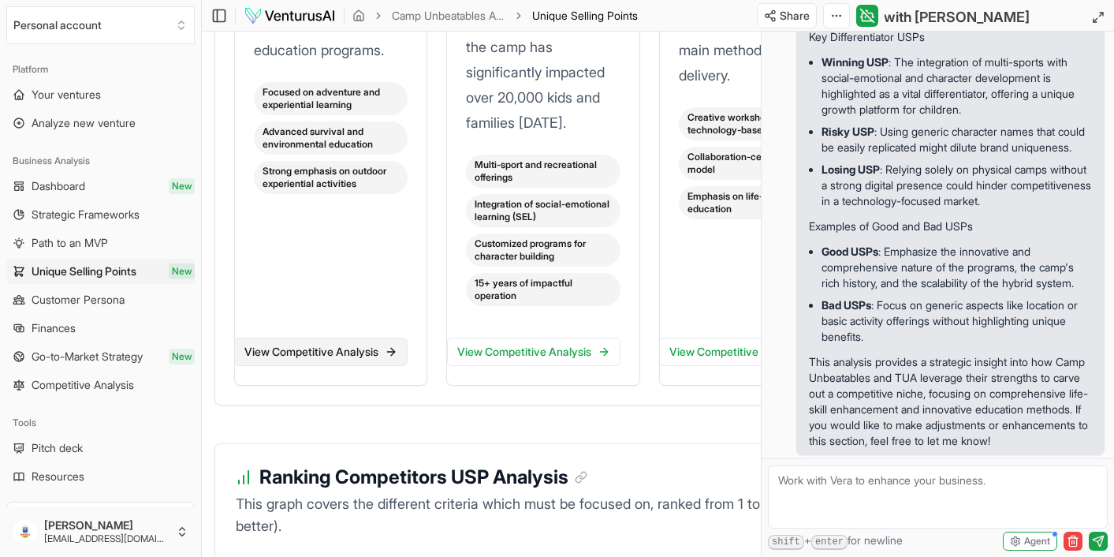
click at [337, 346] on link "View Competitive Analysis" at bounding box center [320, 352] width 173 height 28
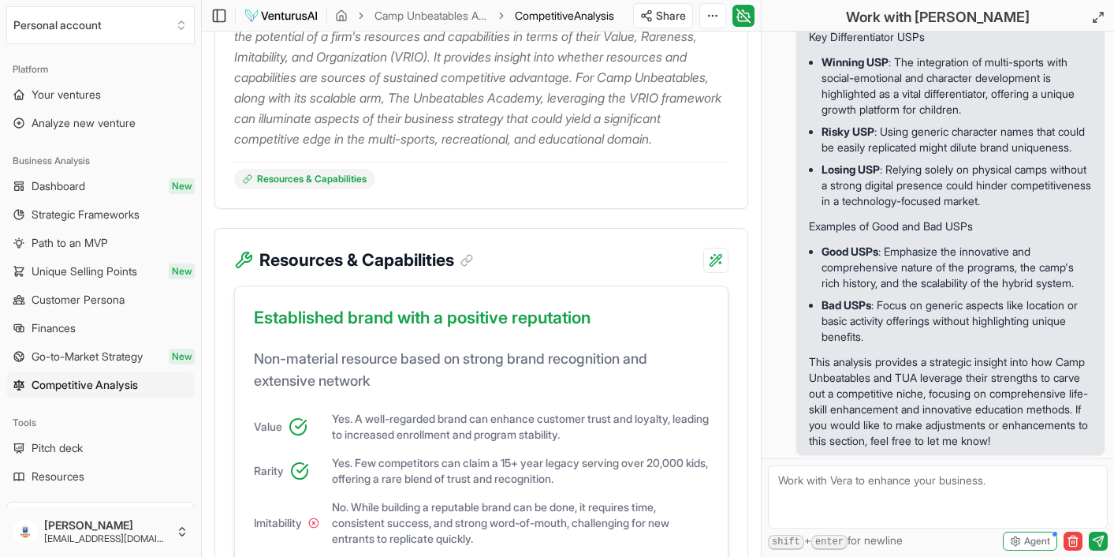
scroll to position [345, 0]
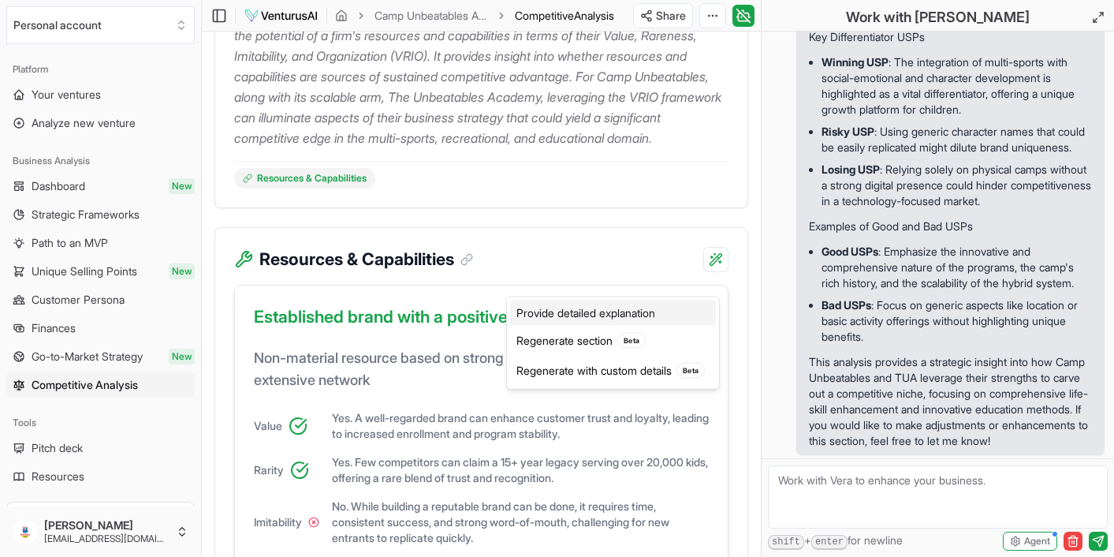
click at [637, 313] on div "Provide detailed explanation" at bounding box center [613, 312] width 206 height 25
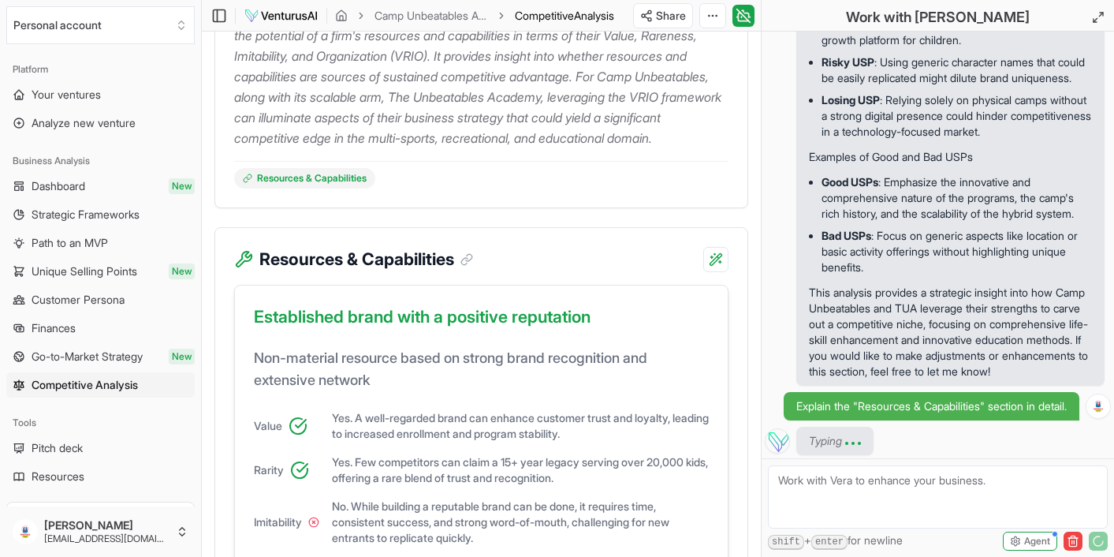
scroll to position [10172, 0]
